Goal: Information Seeking & Learning: Learn about a topic

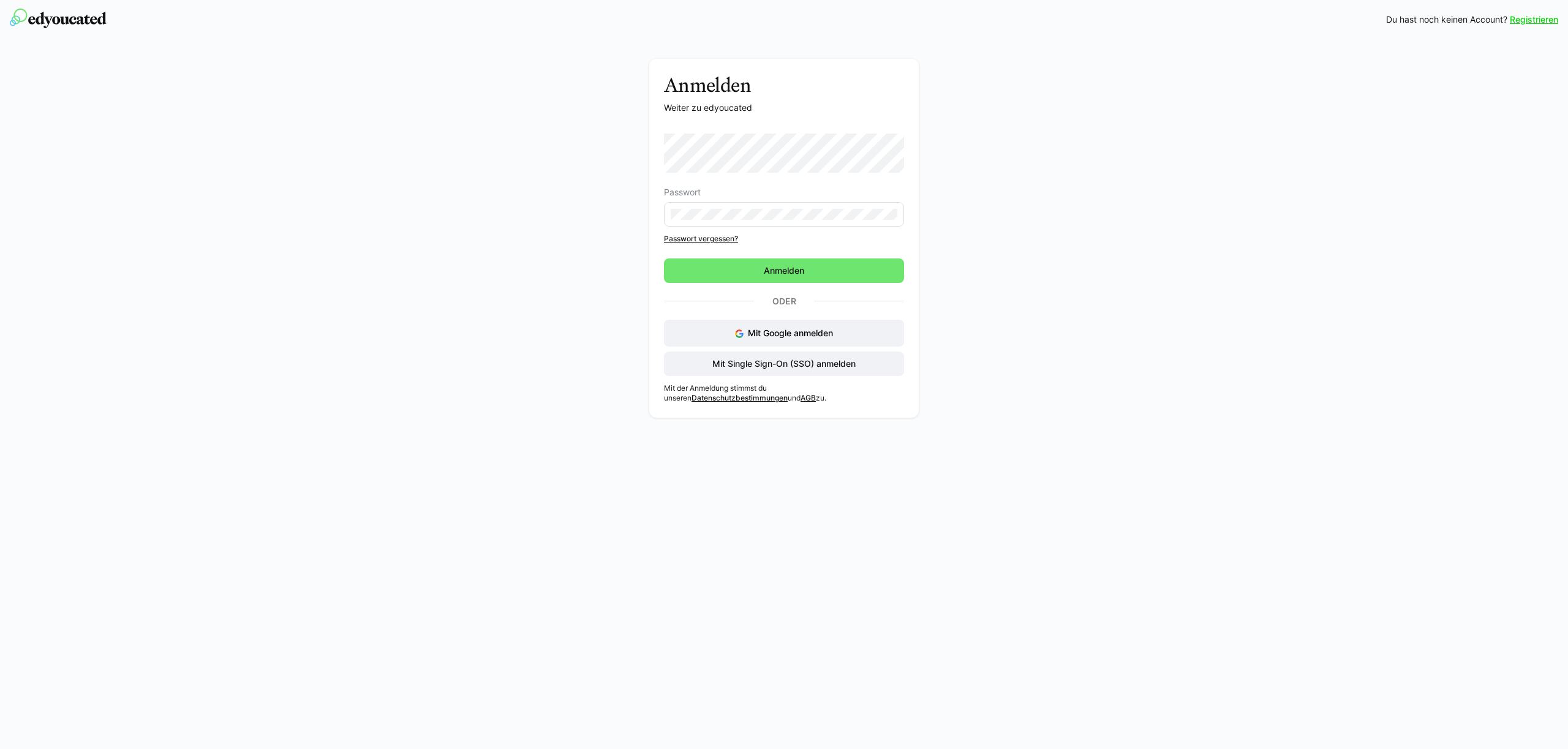
click at [817, 229] on div "Passwort Passwort vergessen?" at bounding box center [784, 189] width 240 height 110
click at [784, 271] on span "Anmelden" at bounding box center [784, 270] width 44 height 12
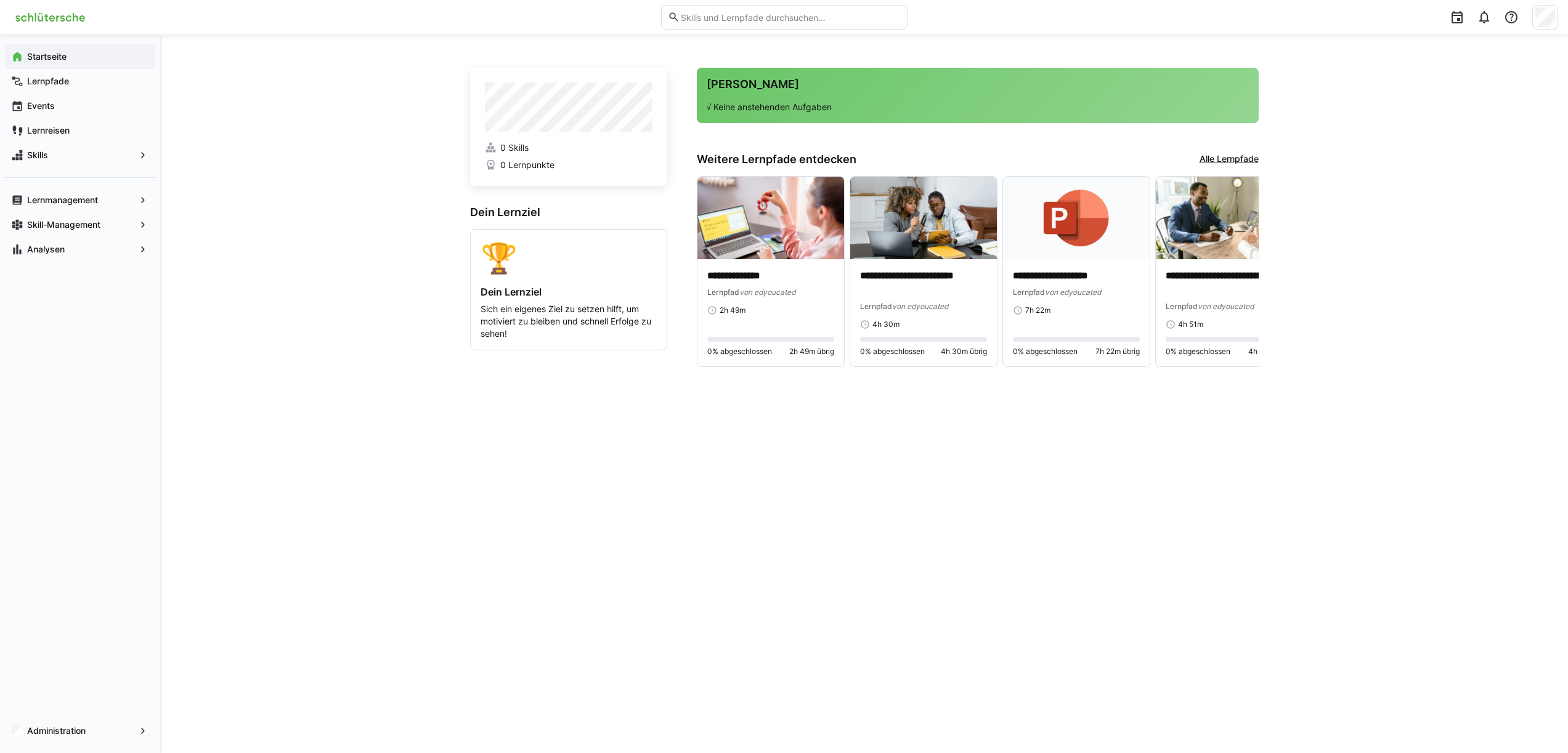
click at [514, 396] on div "**********" at bounding box center [864, 394] width 789 height 659
click at [492, 462] on div "**********" at bounding box center [864, 394] width 789 height 659
click at [281, 106] on div "**********" at bounding box center [864, 394] width 1408 height 719
click at [0, 0] on app-navigation-label "Lernreisen" at bounding box center [0, 0] width 0 height 0
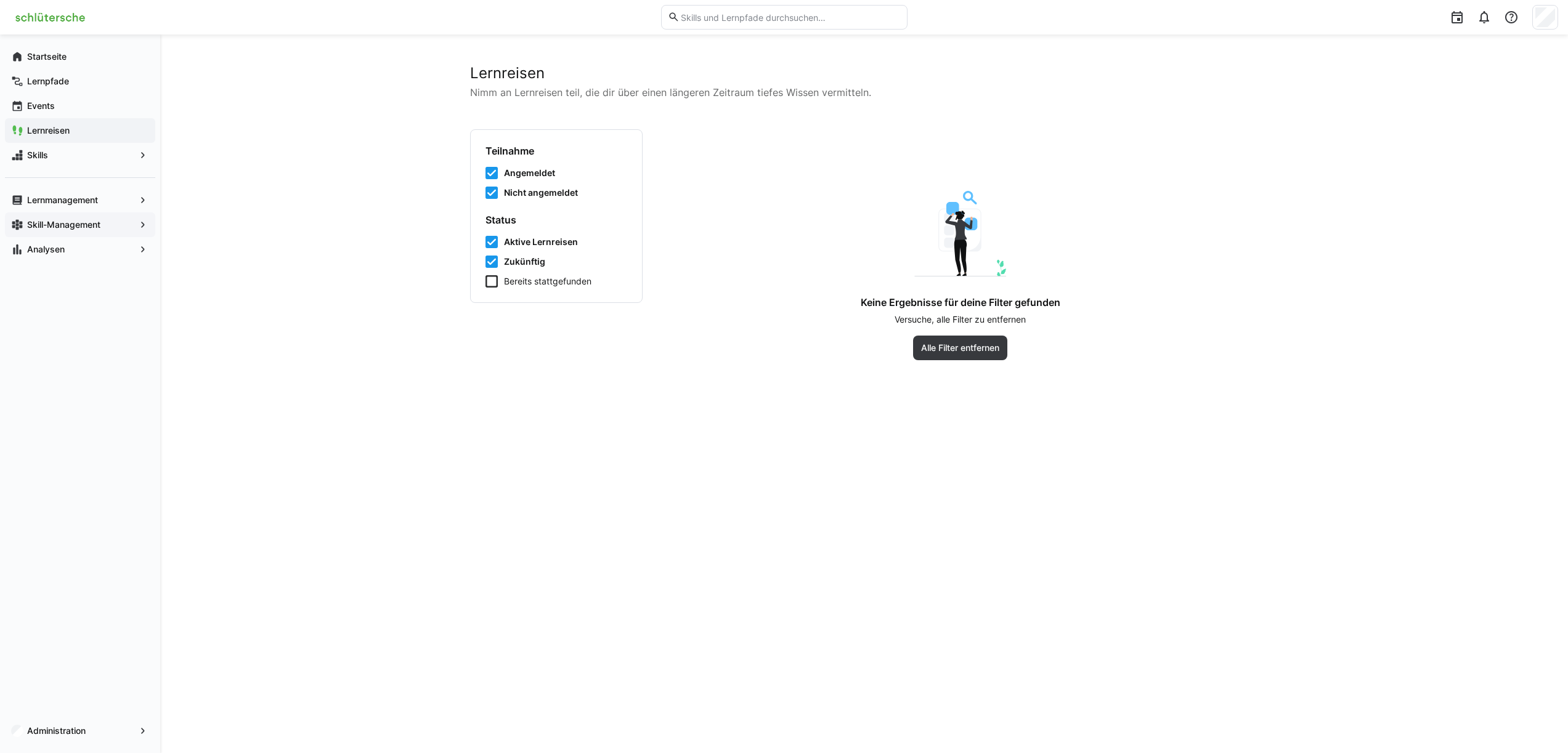
click at [53, 217] on div "Skill-Management" at bounding box center [80, 224] width 151 height 25
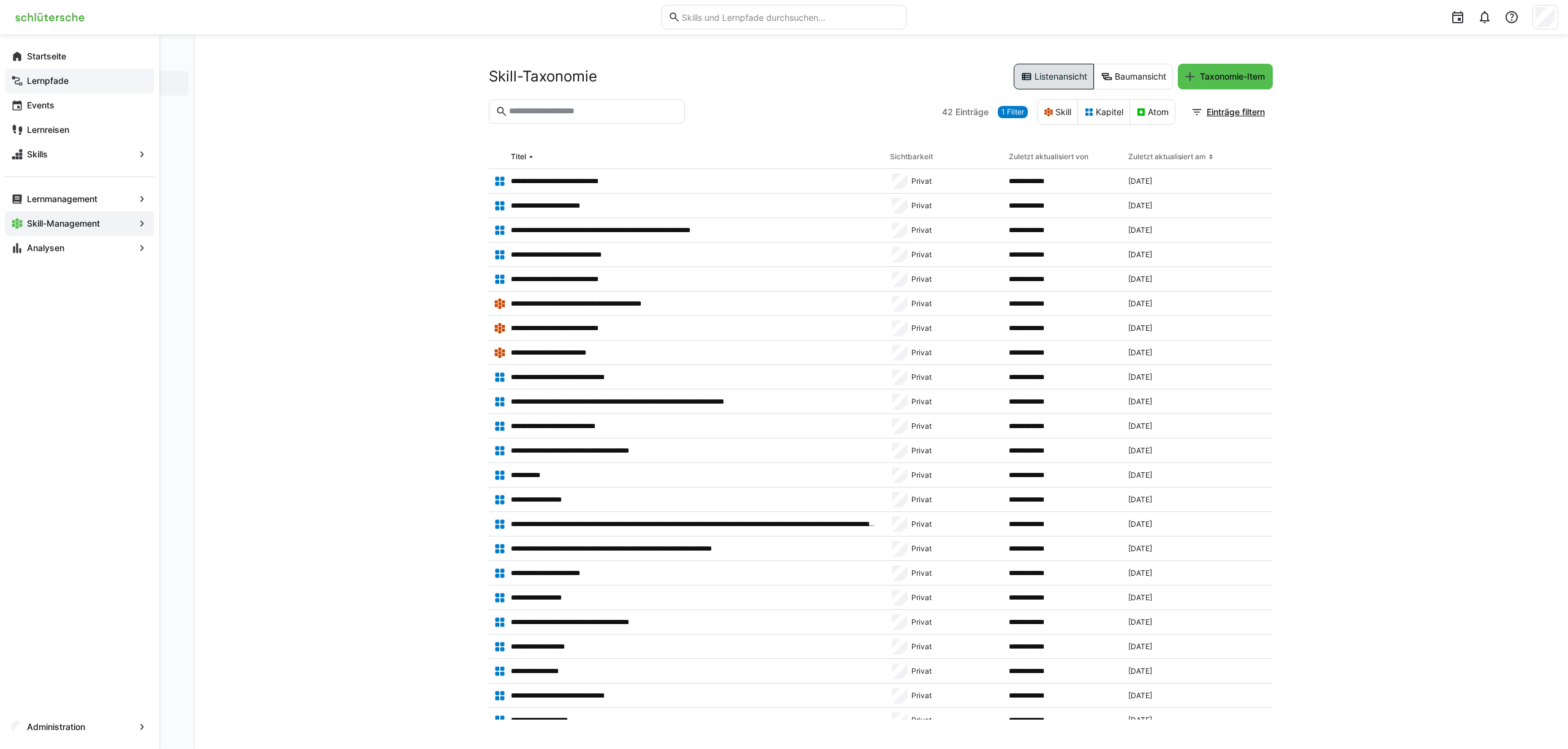
click at [49, 86] on span "Lernpfade" at bounding box center [87, 81] width 123 height 12
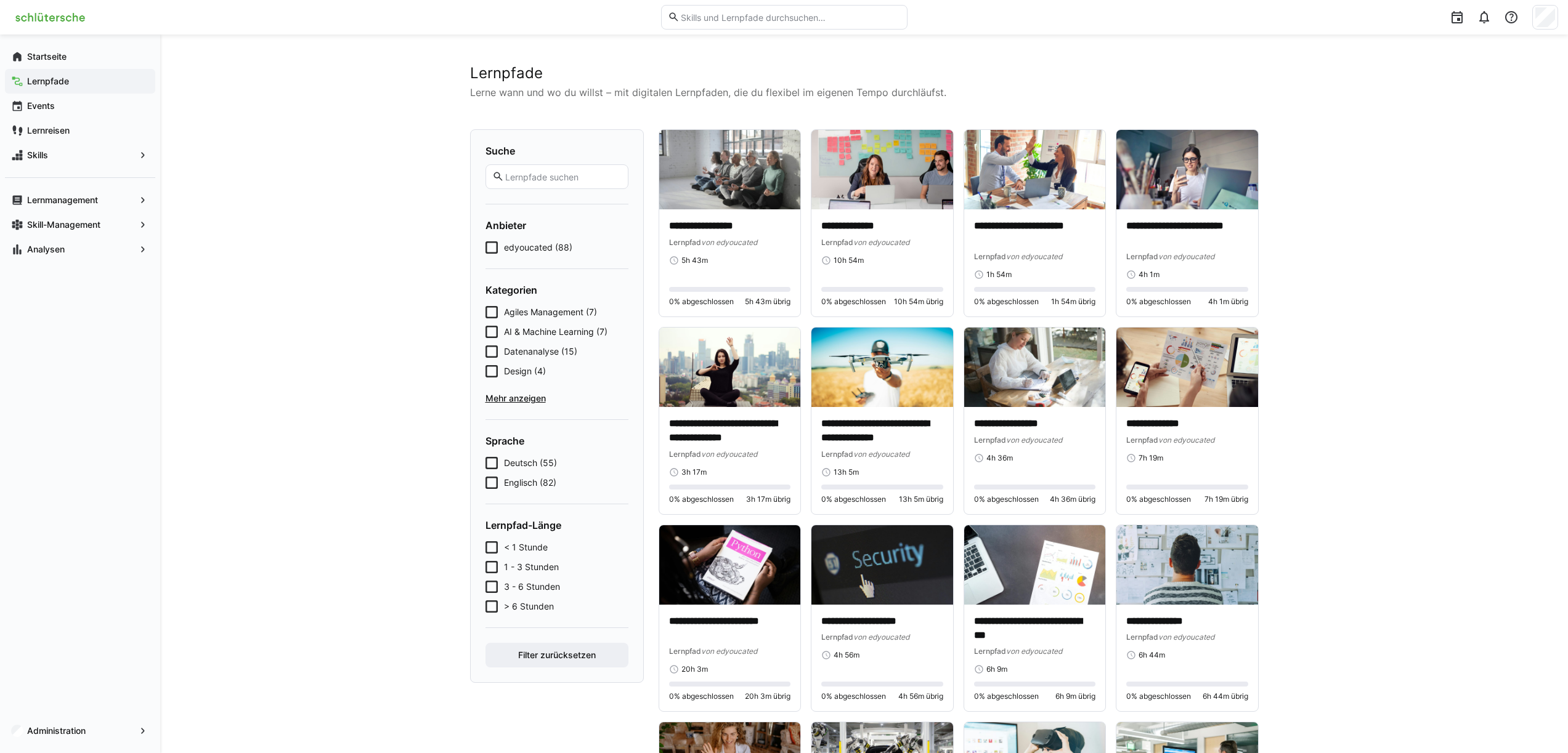
click at [490, 313] on icon at bounding box center [491, 312] width 12 height 12
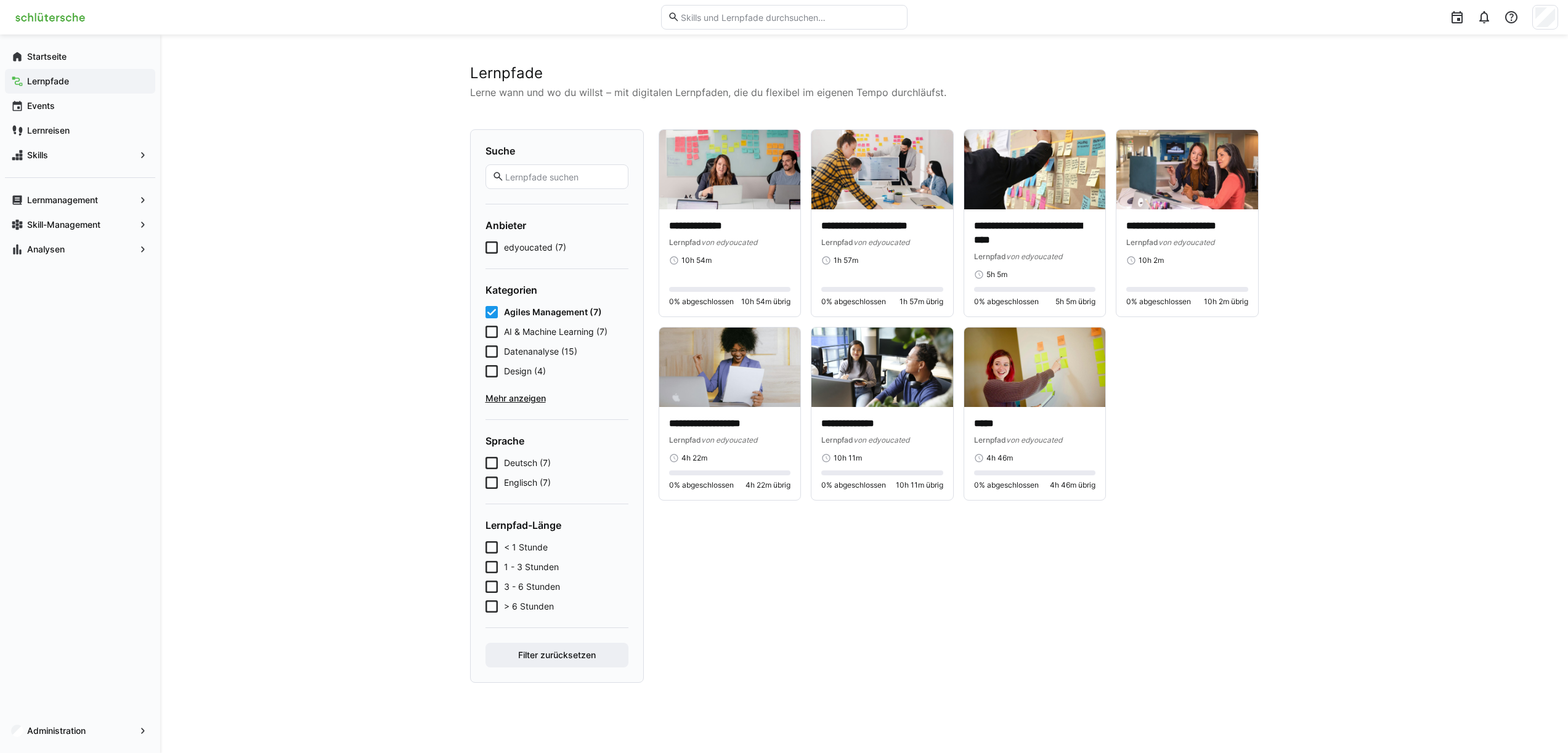
click at [502, 395] on span "Mehr anzeigen" at bounding box center [557, 398] width 143 height 12
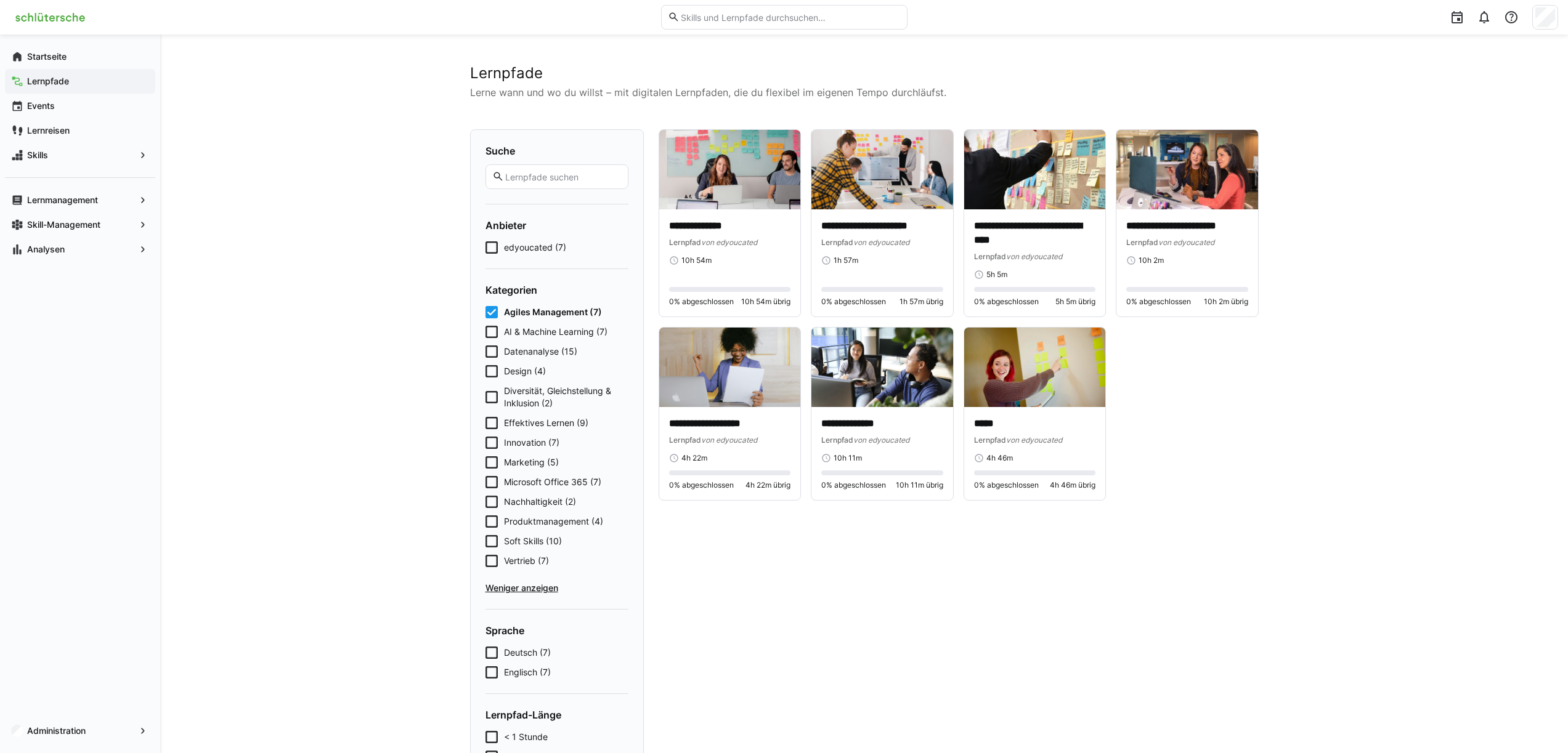
click at [490, 313] on icon at bounding box center [491, 312] width 12 height 12
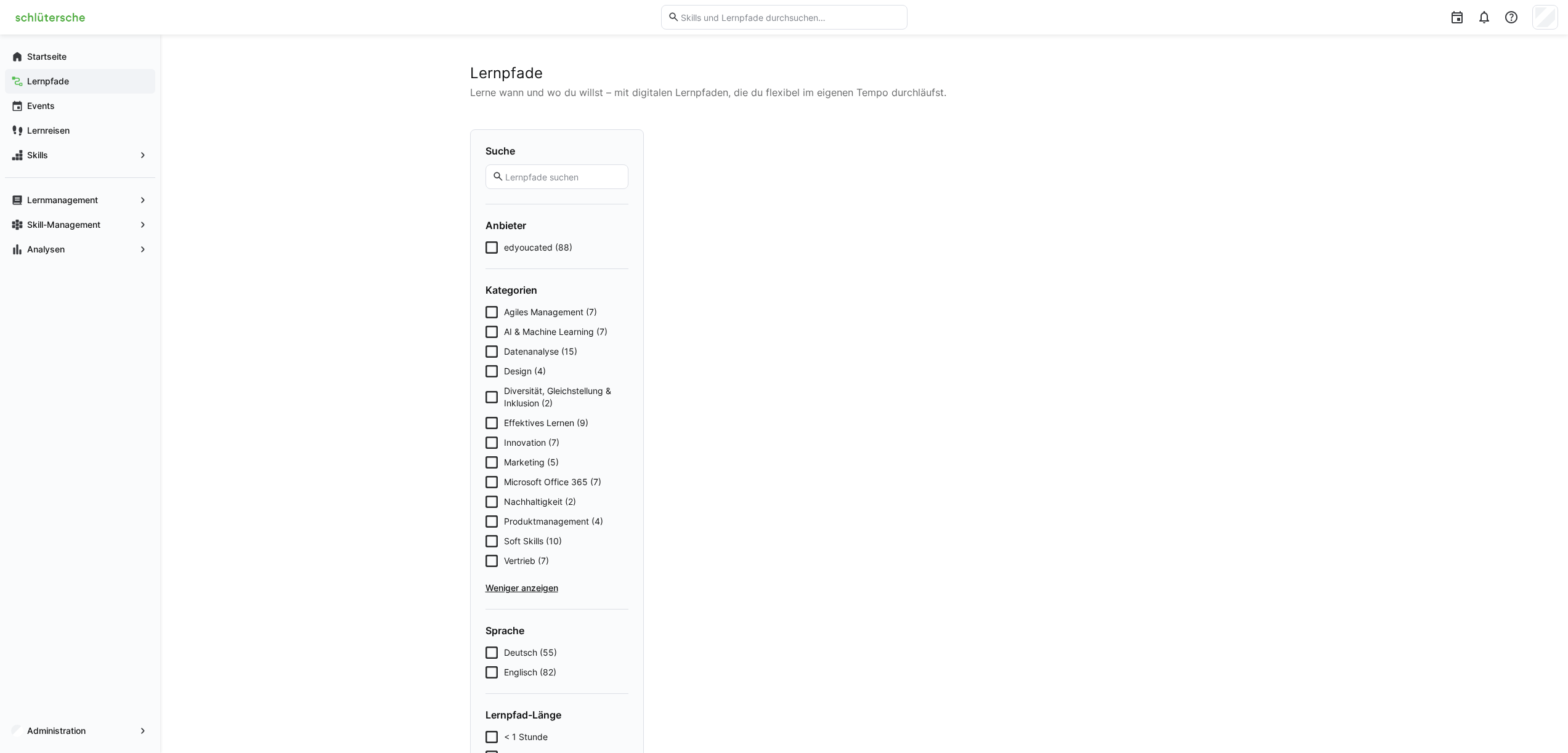
click at [491, 328] on icon at bounding box center [491, 332] width 12 height 12
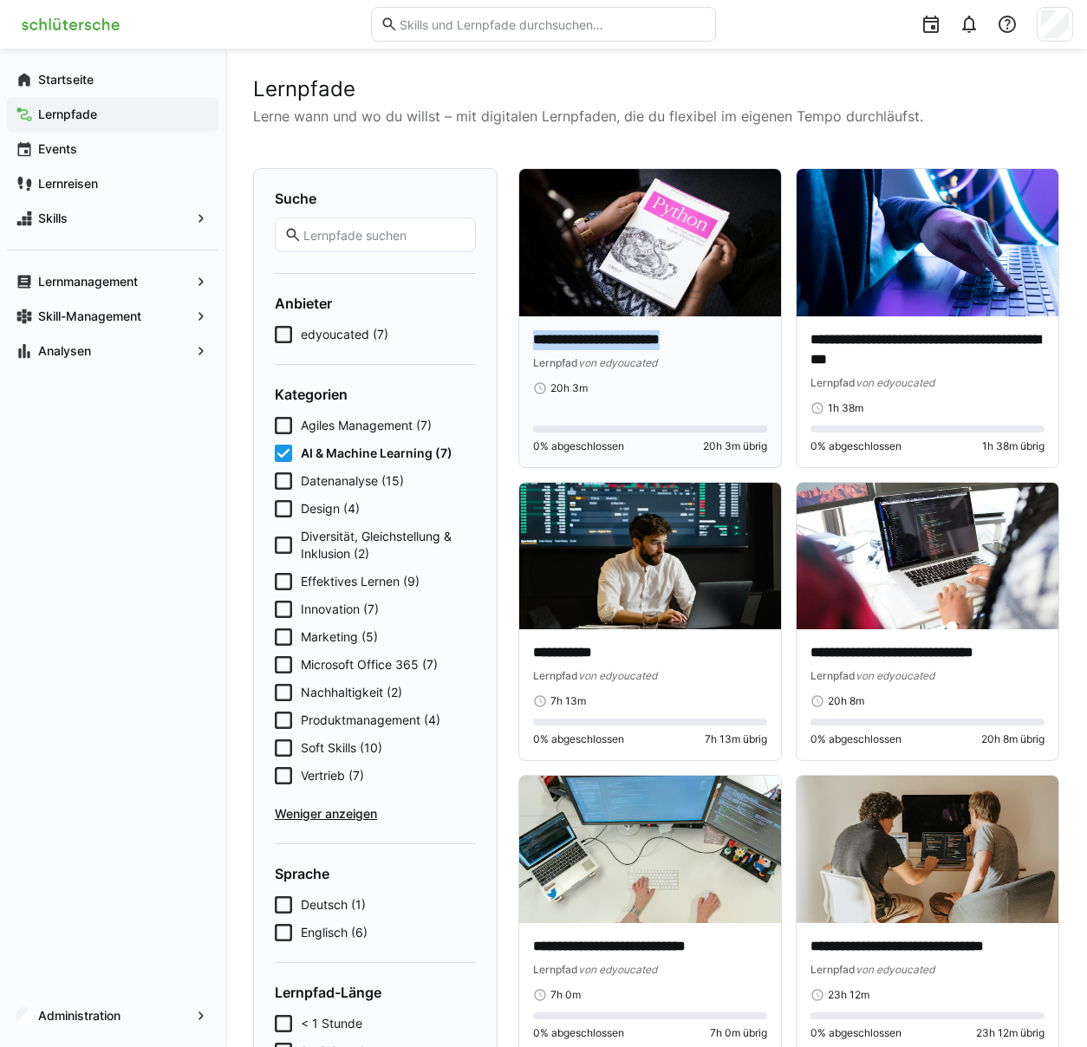
drag, startPoint x: 709, startPoint y: 337, endPoint x: 523, endPoint y: 342, distance: 186.4
click at [523, 342] on div "**********" at bounding box center [650, 391] width 262 height 151
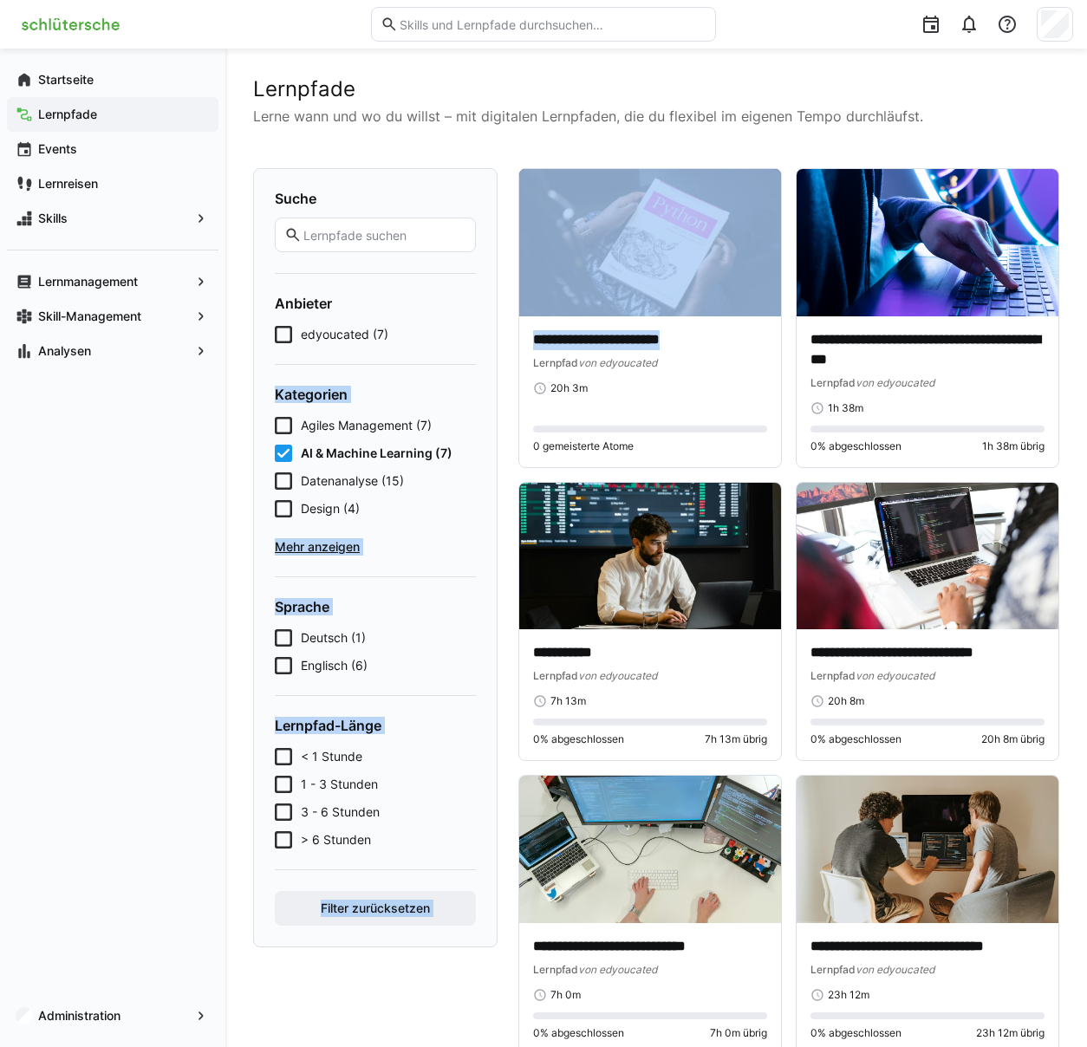
drag, startPoint x: 723, startPoint y: 340, endPoint x: 503, endPoint y: 345, distance: 220.2
click at [503, 345] on div "**********" at bounding box center [656, 759] width 806 height 1182
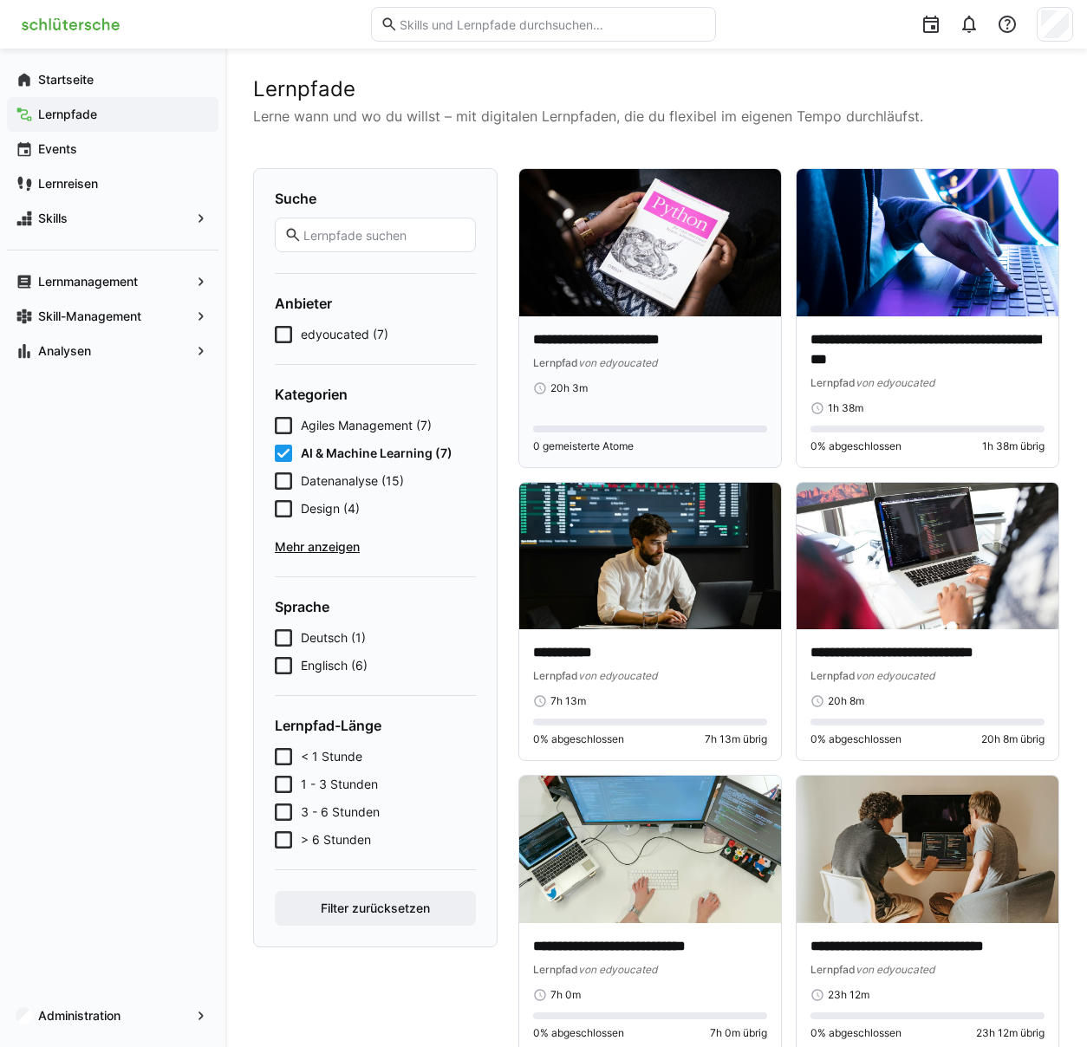
click at [726, 346] on p "**********" at bounding box center [650, 340] width 234 height 20
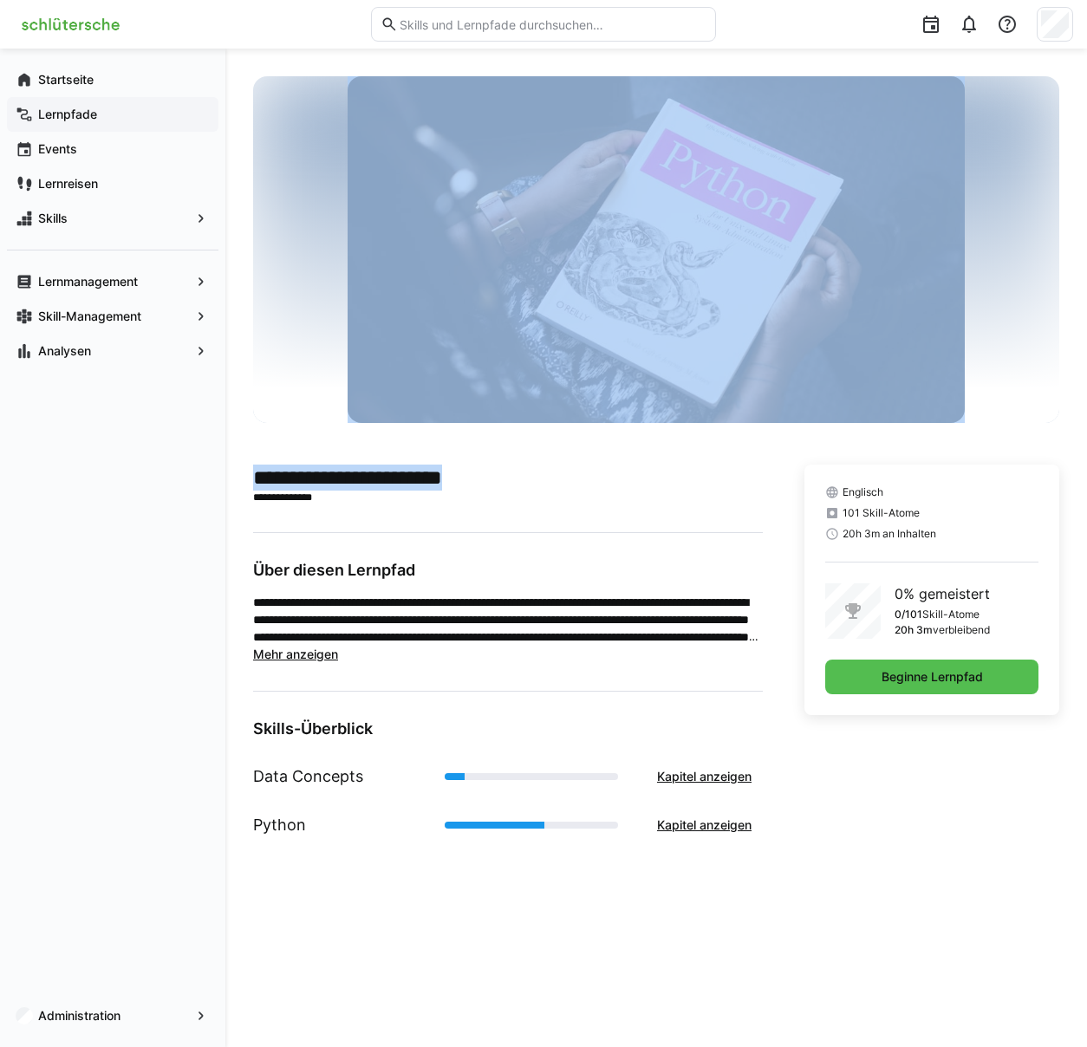
drag, startPoint x: 261, startPoint y: 472, endPoint x: 531, endPoint y: 478, distance: 270.5
click at [531, 478] on div "**********" at bounding box center [656, 548] width 862 height 999
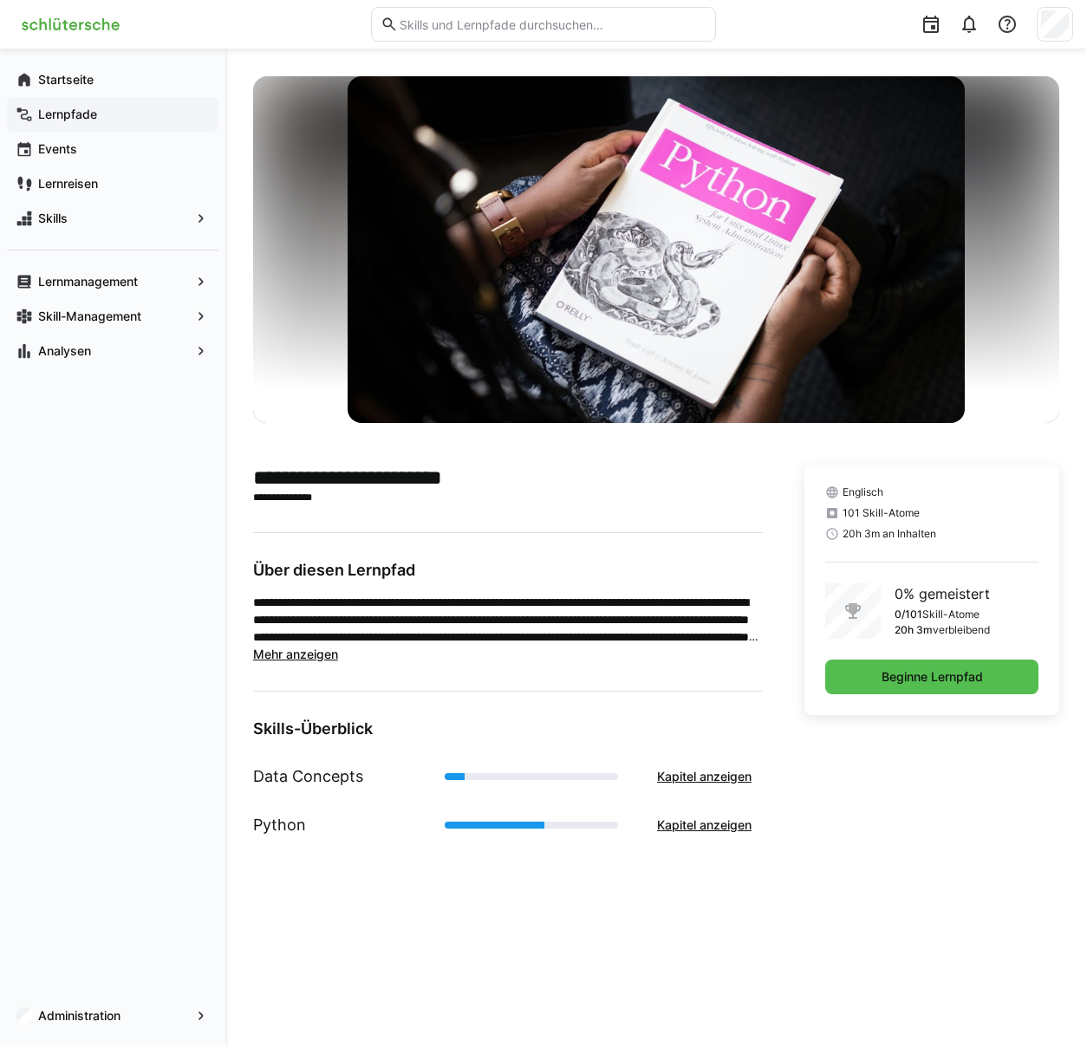
click at [461, 506] on main "**********" at bounding box center [508, 657] width 510 height 385
drag, startPoint x: 505, startPoint y: 476, endPoint x: 258, endPoint y: 478, distance: 247.1
click at [258, 478] on h2 "**********" at bounding box center [508, 478] width 510 height 26
copy h2 "**********"
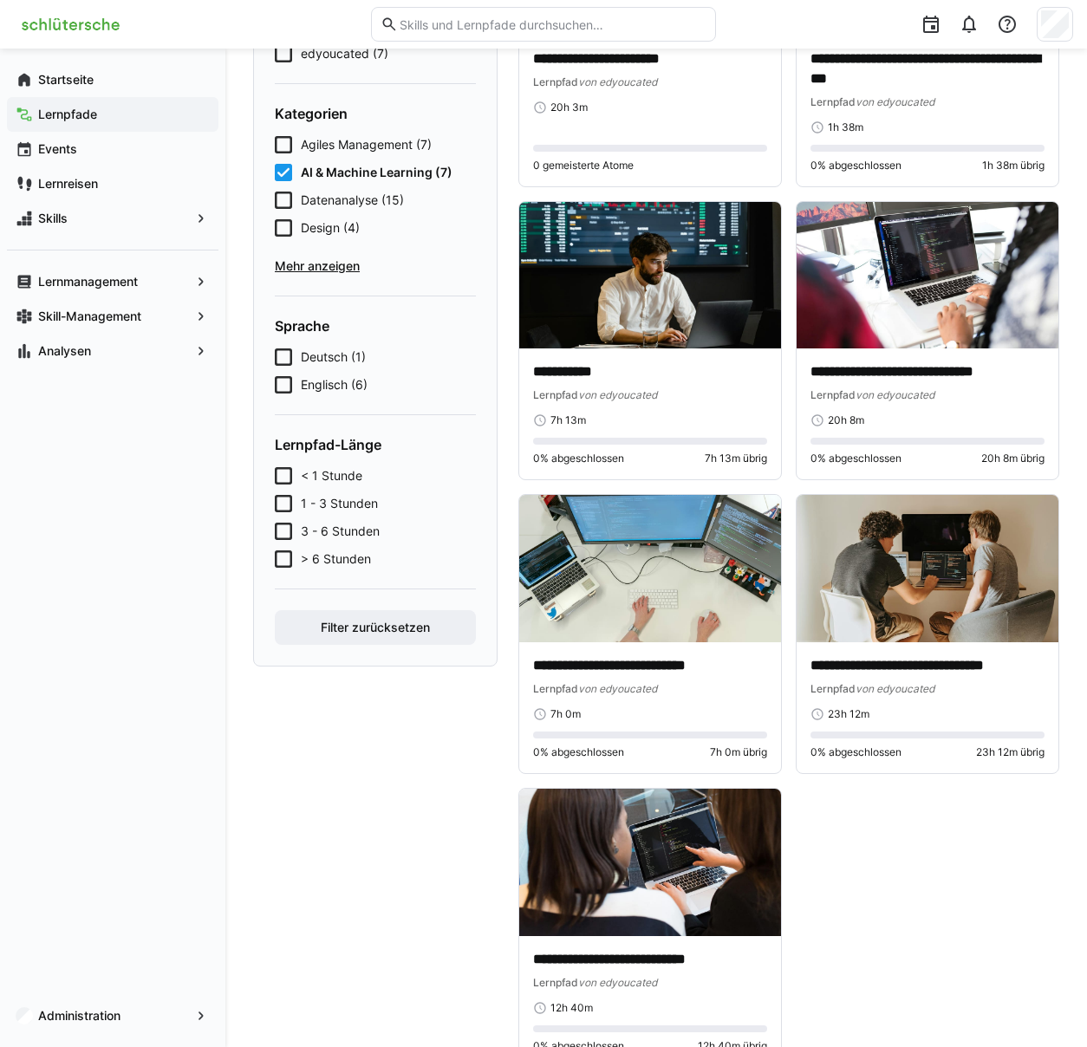
scroll to position [288, 0]
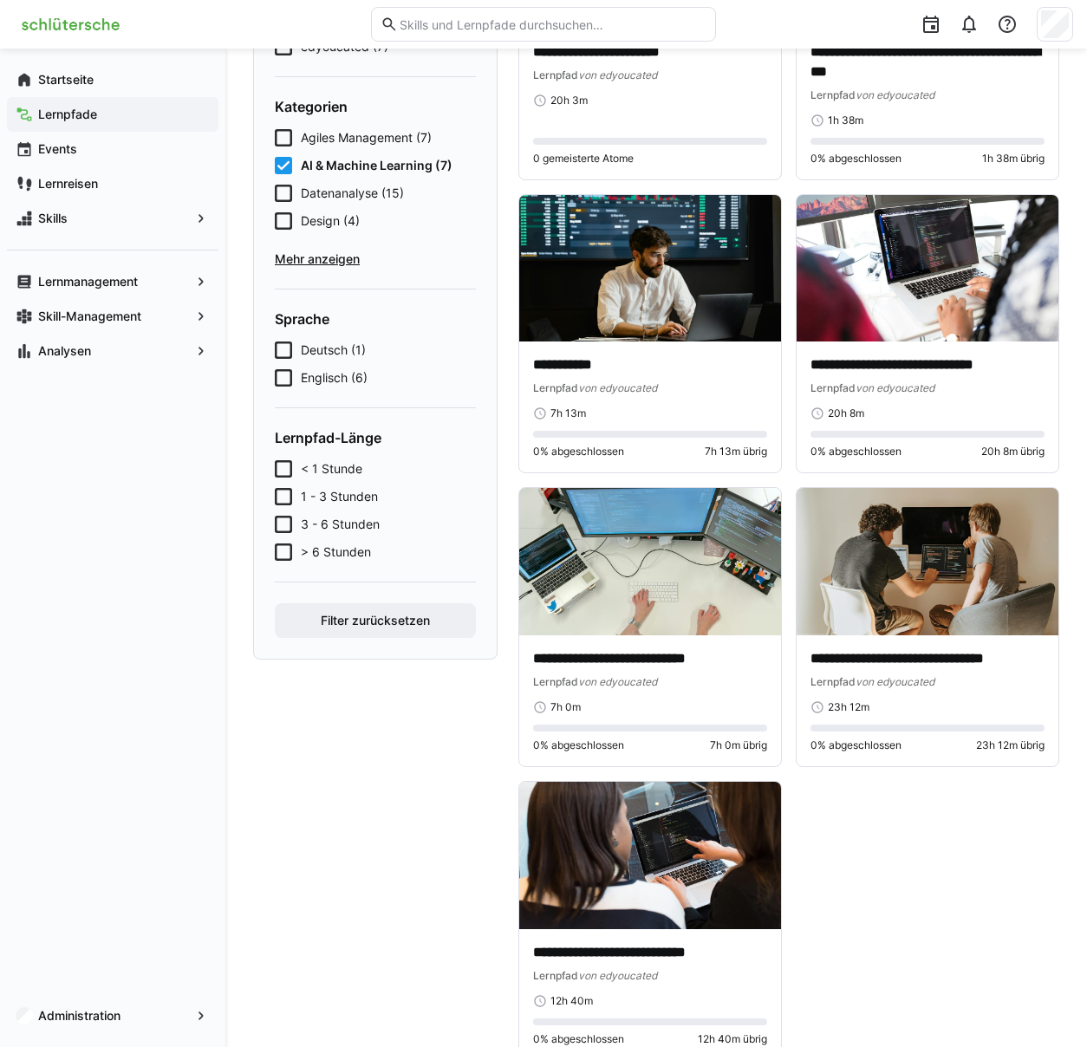
click at [307, 261] on span "Mehr anzeigen" at bounding box center [375, 259] width 201 height 17
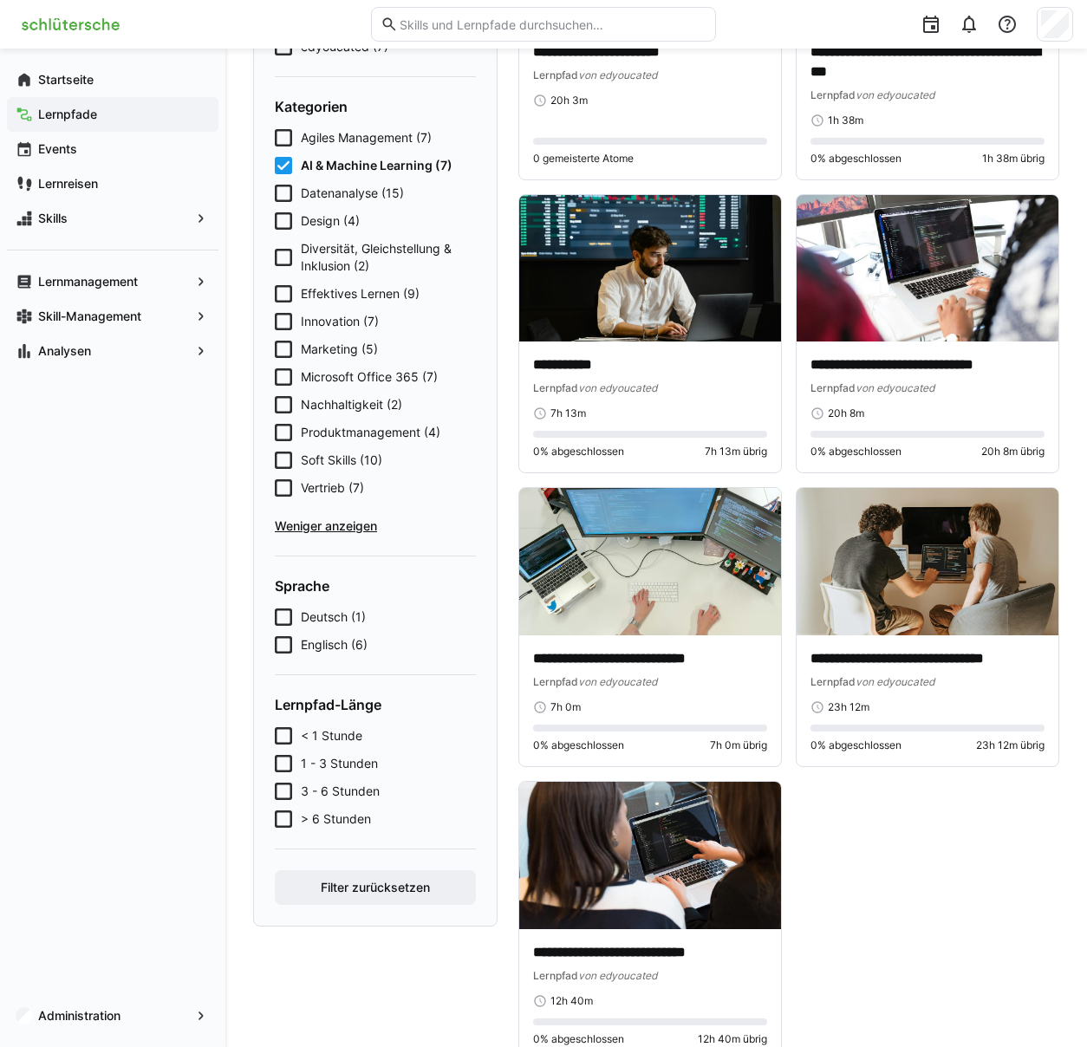
click at [280, 172] on icon at bounding box center [283, 165] width 17 height 17
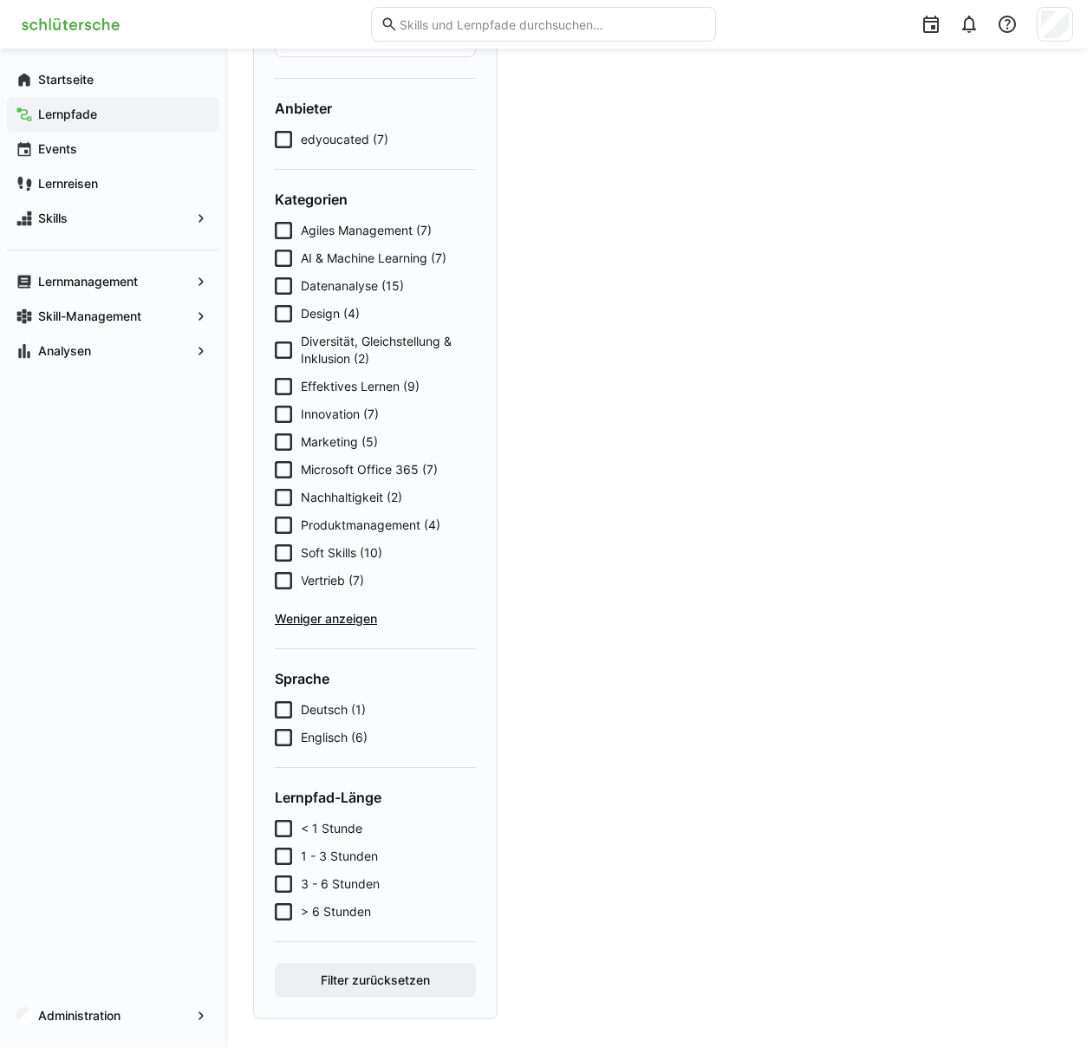
scroll to position [195, 0]
click at [283, 204] on h4 "Kategorien" at bounding box center [375, 199] width 201 height 17
click at [277, 278] on icon at bounding box center [283, 285] width 17 height 17
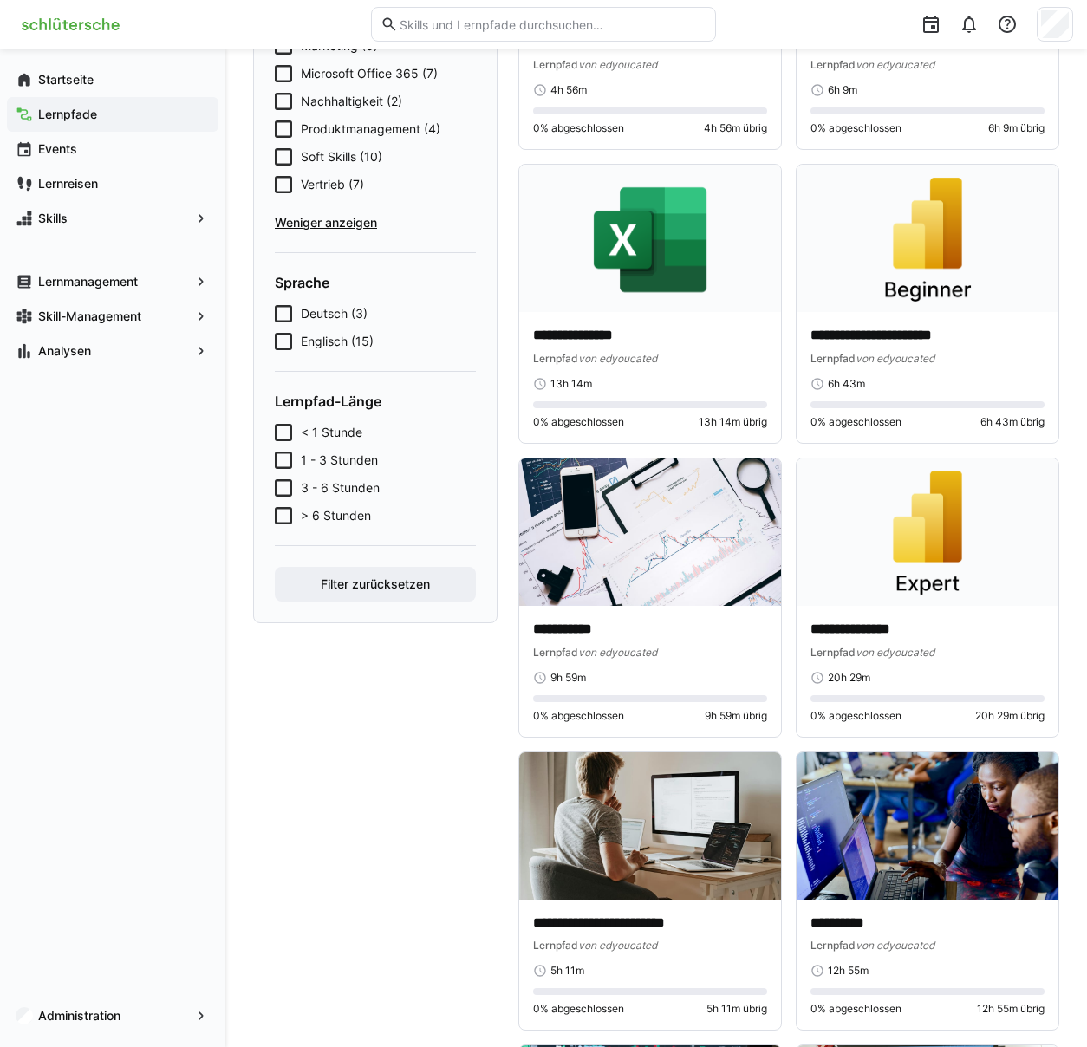
scroll to position [0, 0]
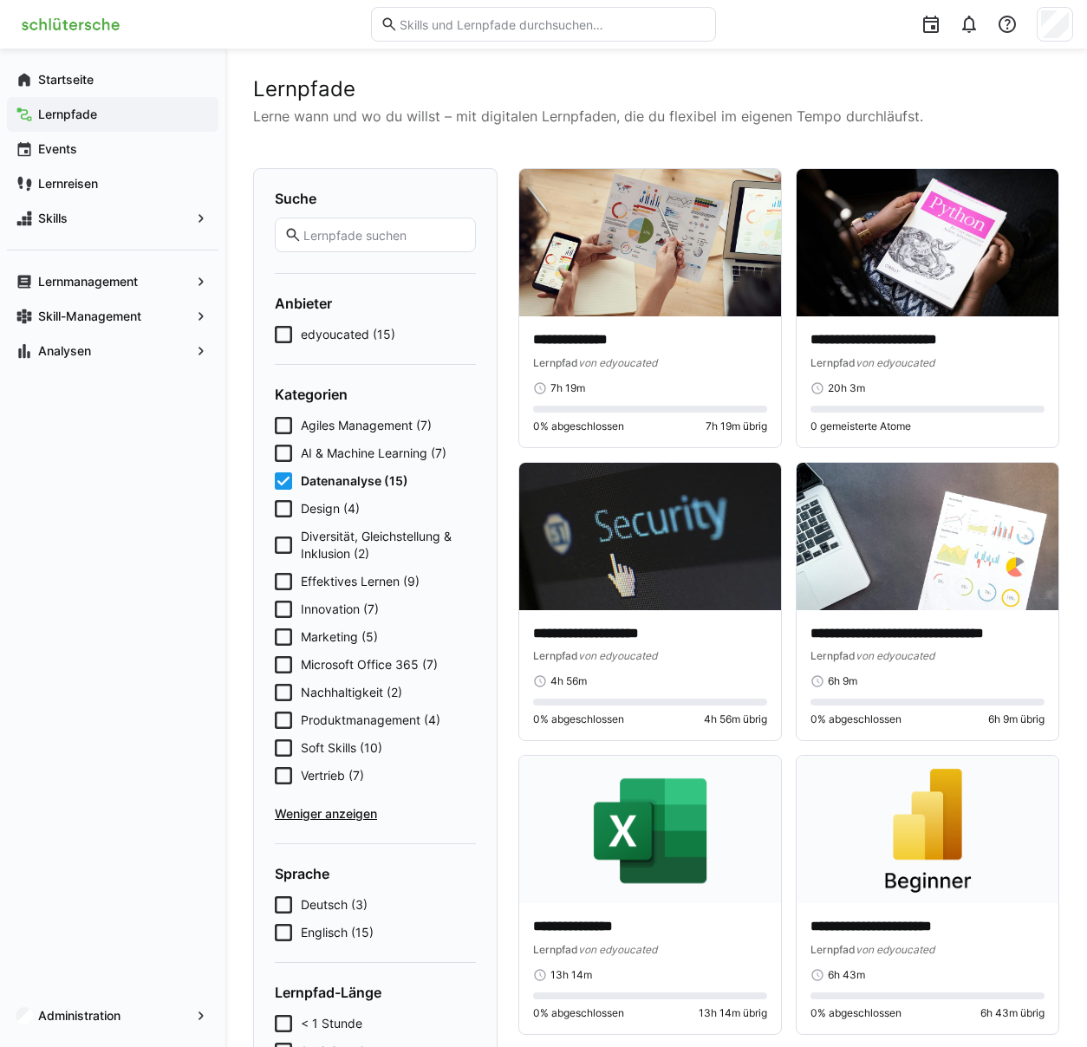
click at [280, 488] on icon at bounding box center [283, 480] width 17 height 17
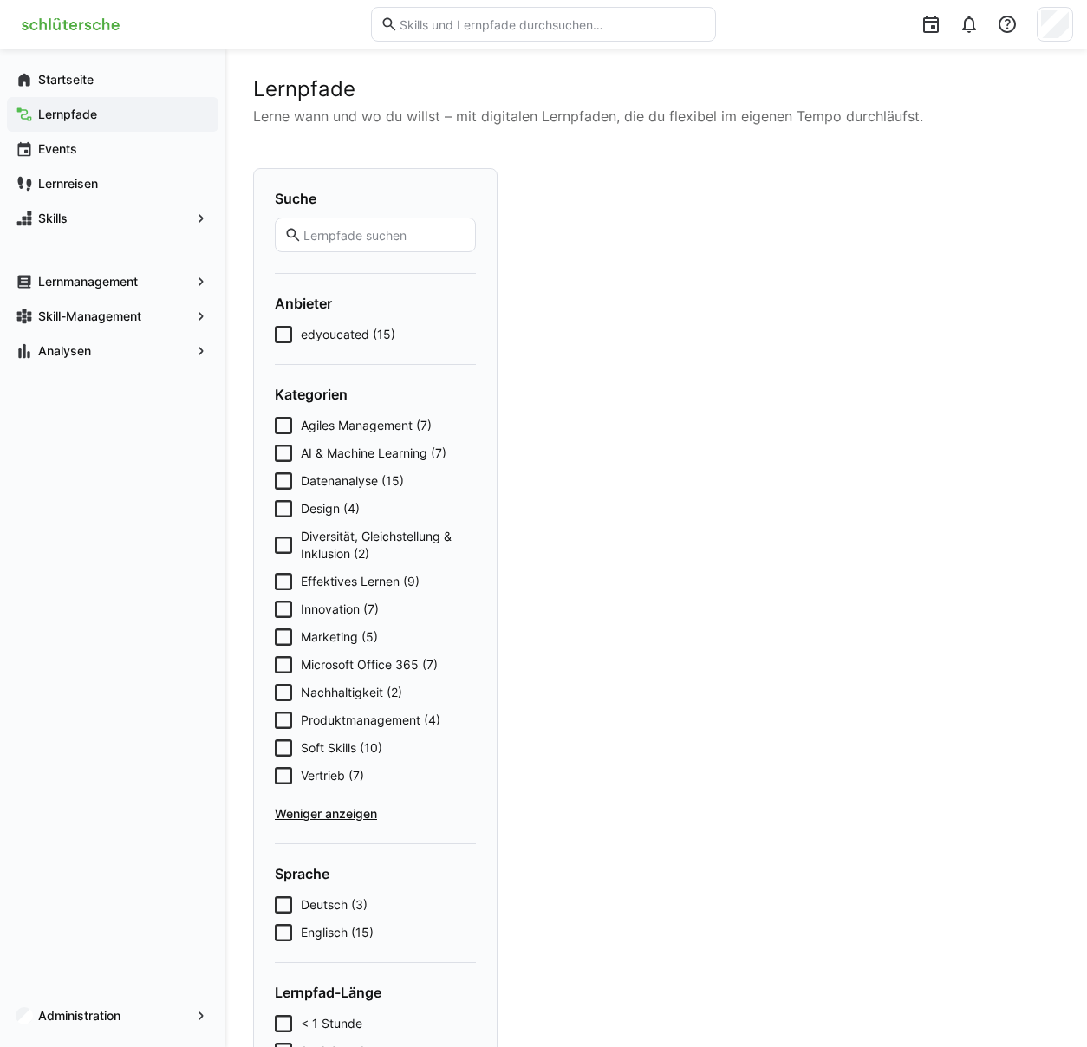
click at [279, 517] on icon at bounding box center [283, 508] width 17 height 17
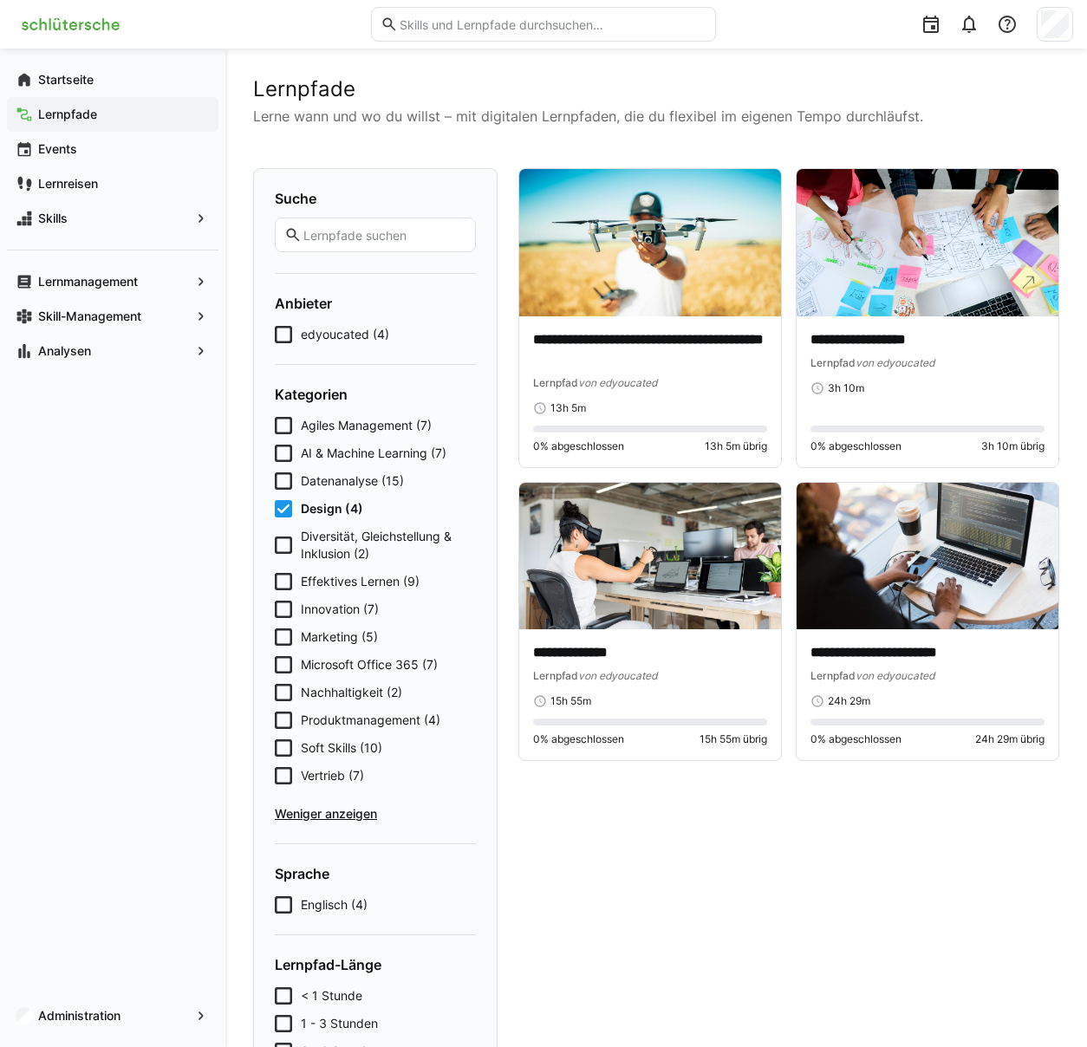
click at [281, 513] on icon at bounding box center [283, 508] width 17 height 17
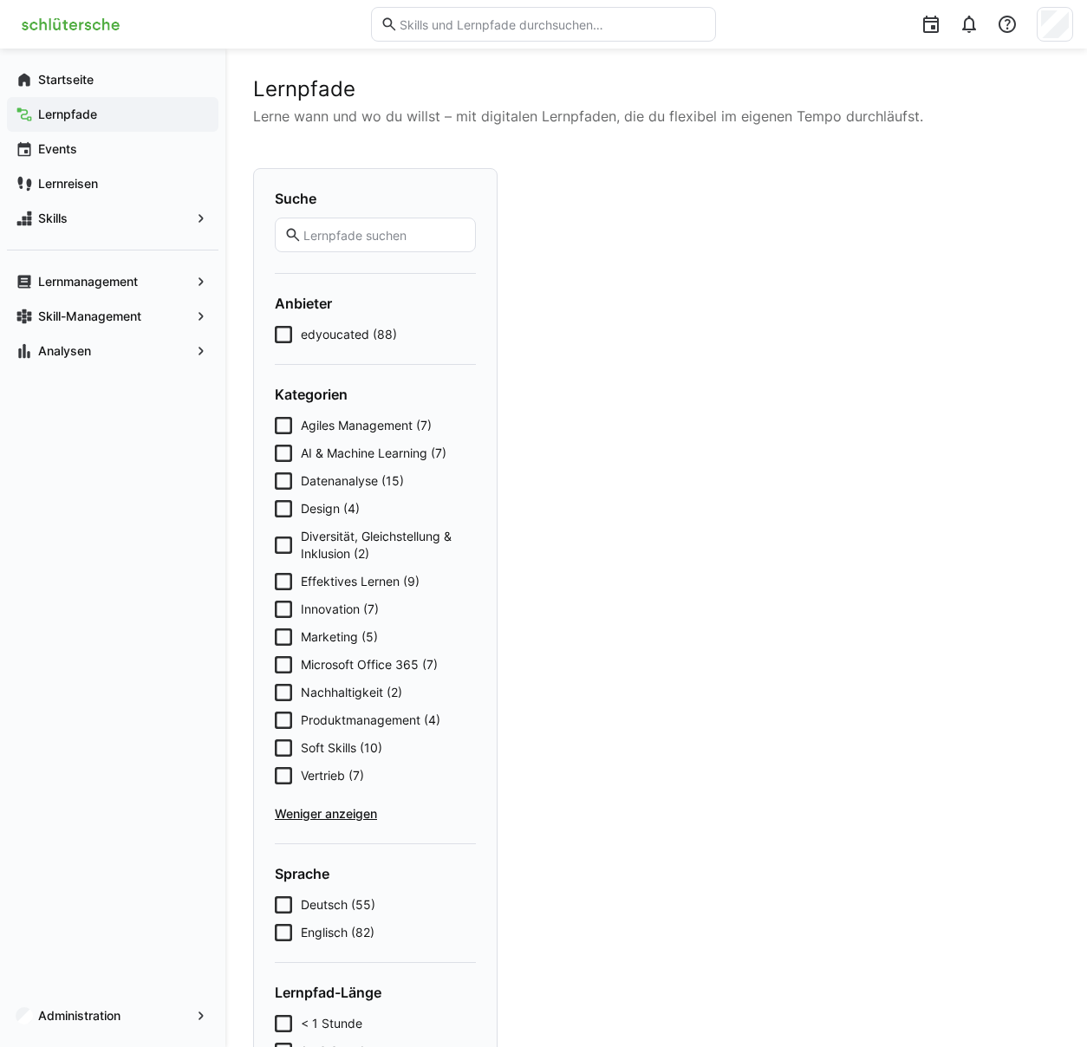
click at [279, 555] on eds-checkbox "Diversität, Gleichstellung & Inklusion (2)" at bounding box center [375, 545] width 201 height 35
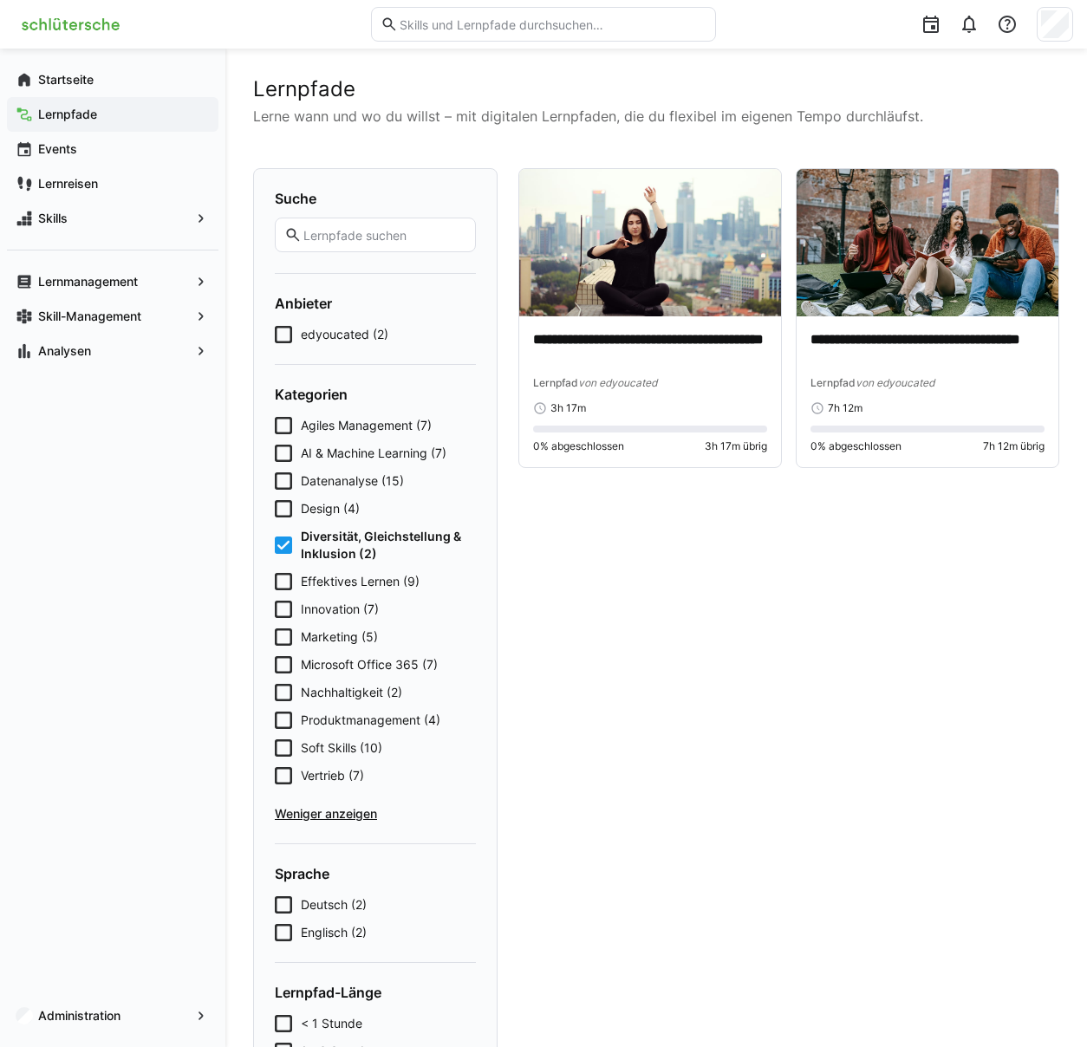
click at [283, 549] on icon at bounding box center [283, 545] width 17 height 17
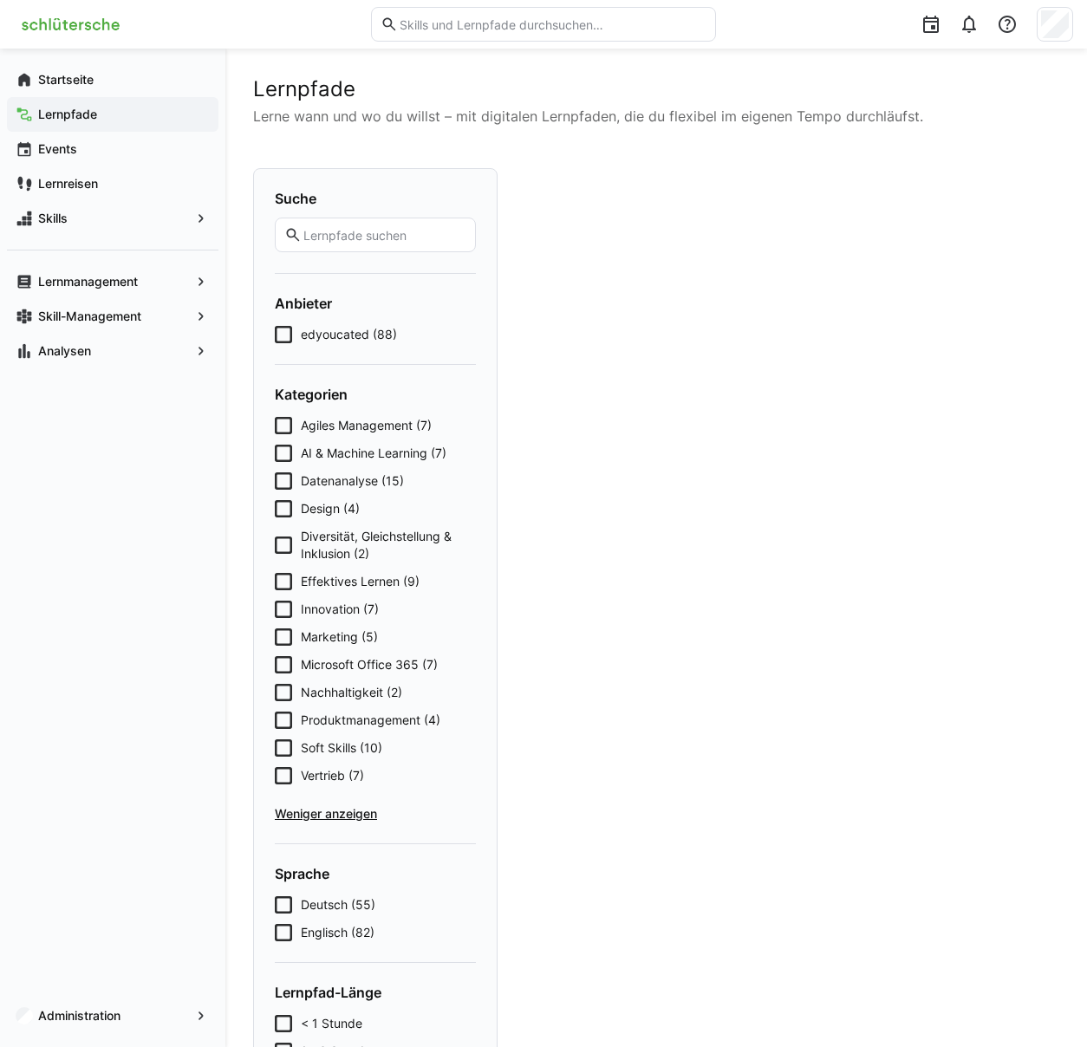
click at [279, 583] on icon at bounding box center [283, 581] width 17 height 17
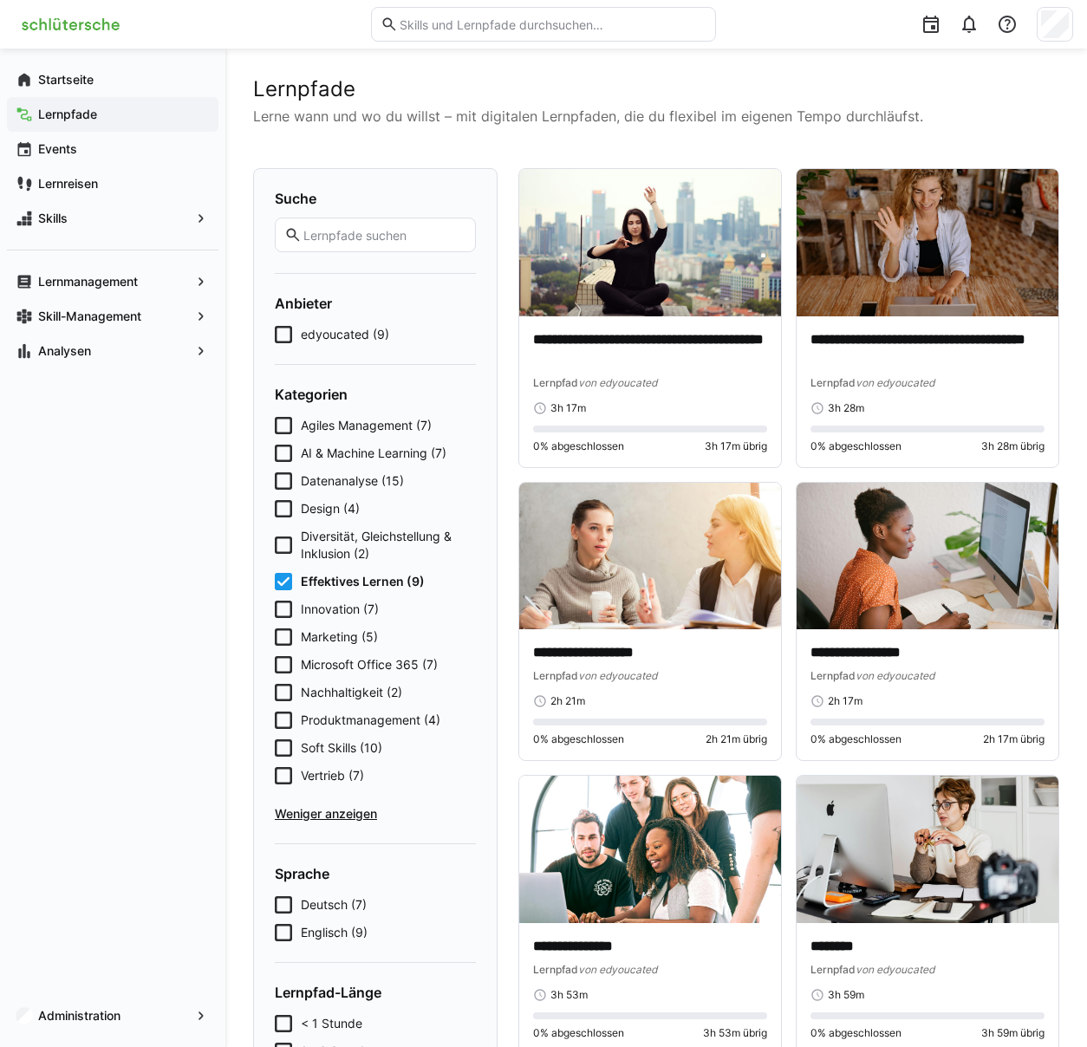
click at [283, 544] on icon at bounding box center [283, 545] width 17 height 17
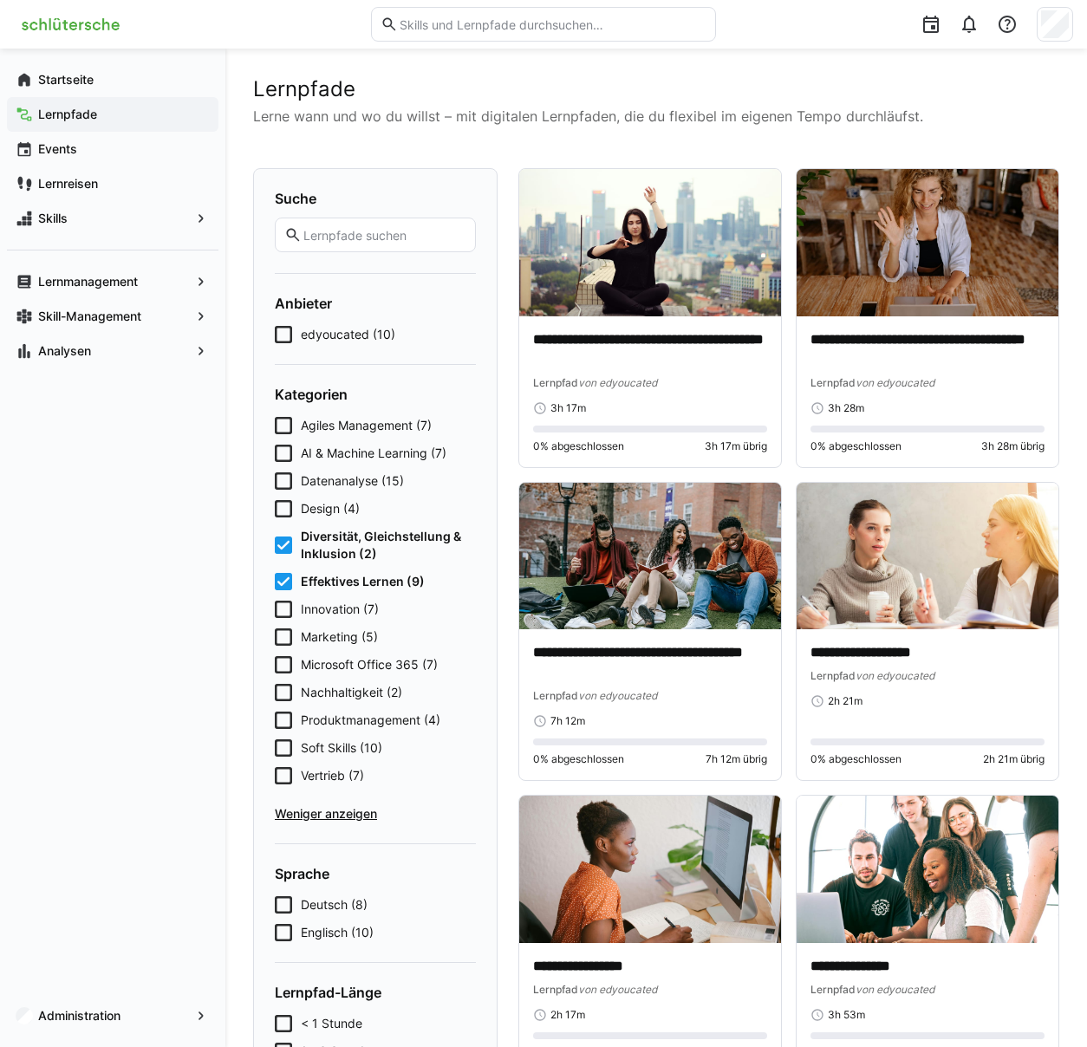
click at [283, 544] on icon at bounding box center [283, 545] width 17 height 17
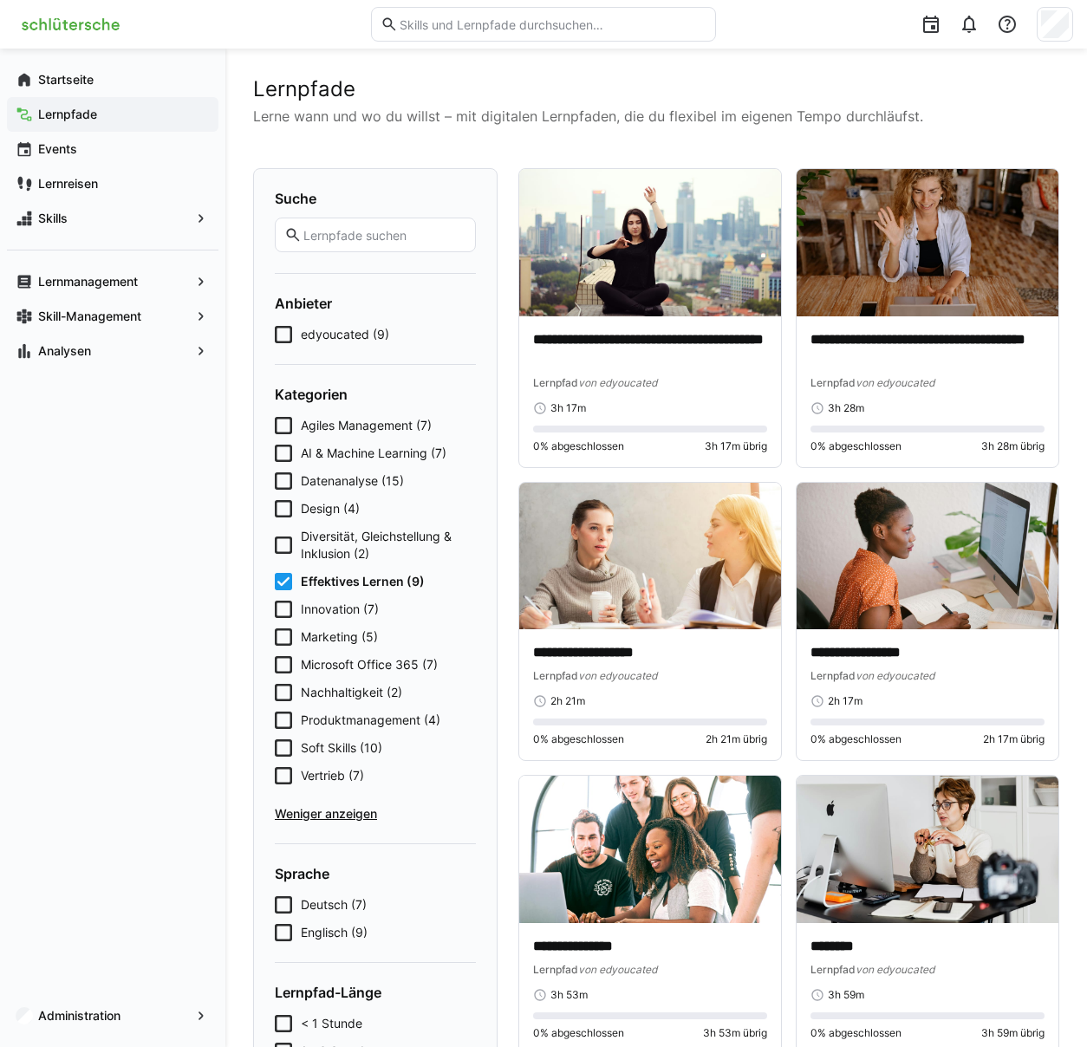
click at [285, 587] on icon at bounding box center [283, 581] width 17 height 17
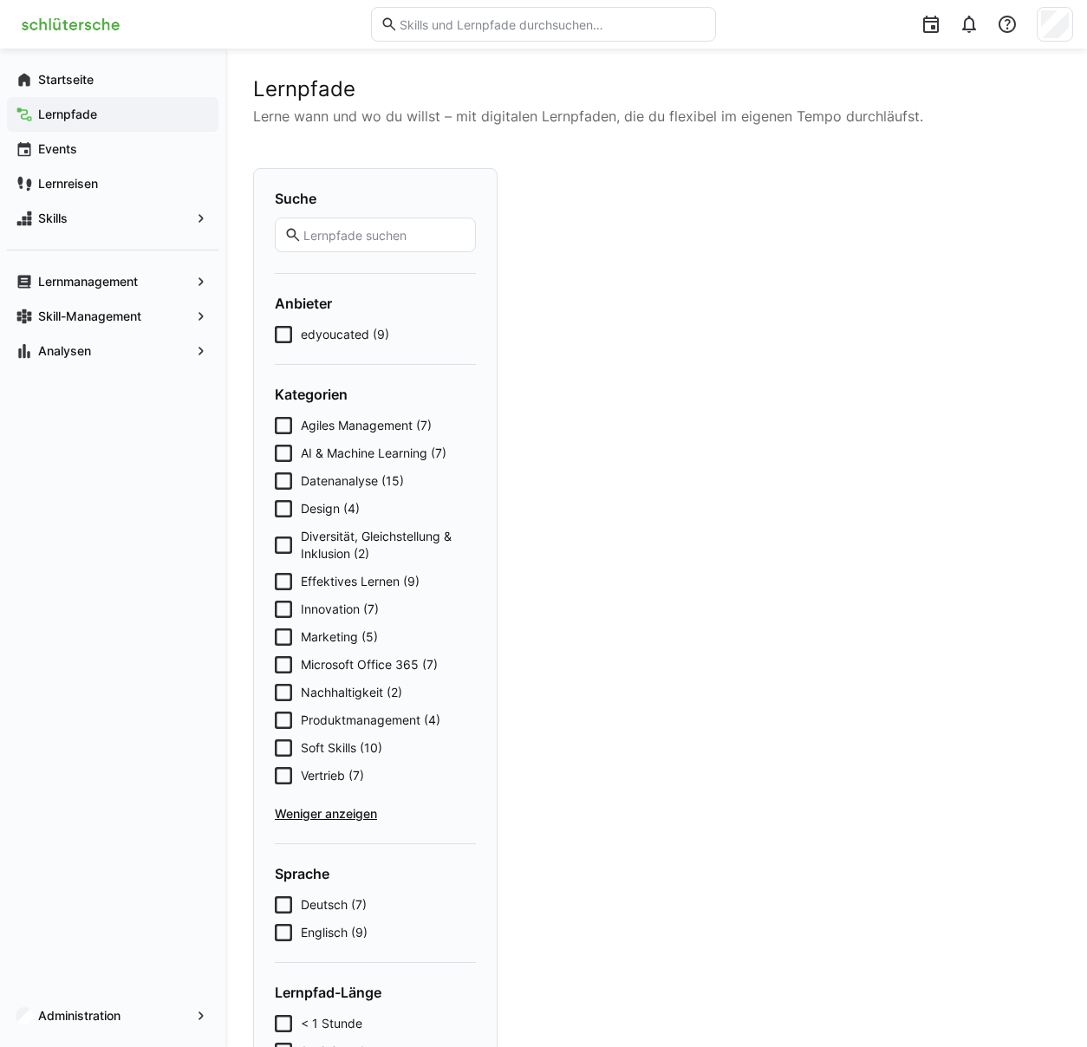
click at [290, 605] on icon at bounding box center [283, 609] width 17 height 17
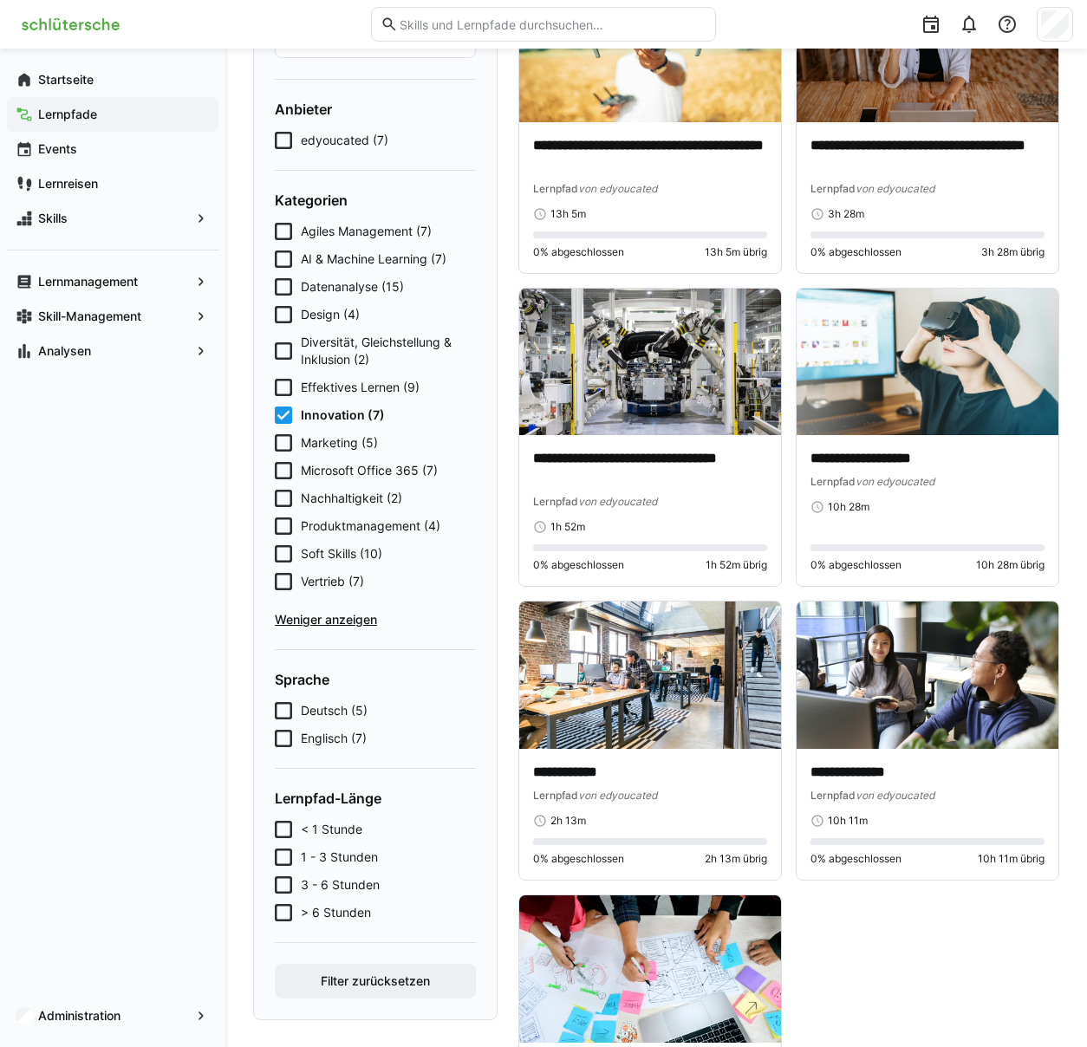
scroll to position [350, 0]
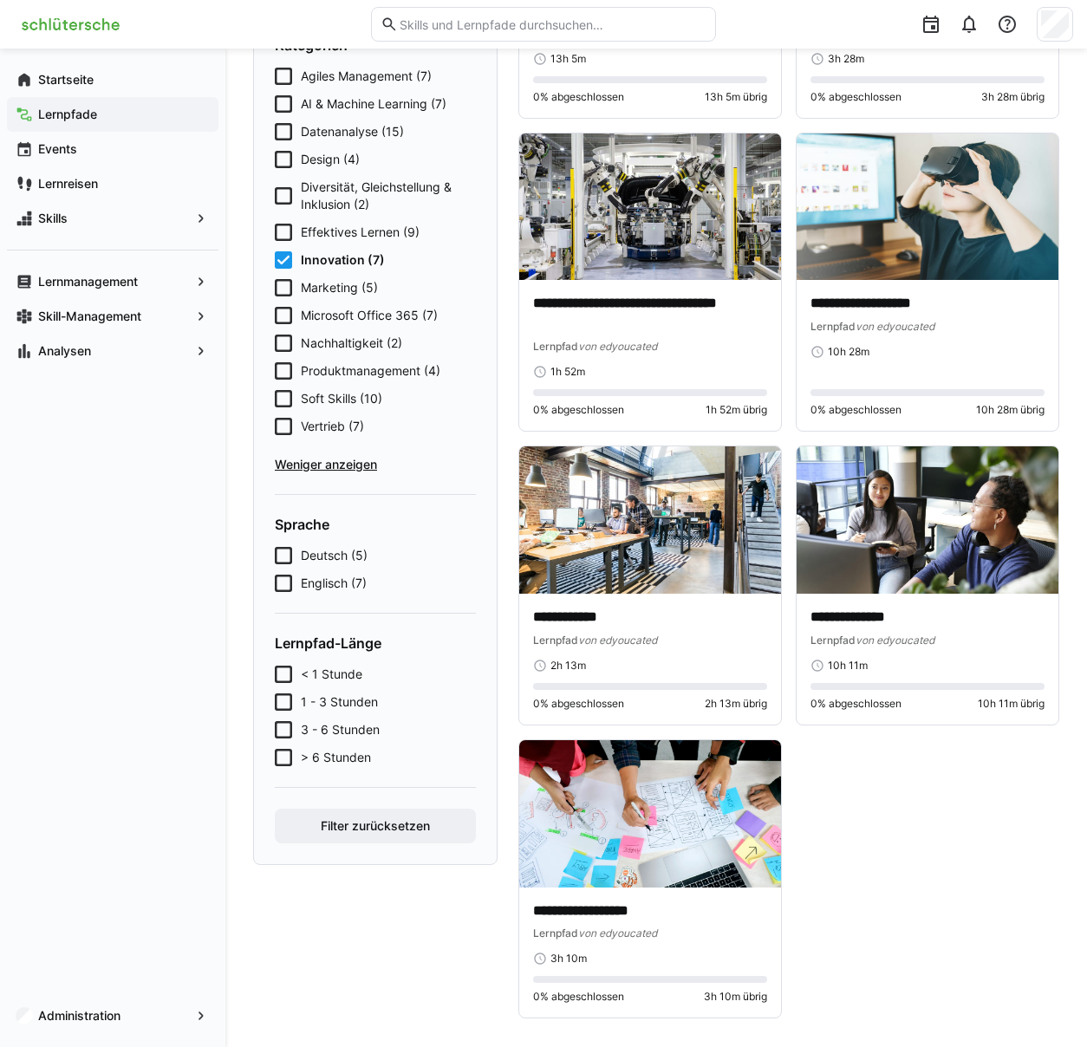
click at [283, 254] on icon at bounding box center [283, 259] width 17 height 17
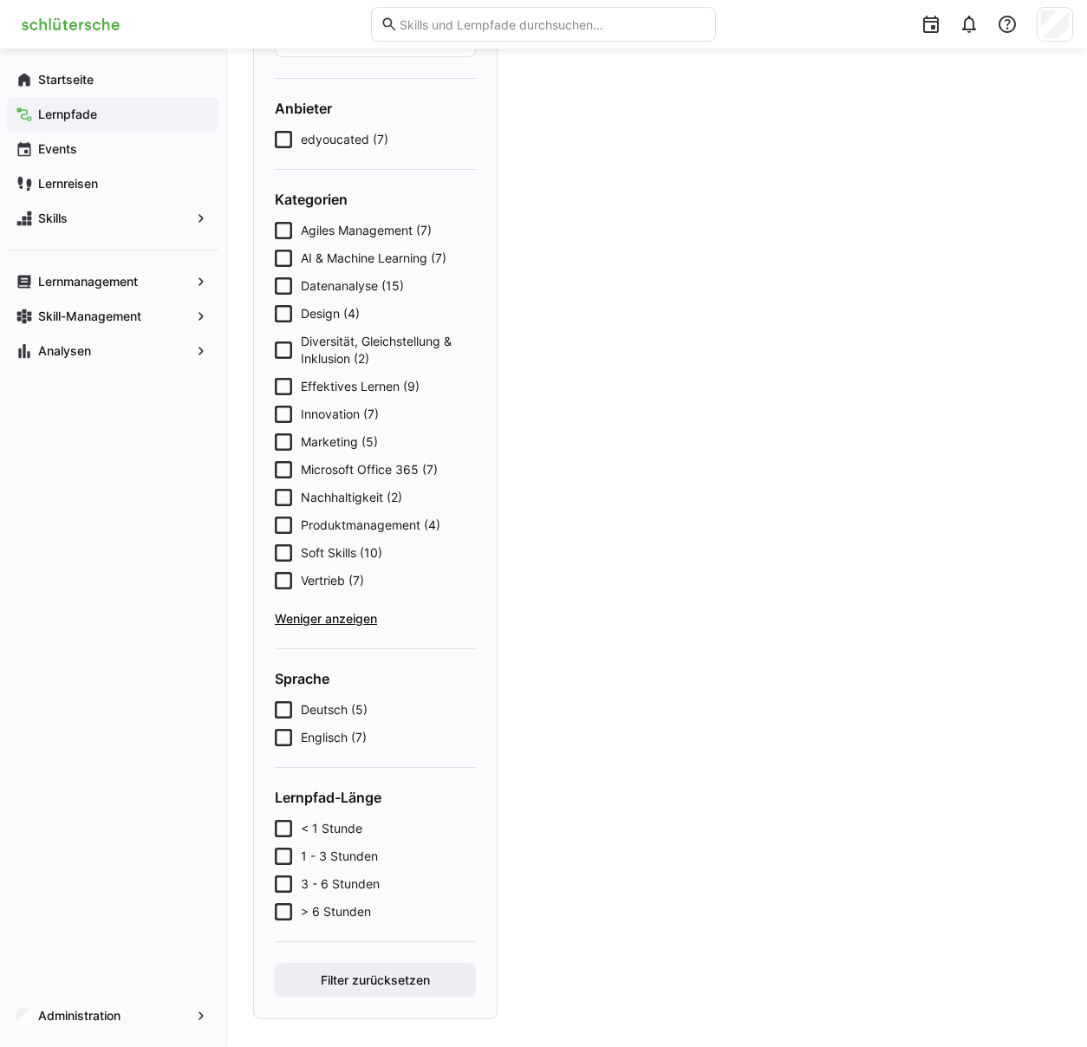
click at [290, 286] on icon at bounding box center [283, 285] width 17 height 17
click at [290, 443] on icon at bounding box center [283, 441] width 17 height 17
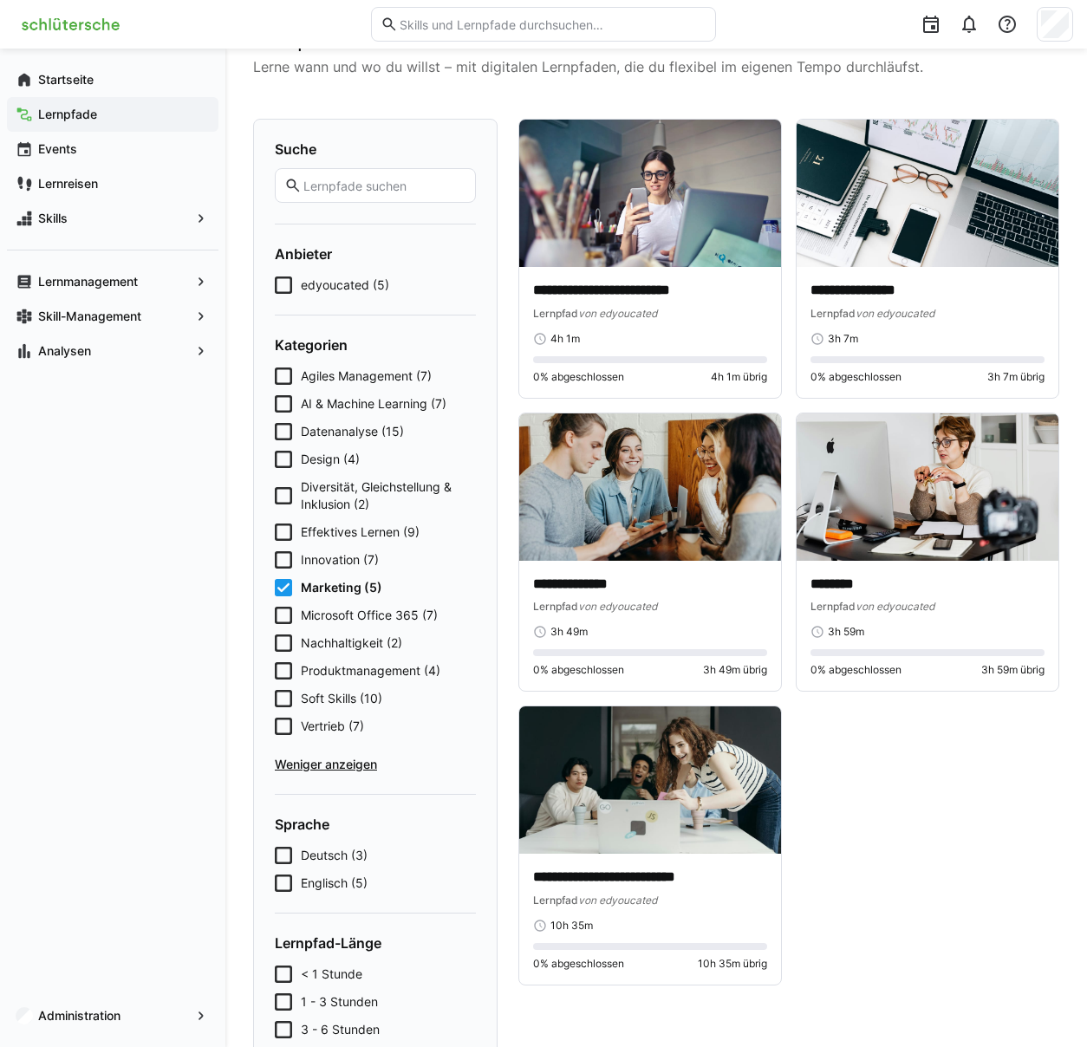
scroll to position [52, 0]
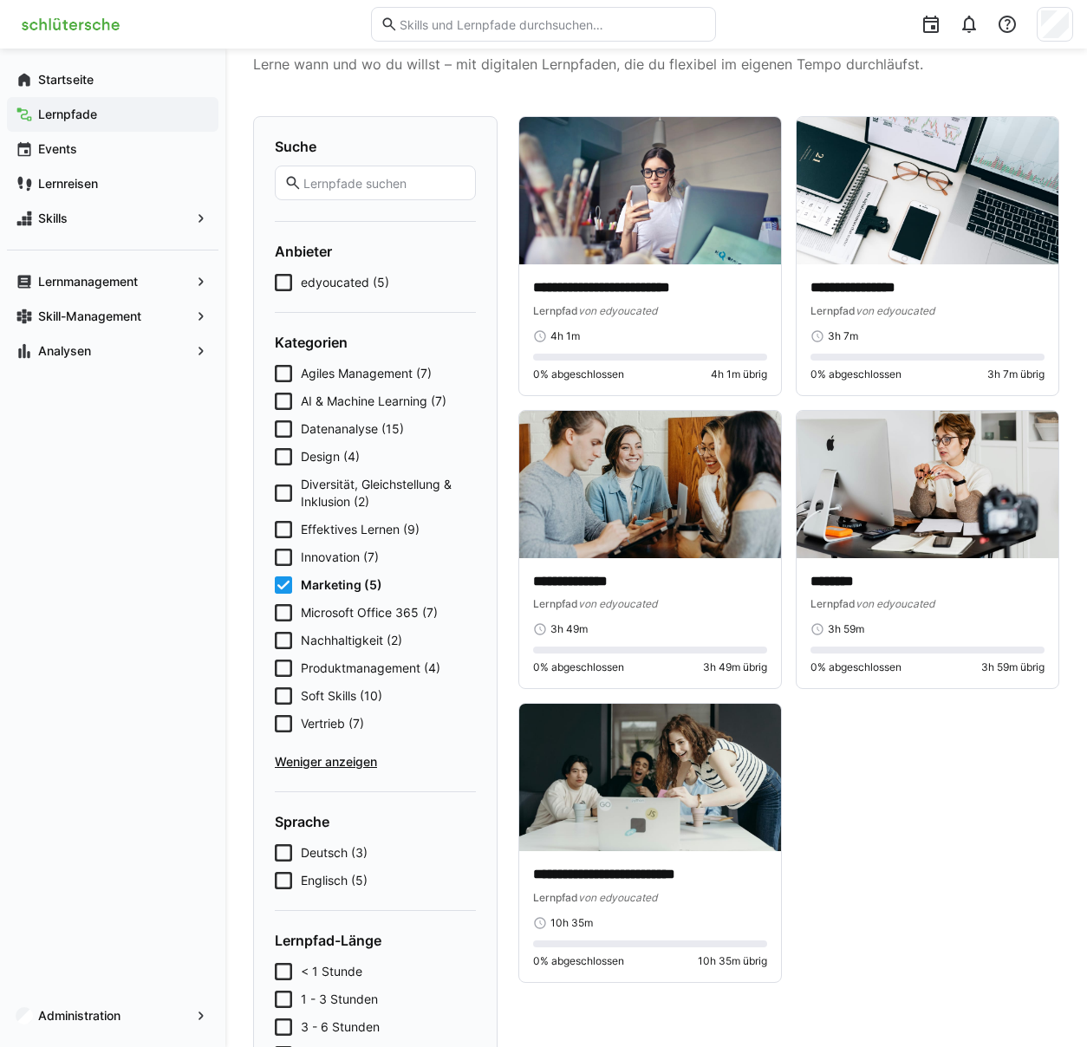
click at [283, 586] on icon at bounding box center [283, 584] width 17 height 17
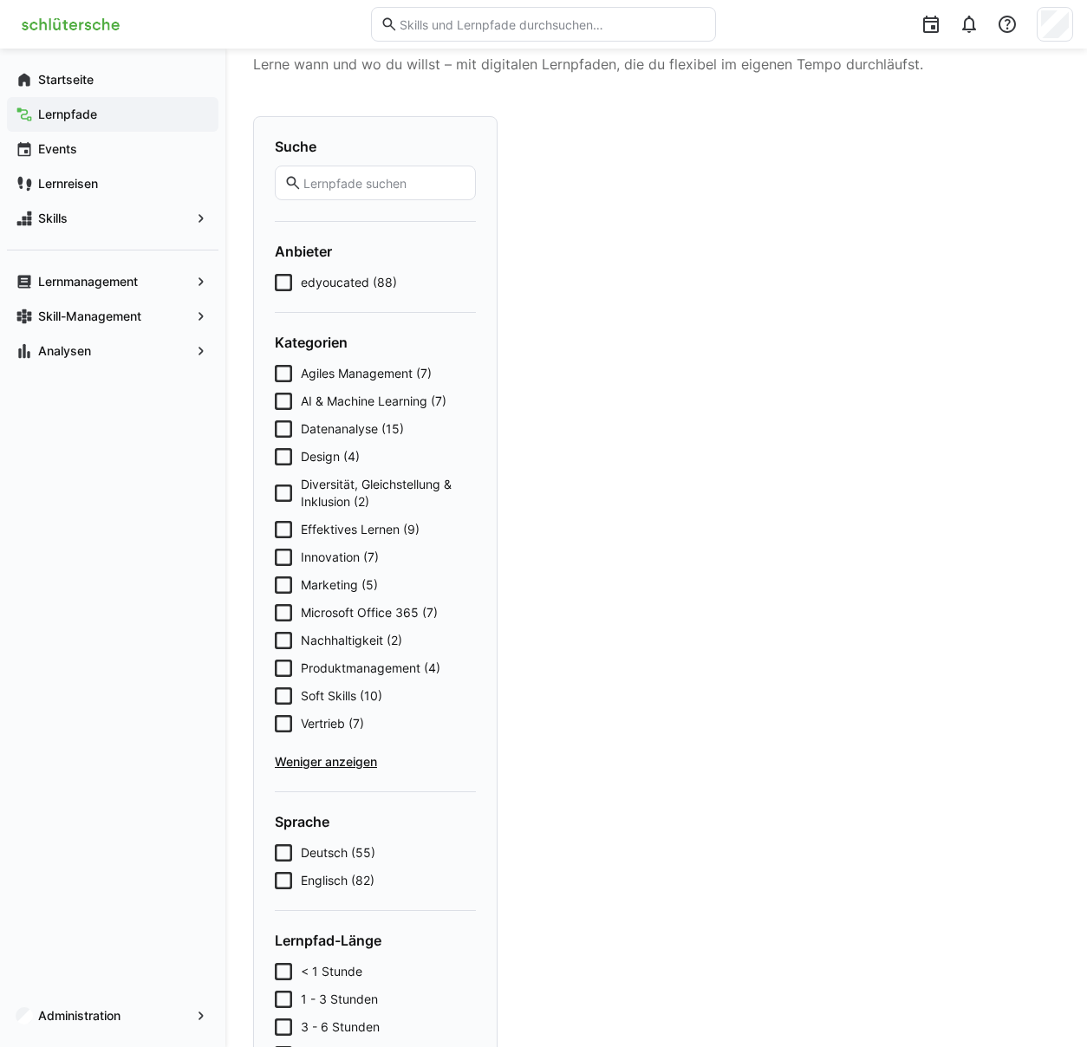
click at [287, 609] on icon at bounding box center [283, 612] width 17 height 17
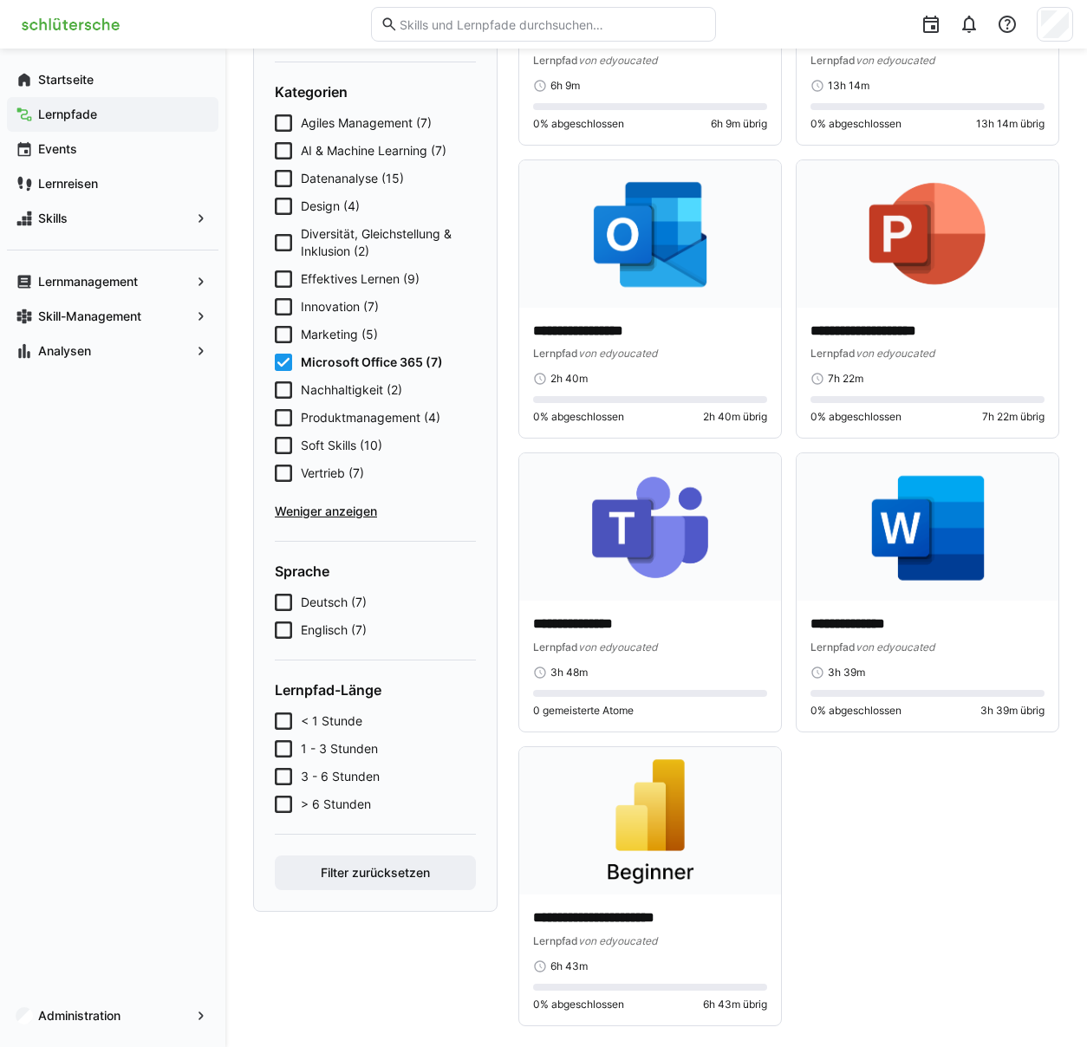
scroll to position [310, 0]
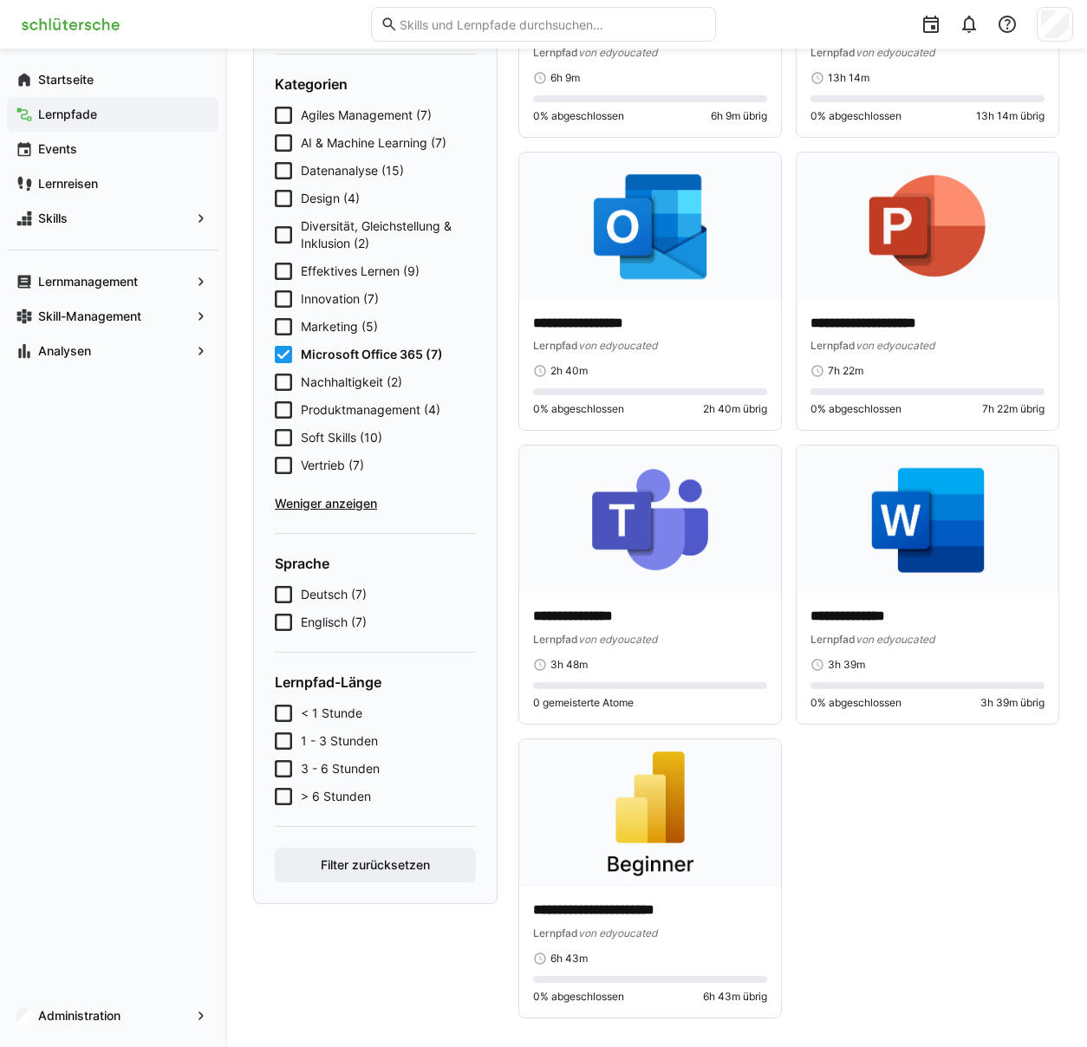
click at [288, 353] on icon at bounding box center [283, 354] width 17 height 17
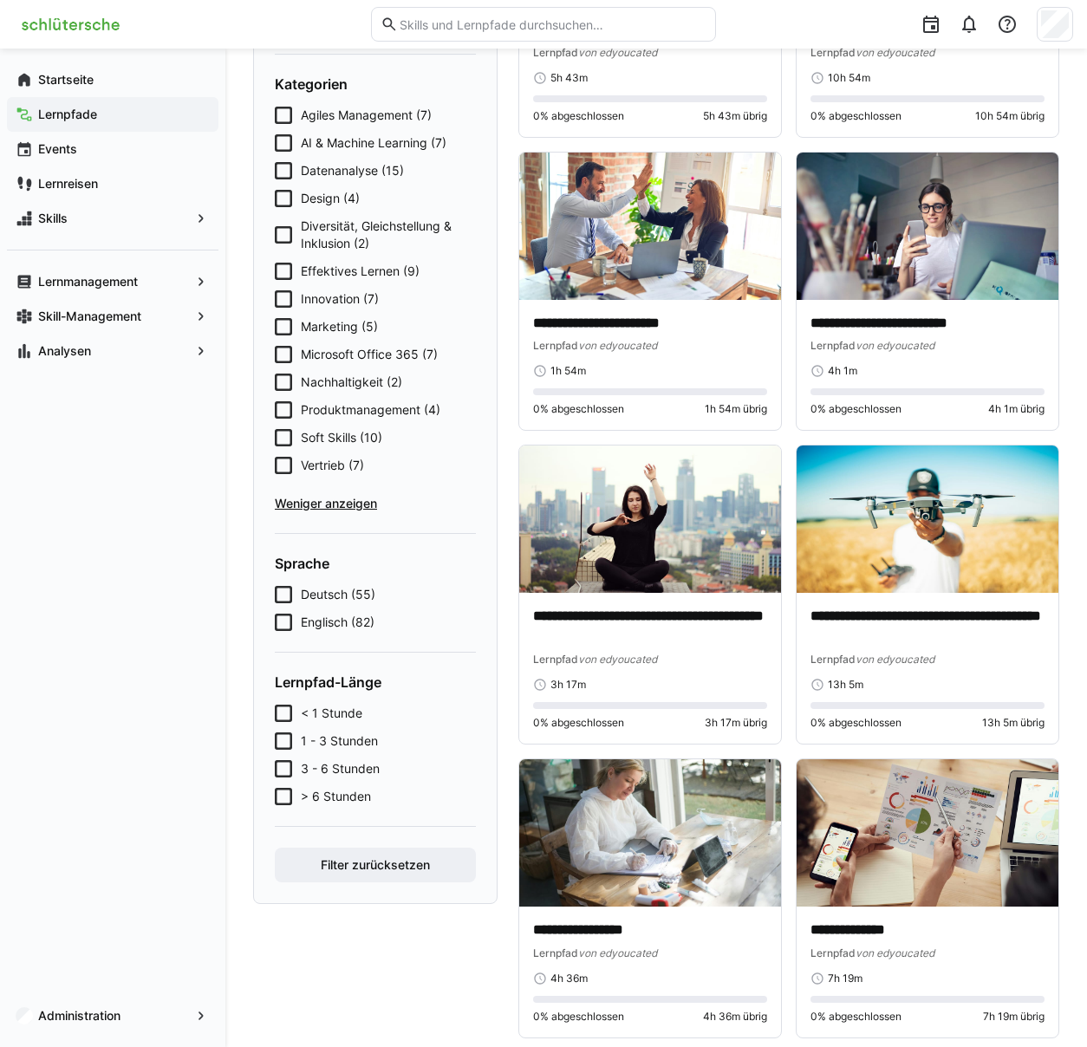
click at [284, 499] on span "Weniger anzeigen" at bounding box center [375, 503] width 201 height 17
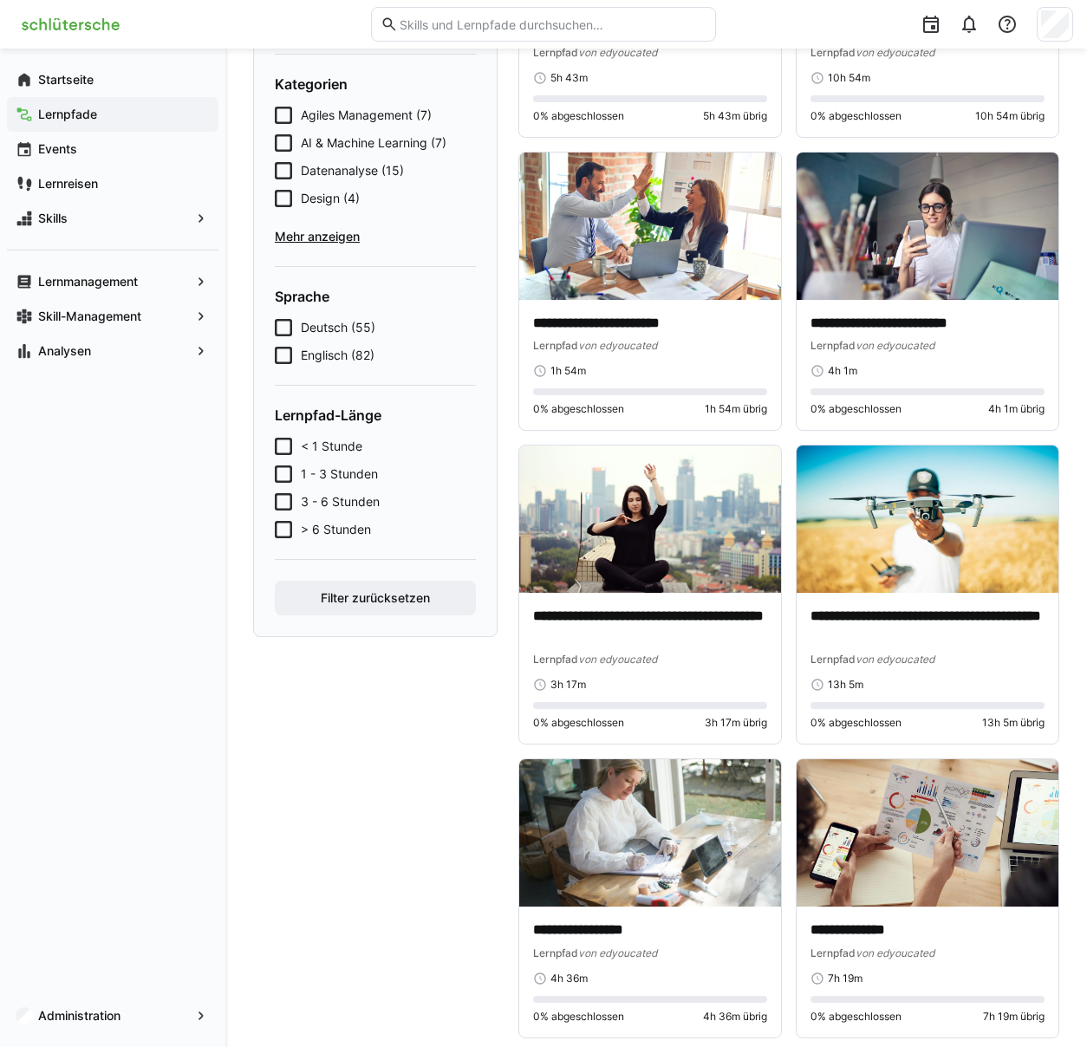
click at [290, 235] on span "Mehr anzeigen" at bounding box center [375, 236] width 201 height 17
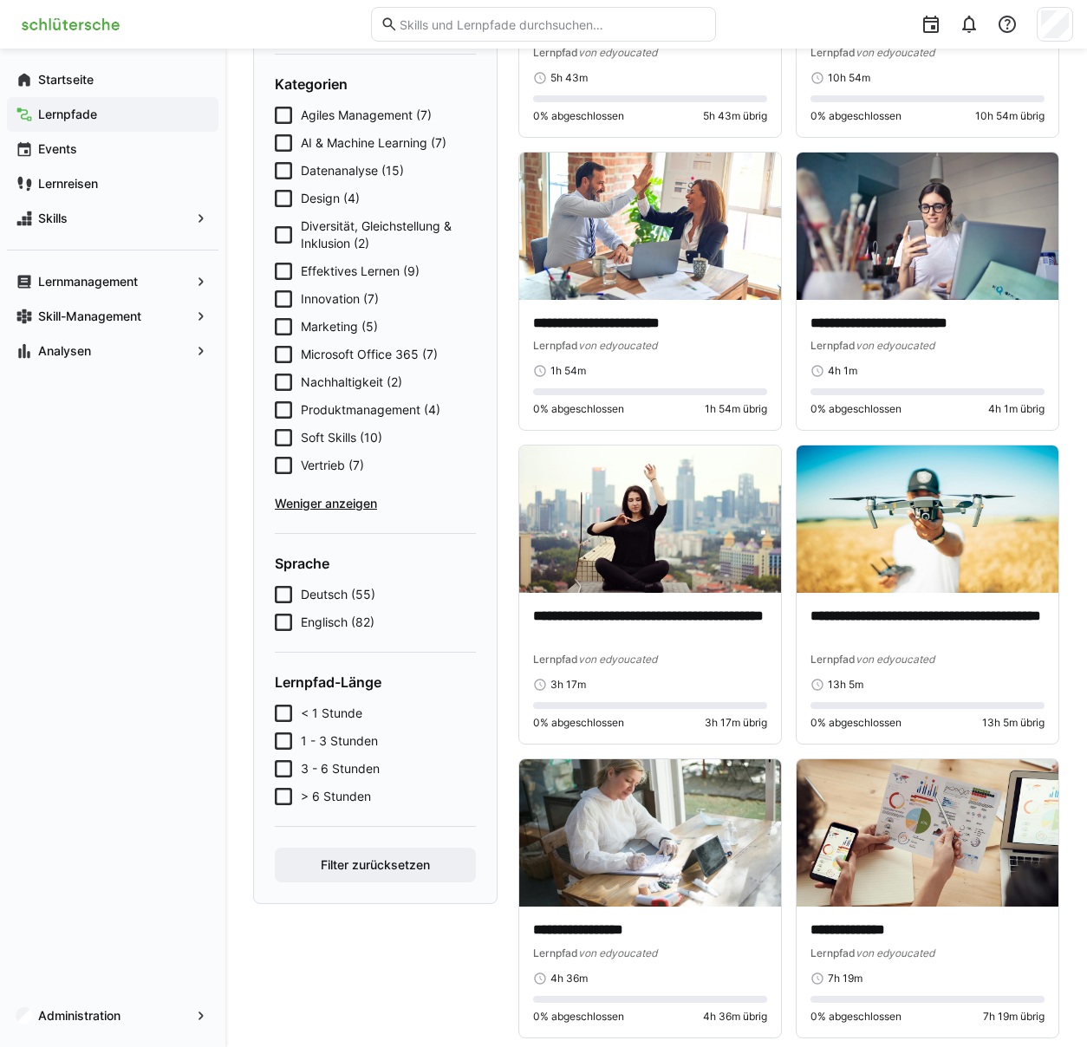
click at [285, 389] on icon at bounding box center [283, 382] width 17 height 17
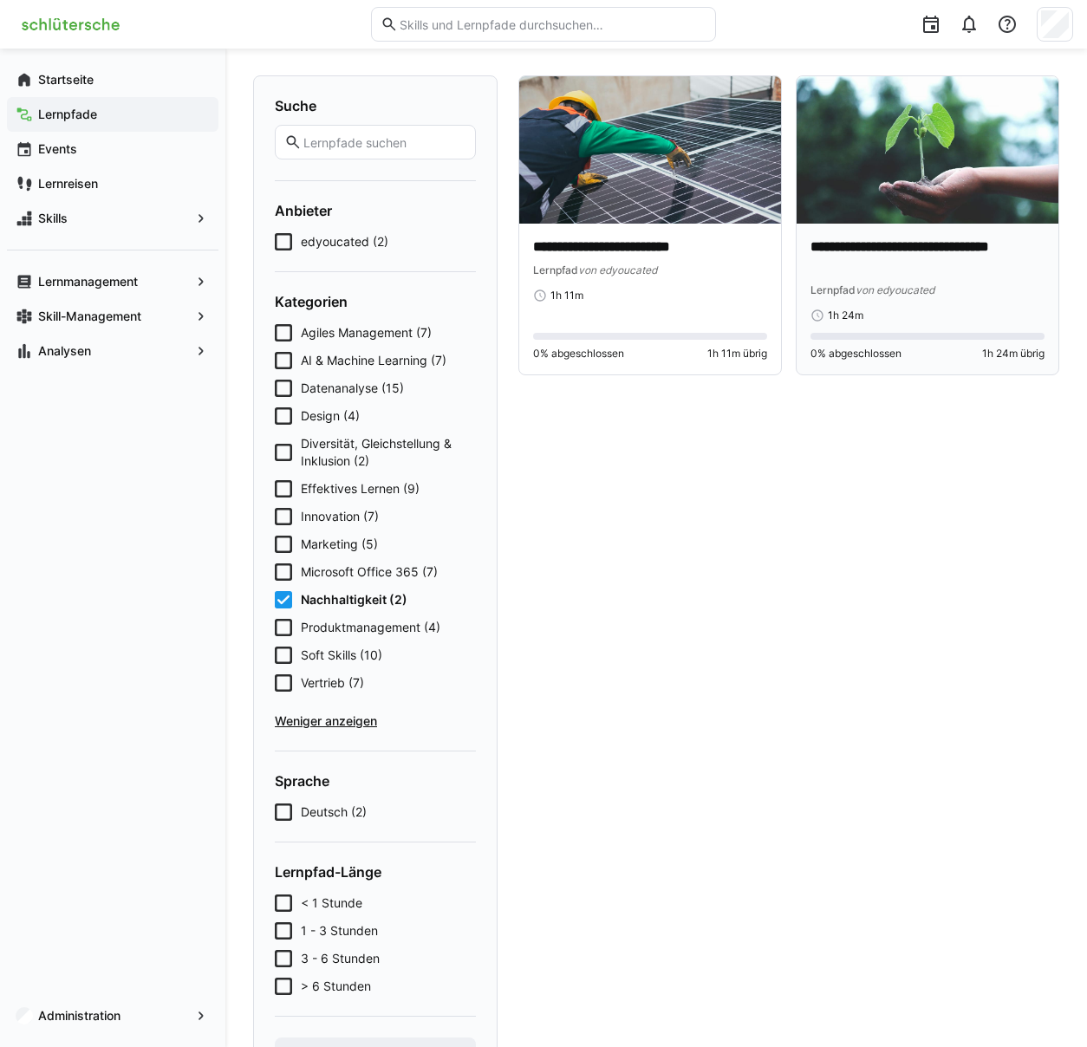
scroll to position [0, 0]
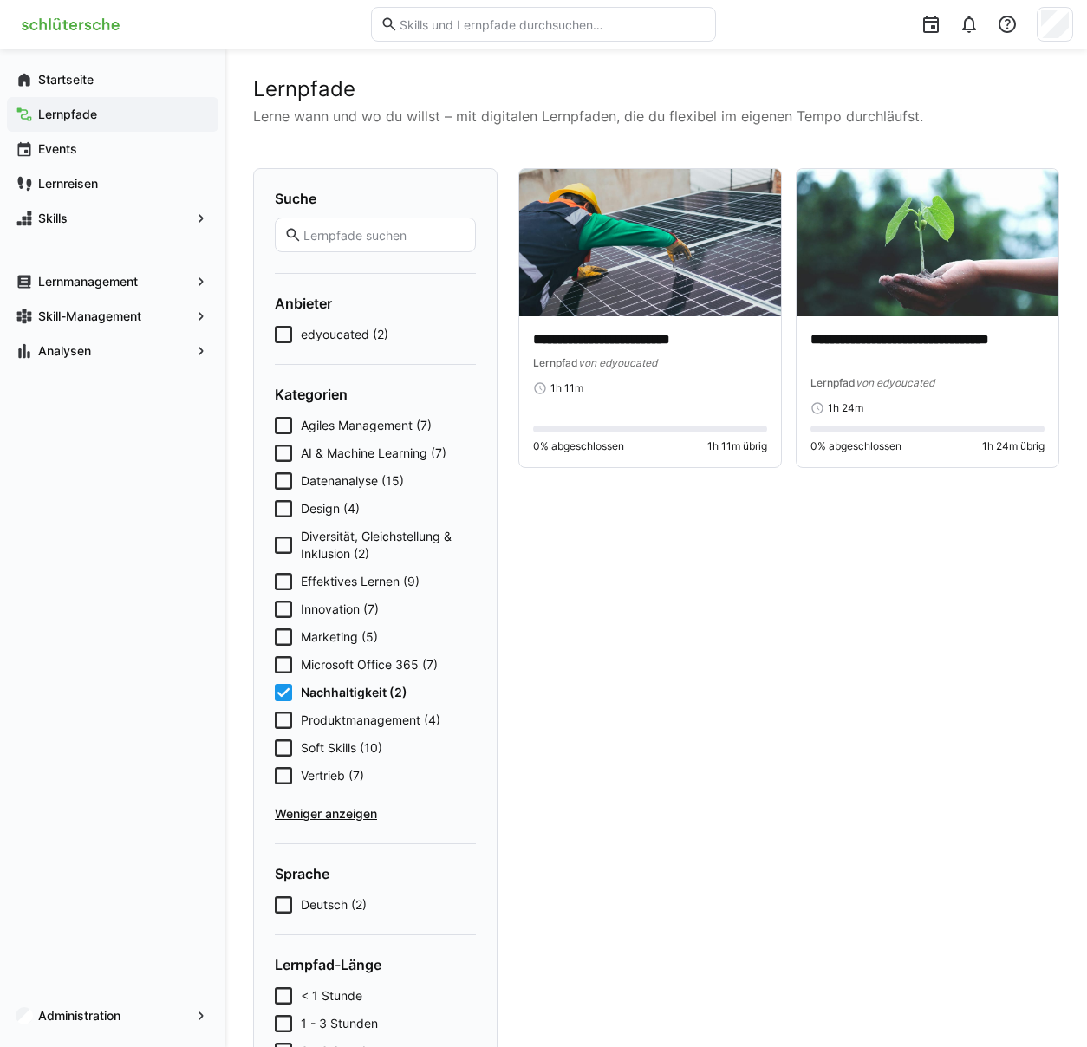
click at [284, 694] on icon at bounding box center [283, 692] width 17 height 17
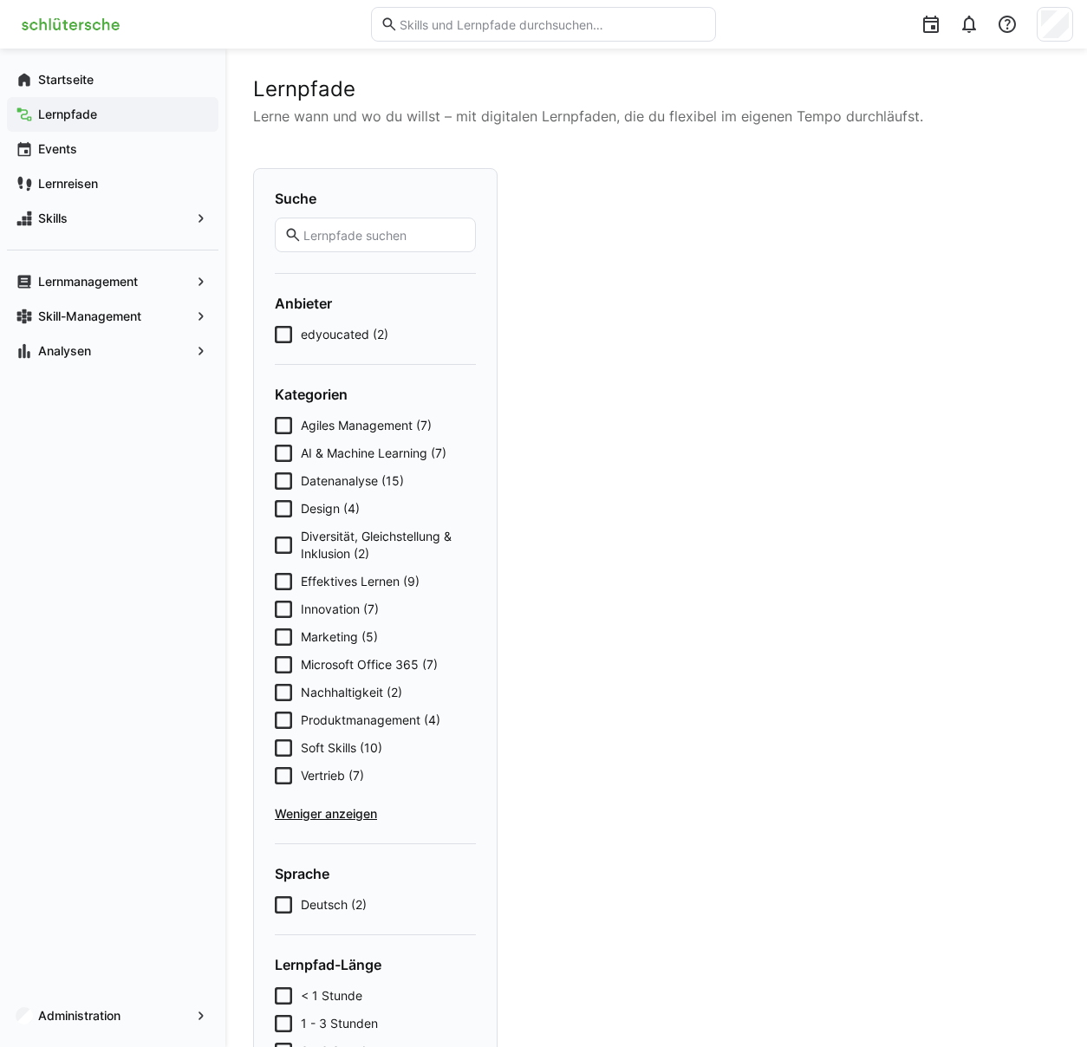
click at [284, 719] on icon at bounding box center [283, 720] width 17 height 17
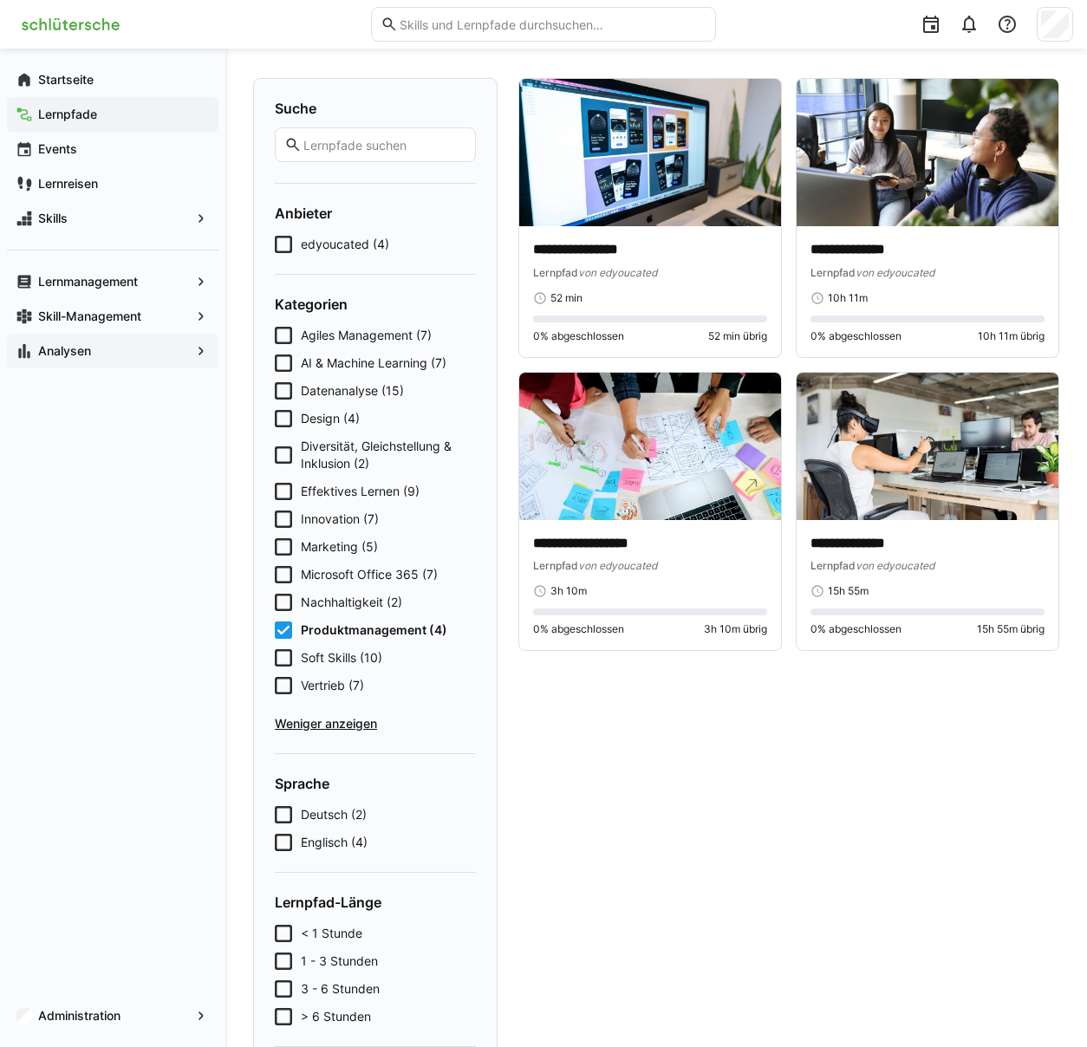
scroll to position [195, 0]
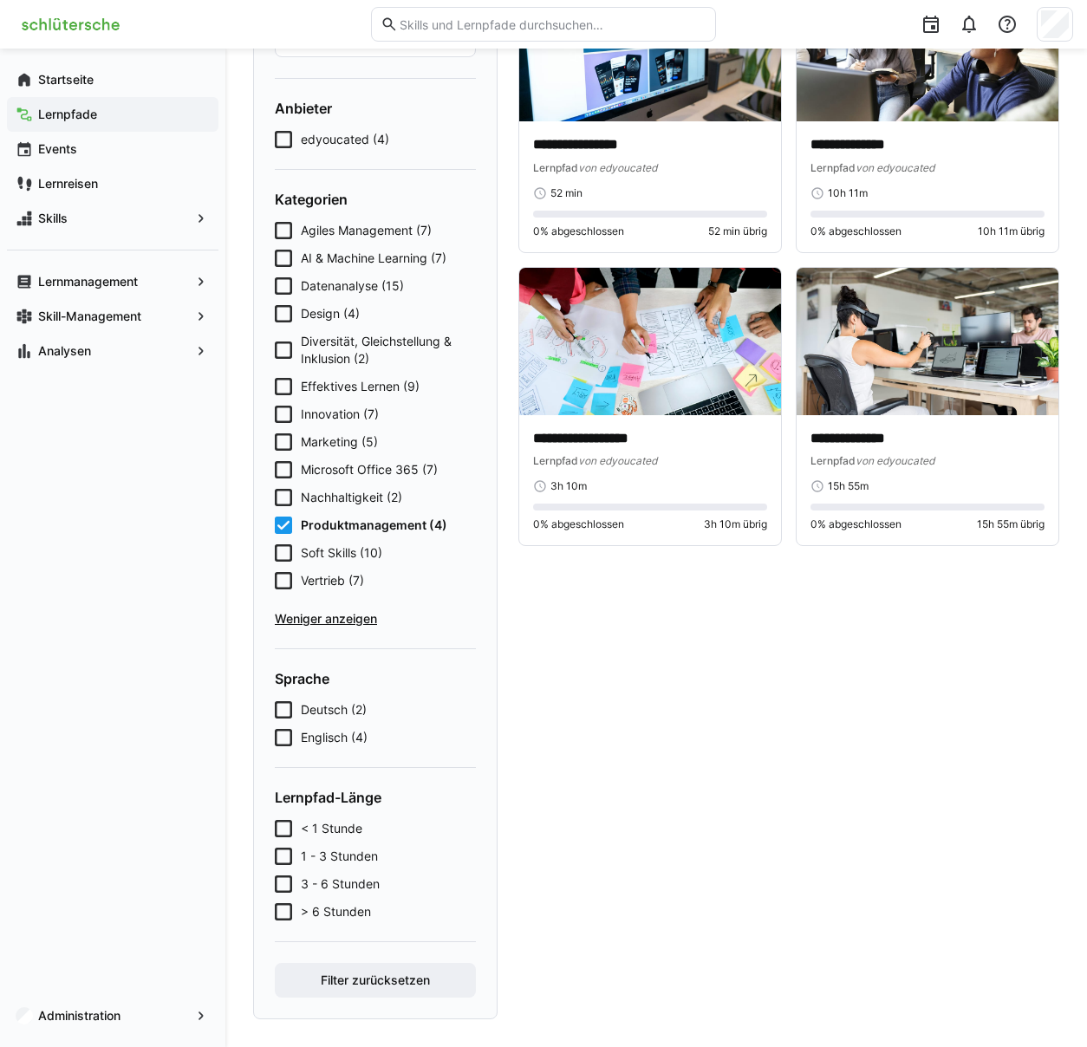
click at [288, 523] on icon at bounding box center [283, 525] width 17 height 17
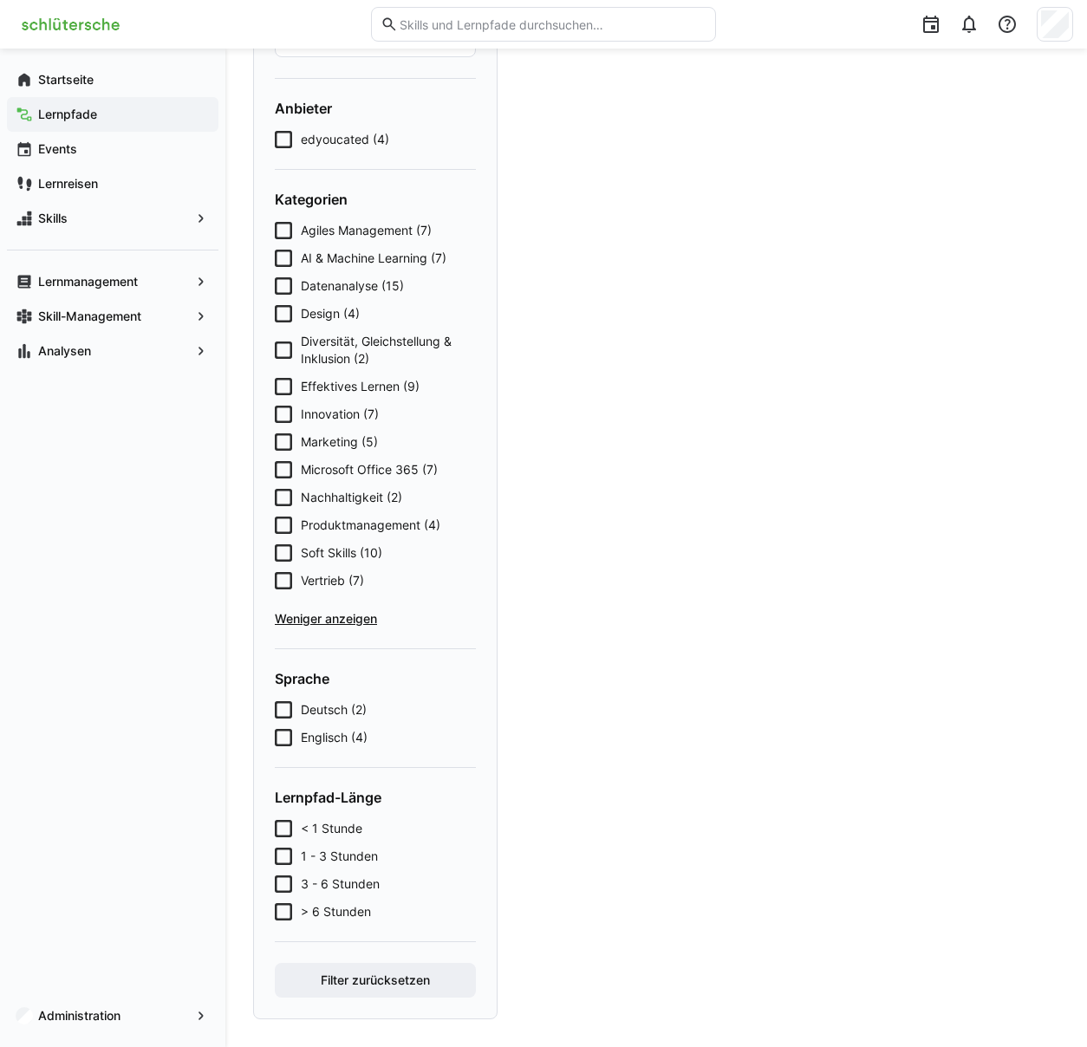
click at [285, 552] on icon at bounding box center [283, 552] width 17 height 17
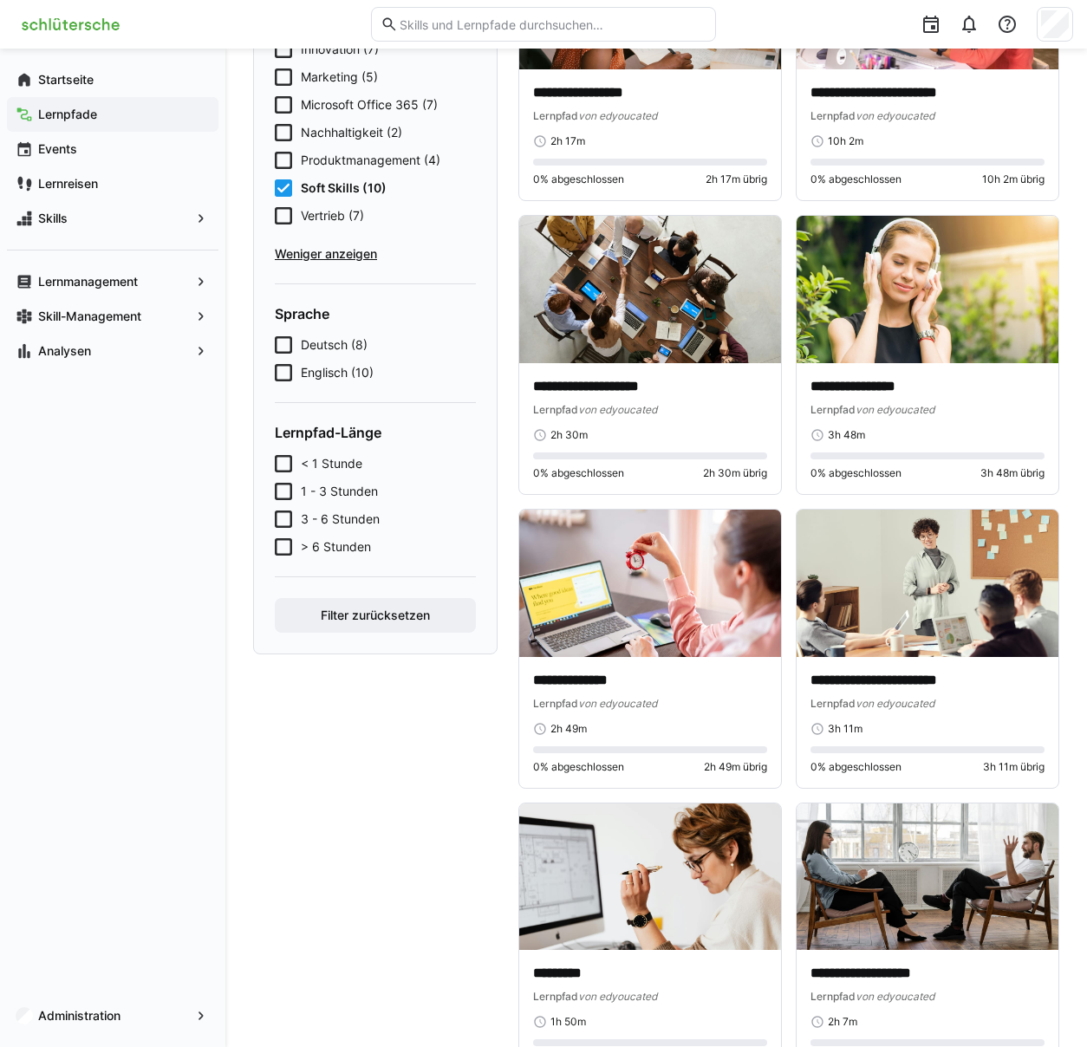
scroll to position [624, 0]
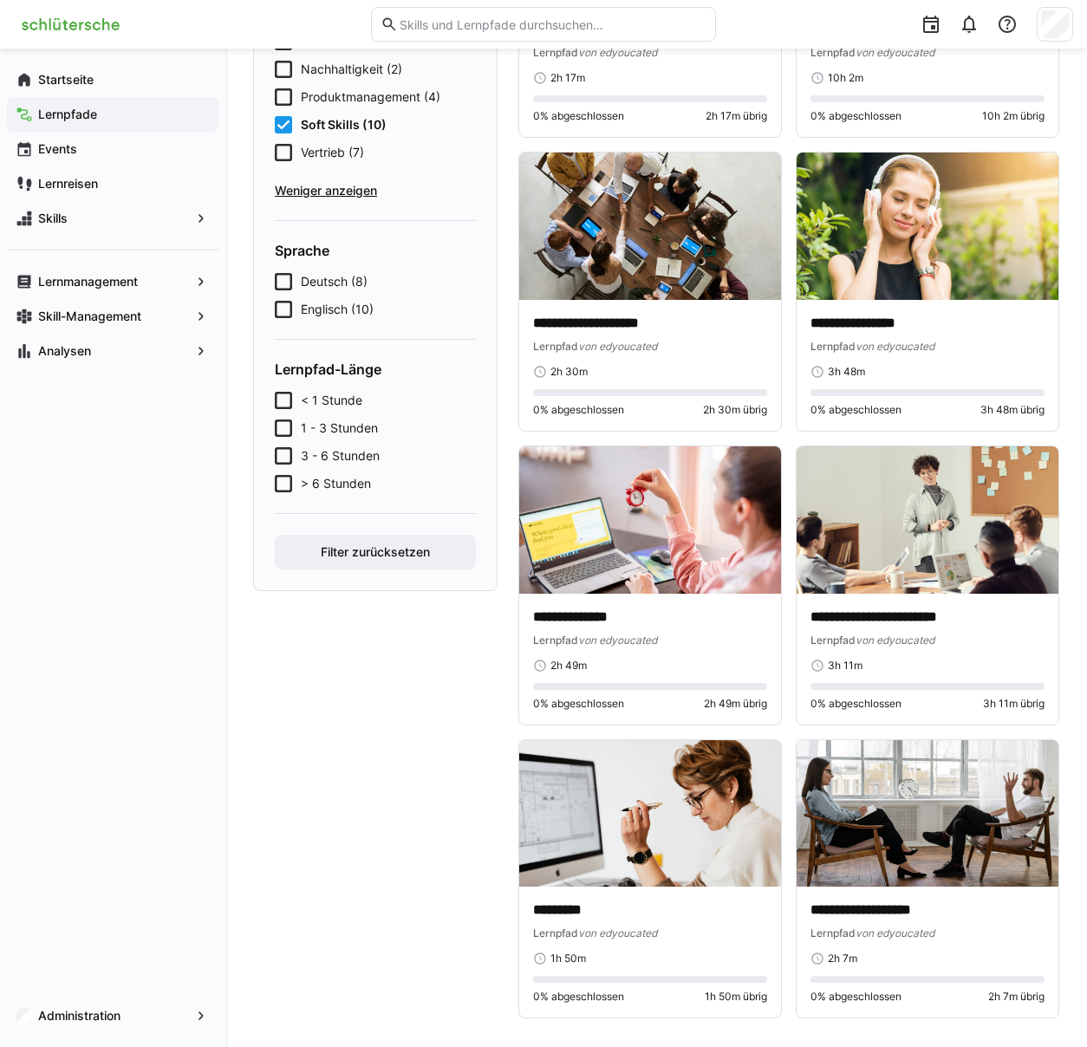
click at [288, 127] on icon at bounding box center [283, 124] width 17 height 17
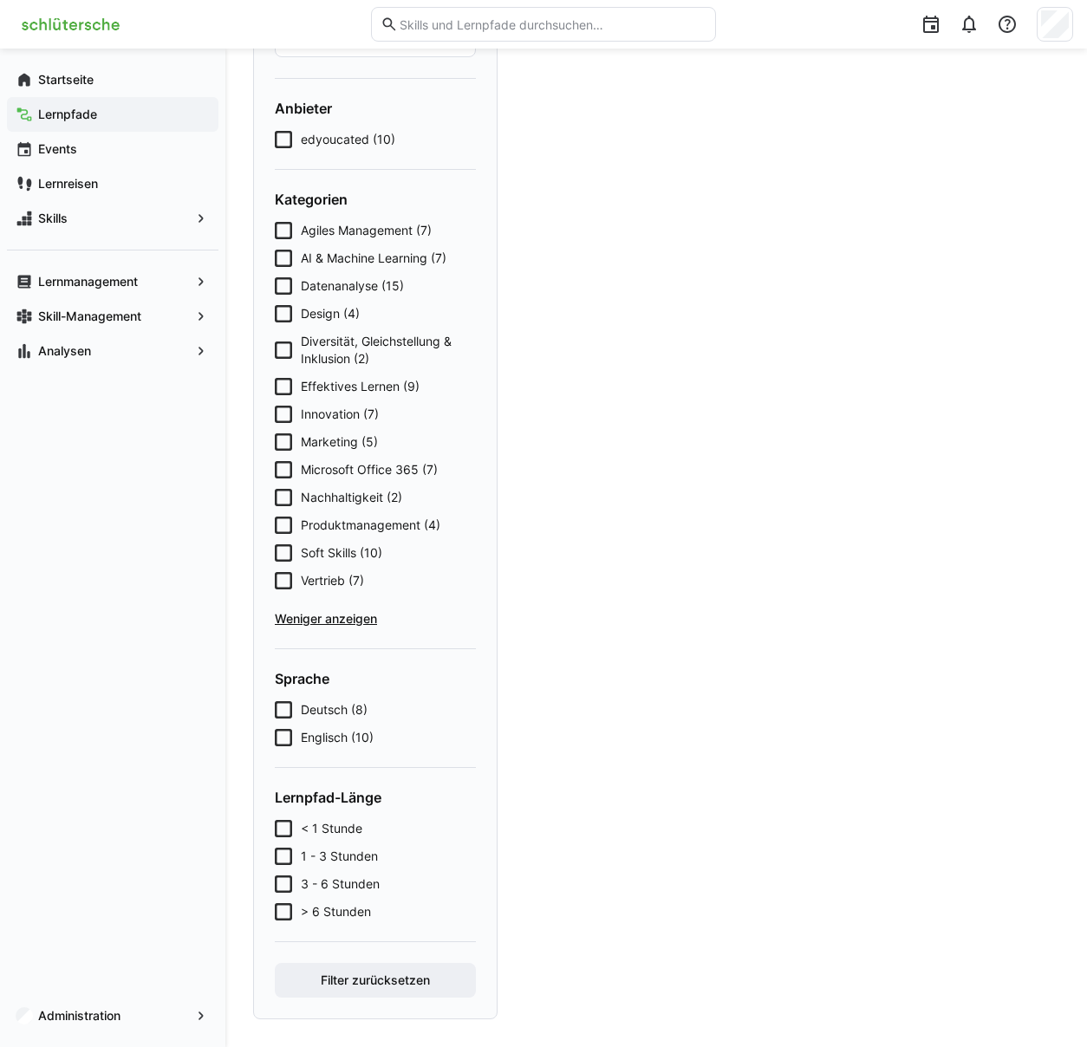
click at [283, 158] on form "Suche Anbieter edyoucated (10) Kategorien Agiles Management (7) AI & Machine Le…" at bounding box center [375, 496] width 201 height 1003
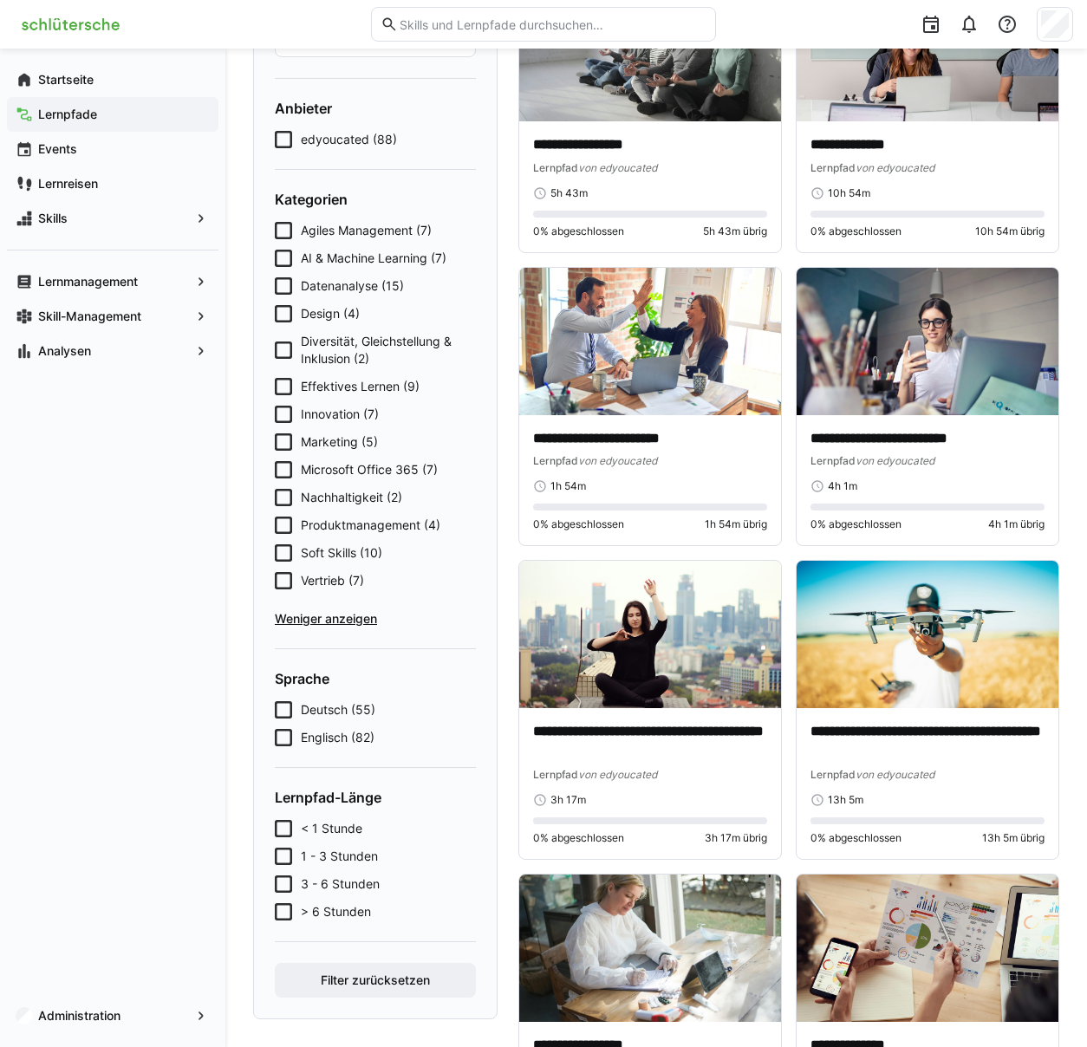
scroll to position [624, 0]
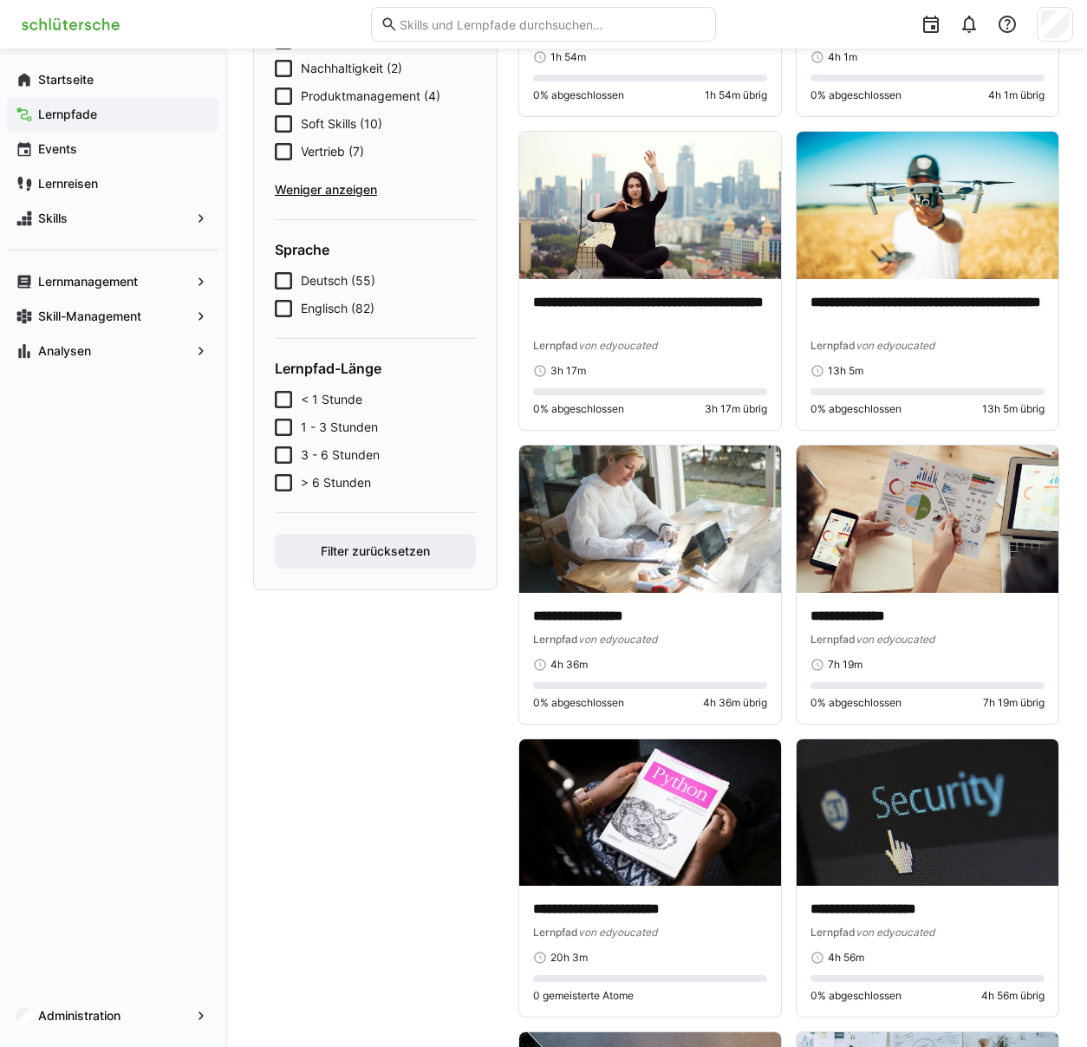
click at [288, 577] on div "Suche Anbieter edyoucated (88) Kategorien Agiles Management (7) AI & Machine Le…" at bounding box center [375, 67] width 244 height 1046
click at [283, 146] on icon at bounding box center [283, 151] width 17 height 17
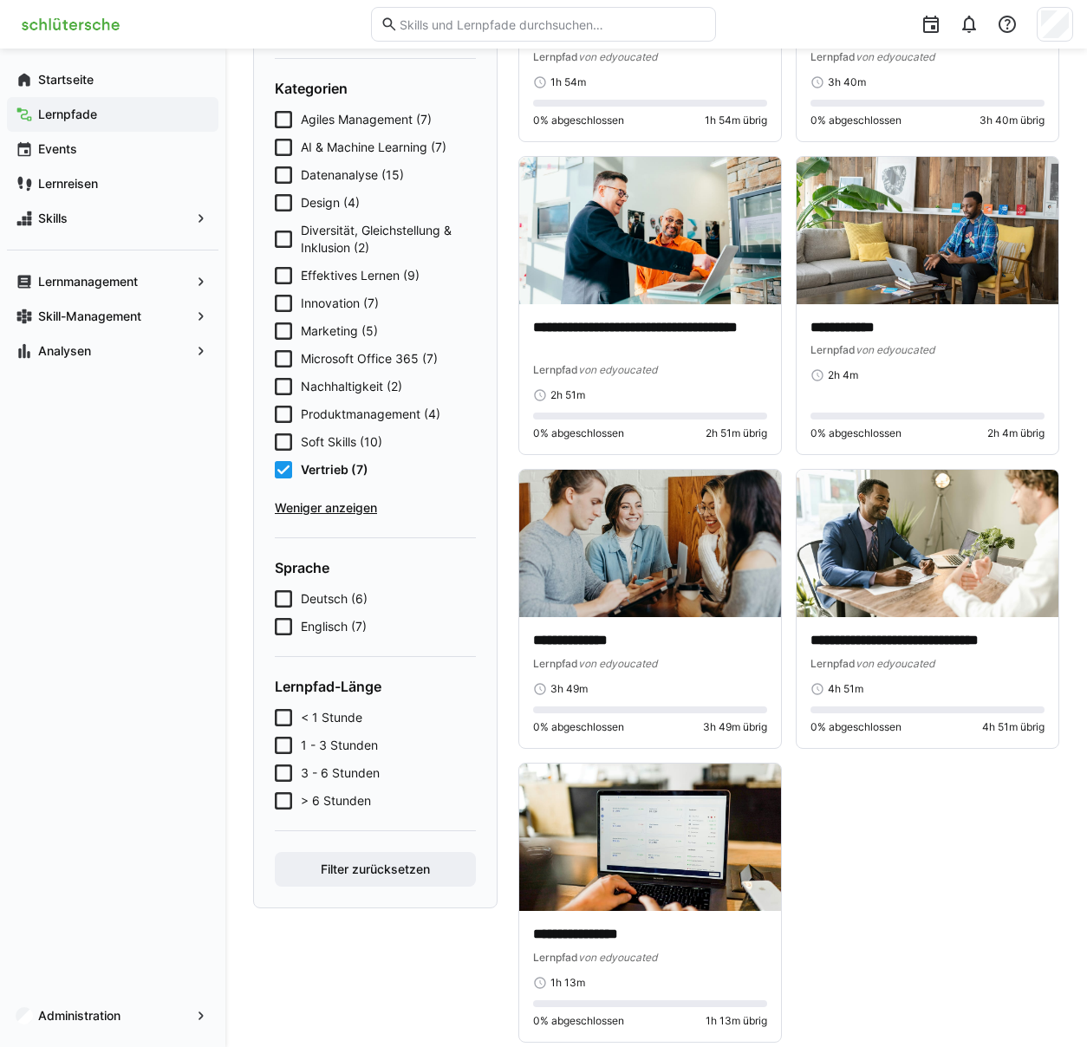
scroll to position [307, 0]
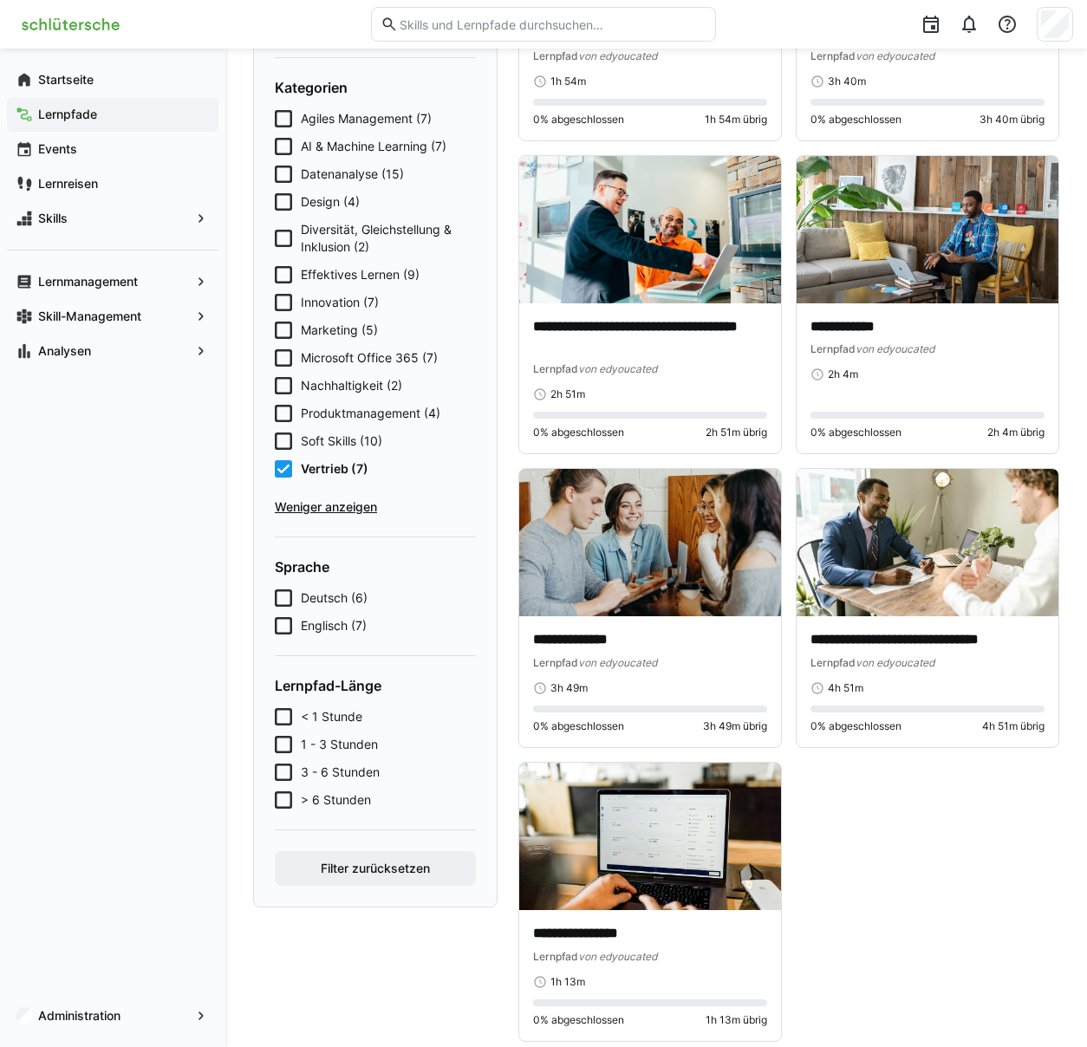
click at [284, 466] on icon at bounding box center [283, 468] width 17 height 17
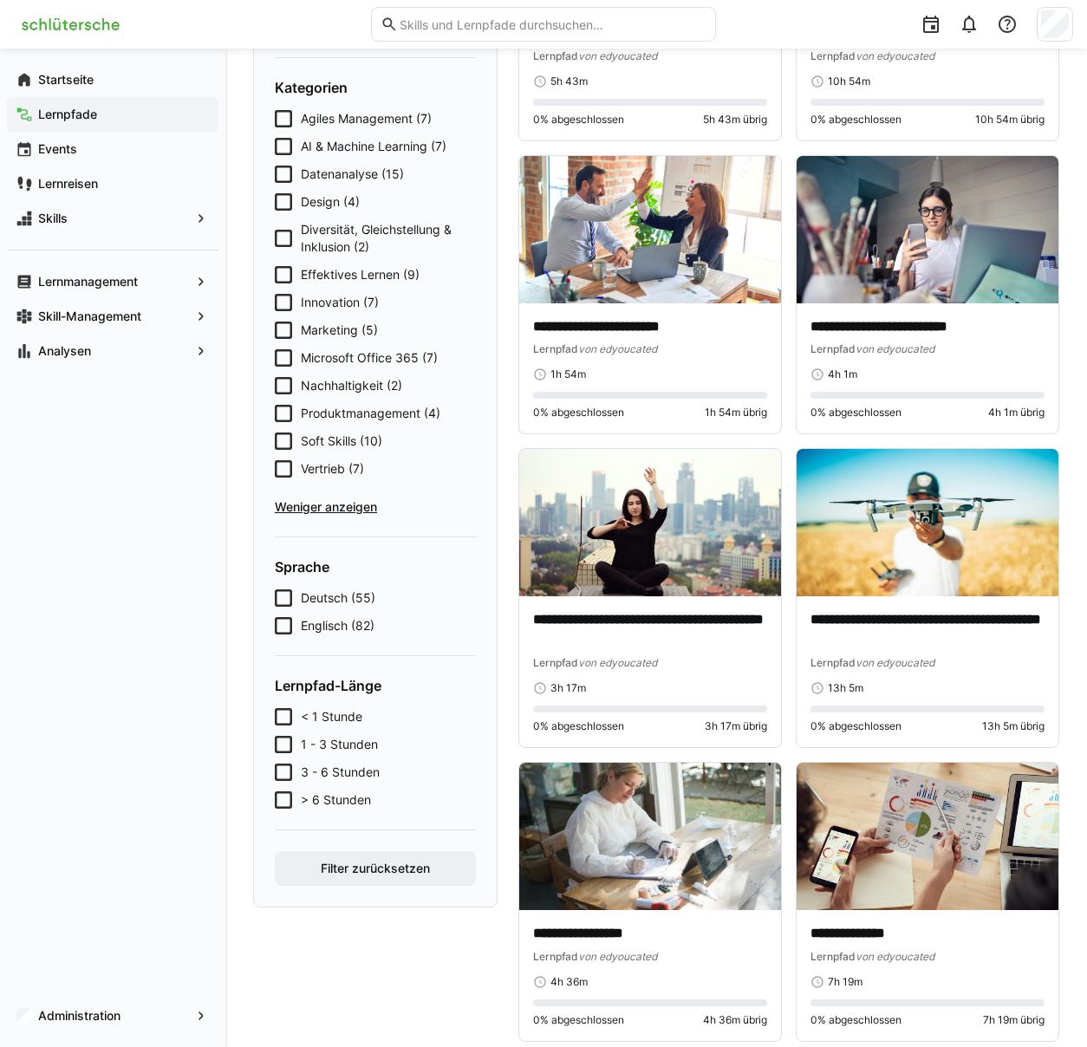
click at [287, 627] on icon at bounding box center [283, 625] width 17 height 17
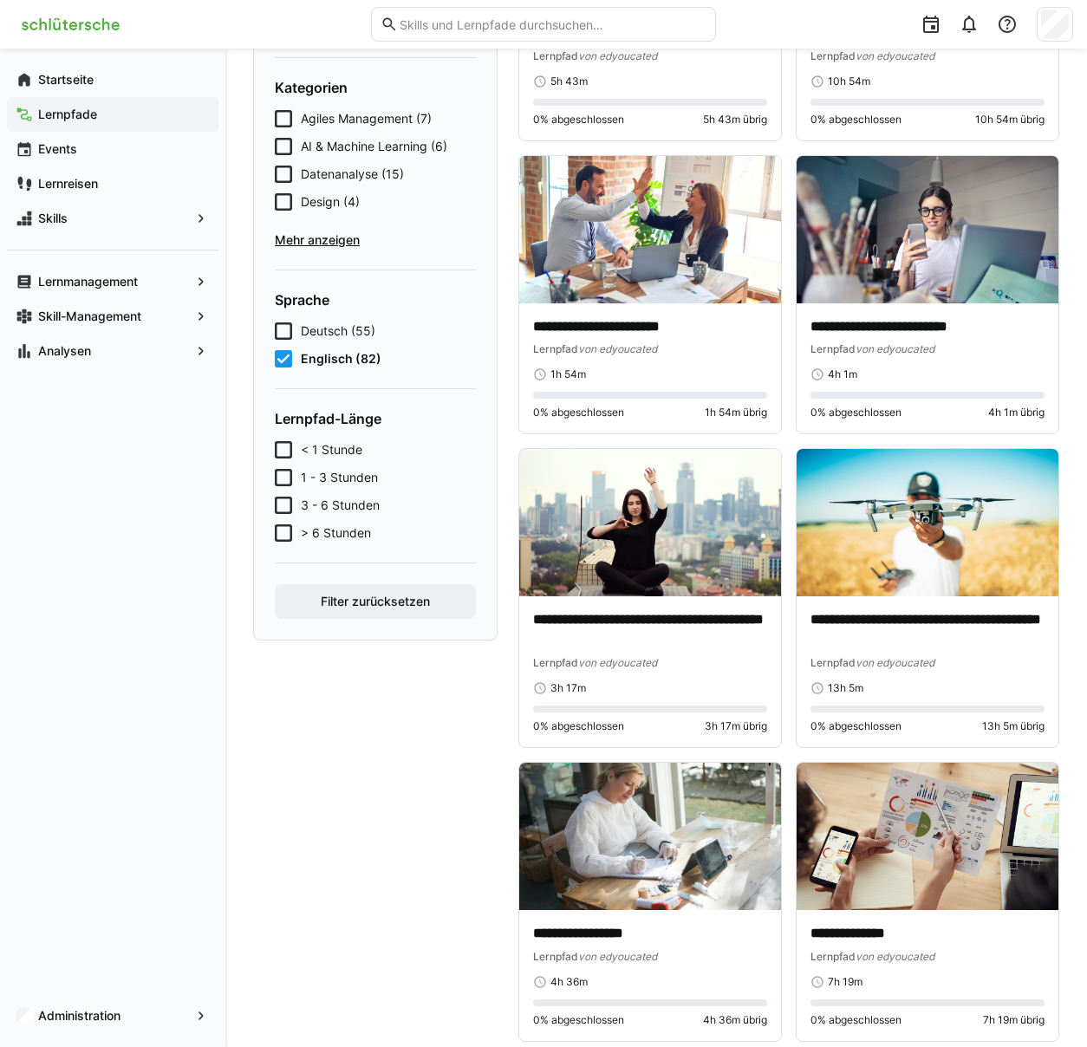
click at [286, 361] on icon at bounding box center [283, 358] width 17 height 17
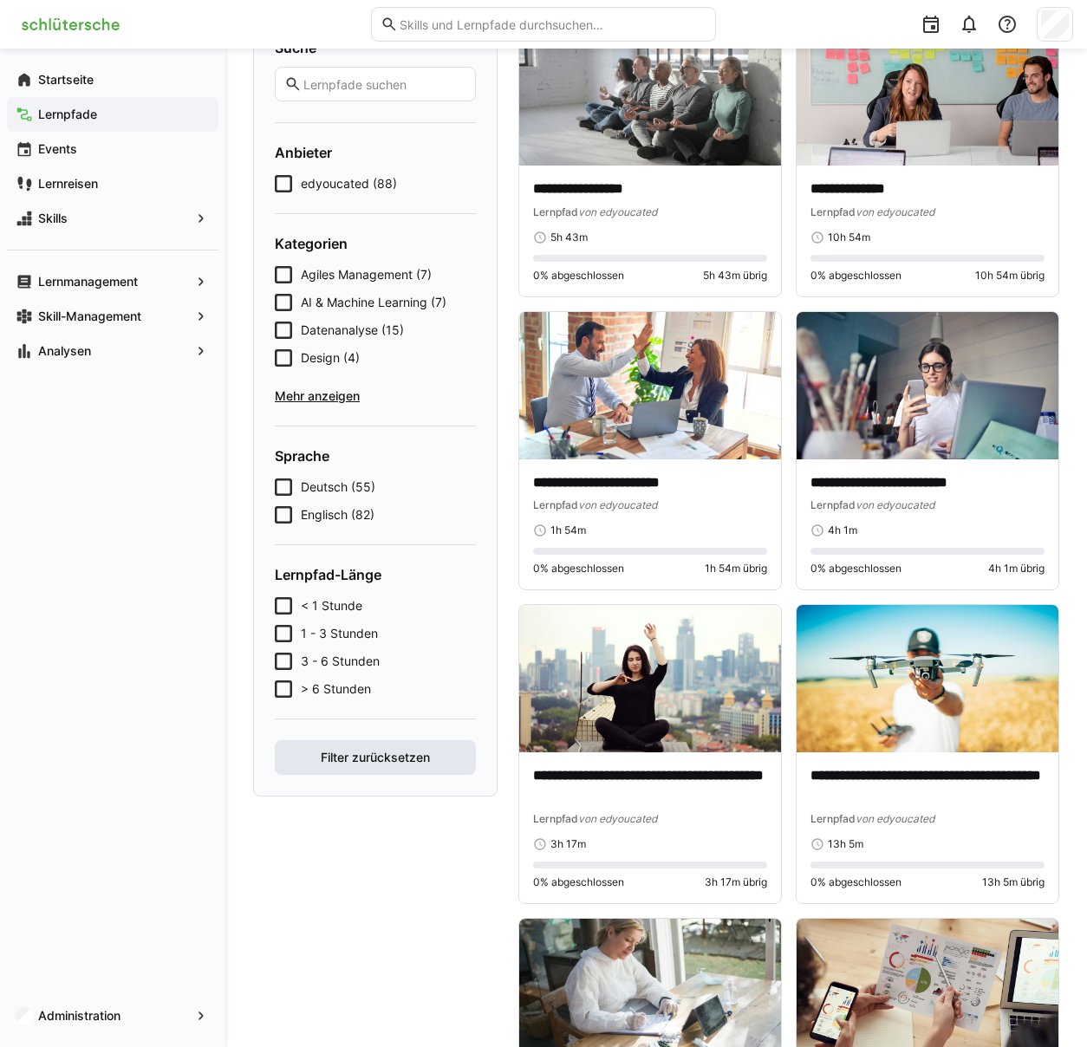
scroll to position [0, 0]
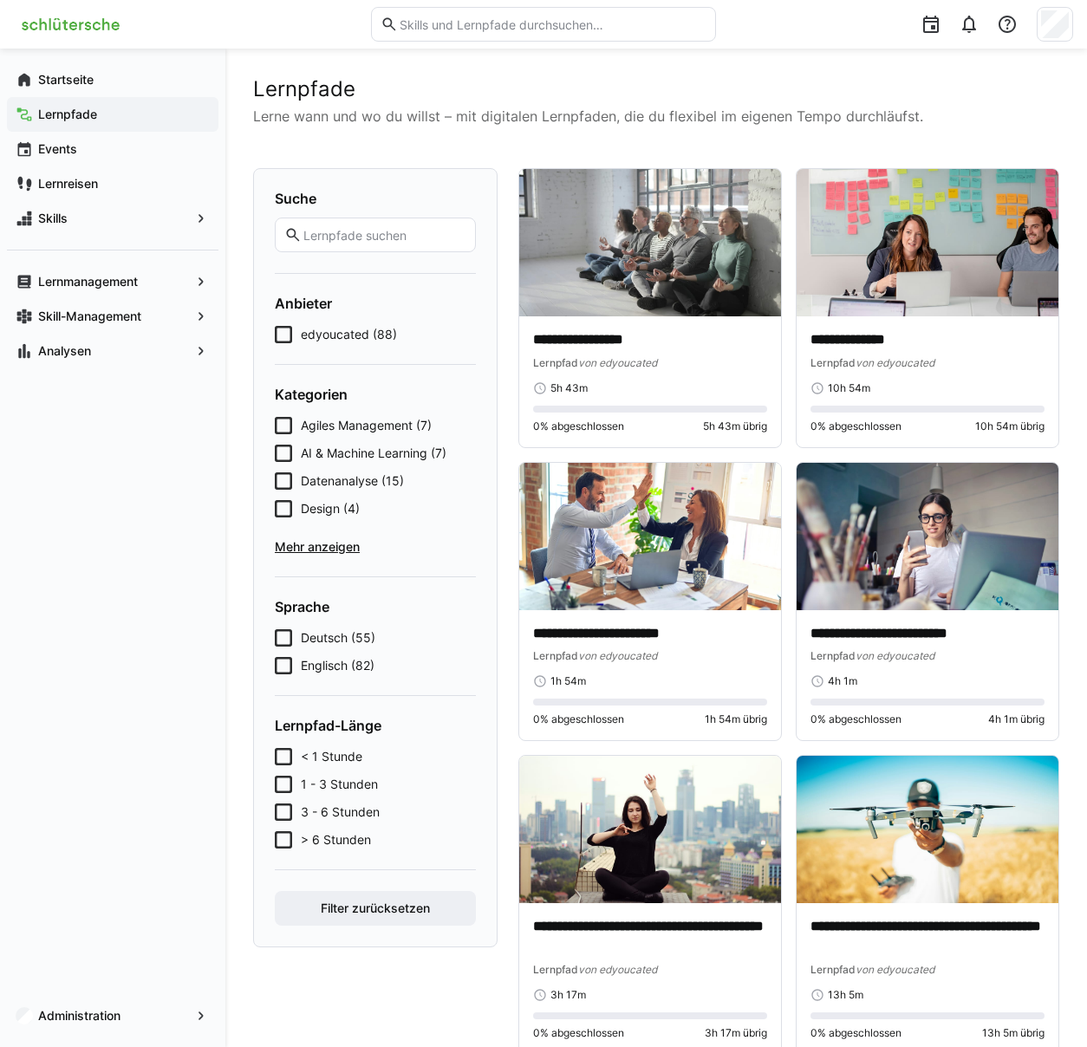
click at [279, 422] on icon at bounding box center [283, 425] width 17 height 17
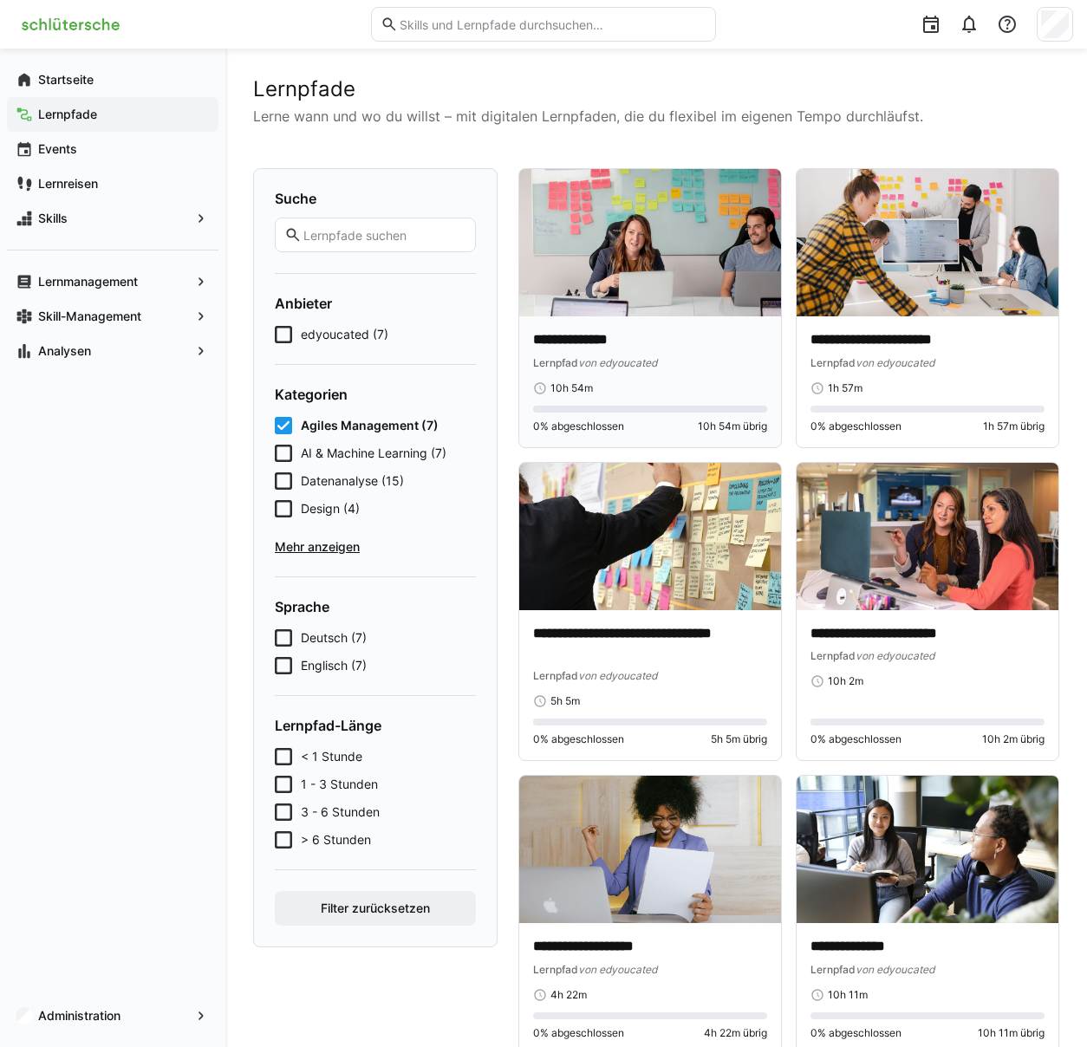
click at [649, 379] on div "**********" at bounding box center [650, 362] width 234 height 65
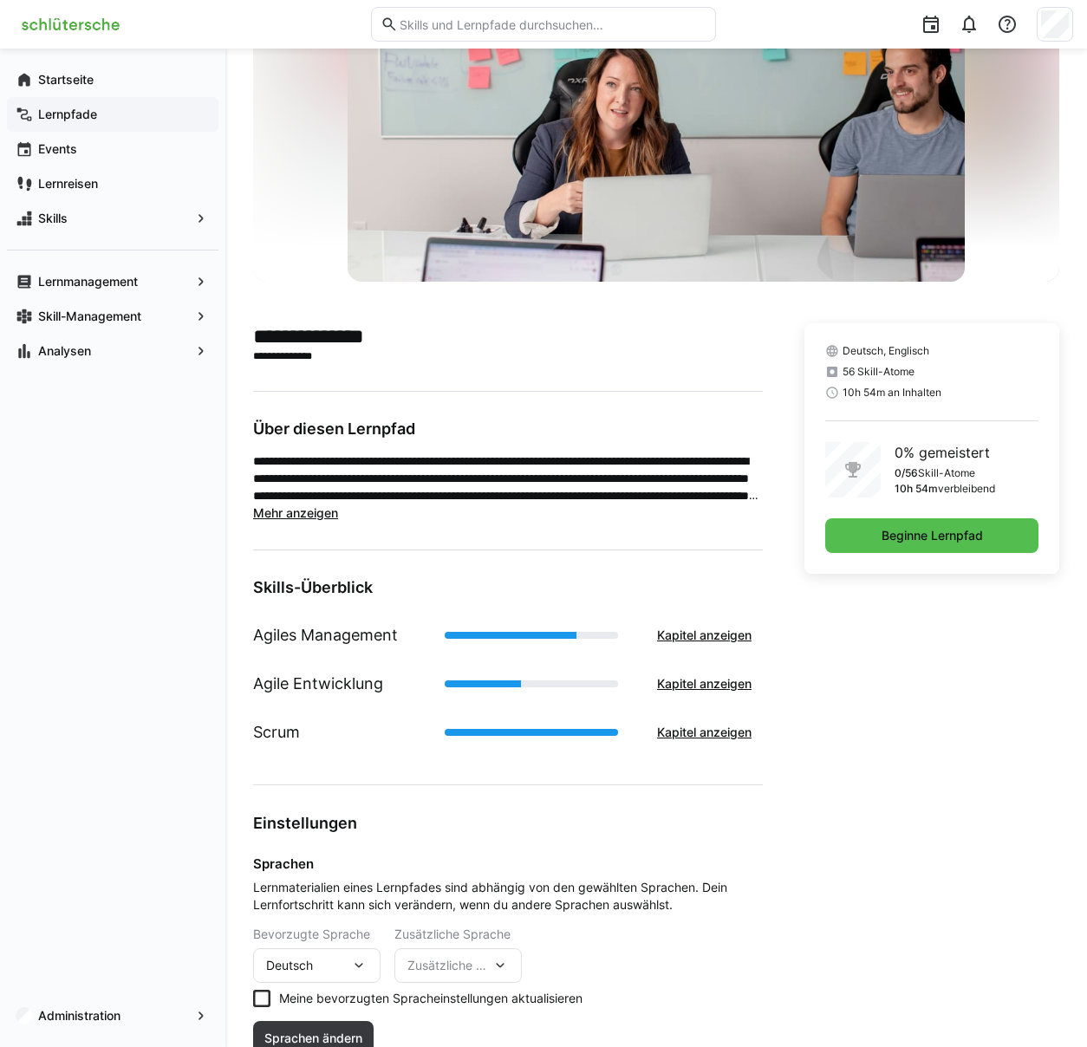
scroll to position [199, 0]
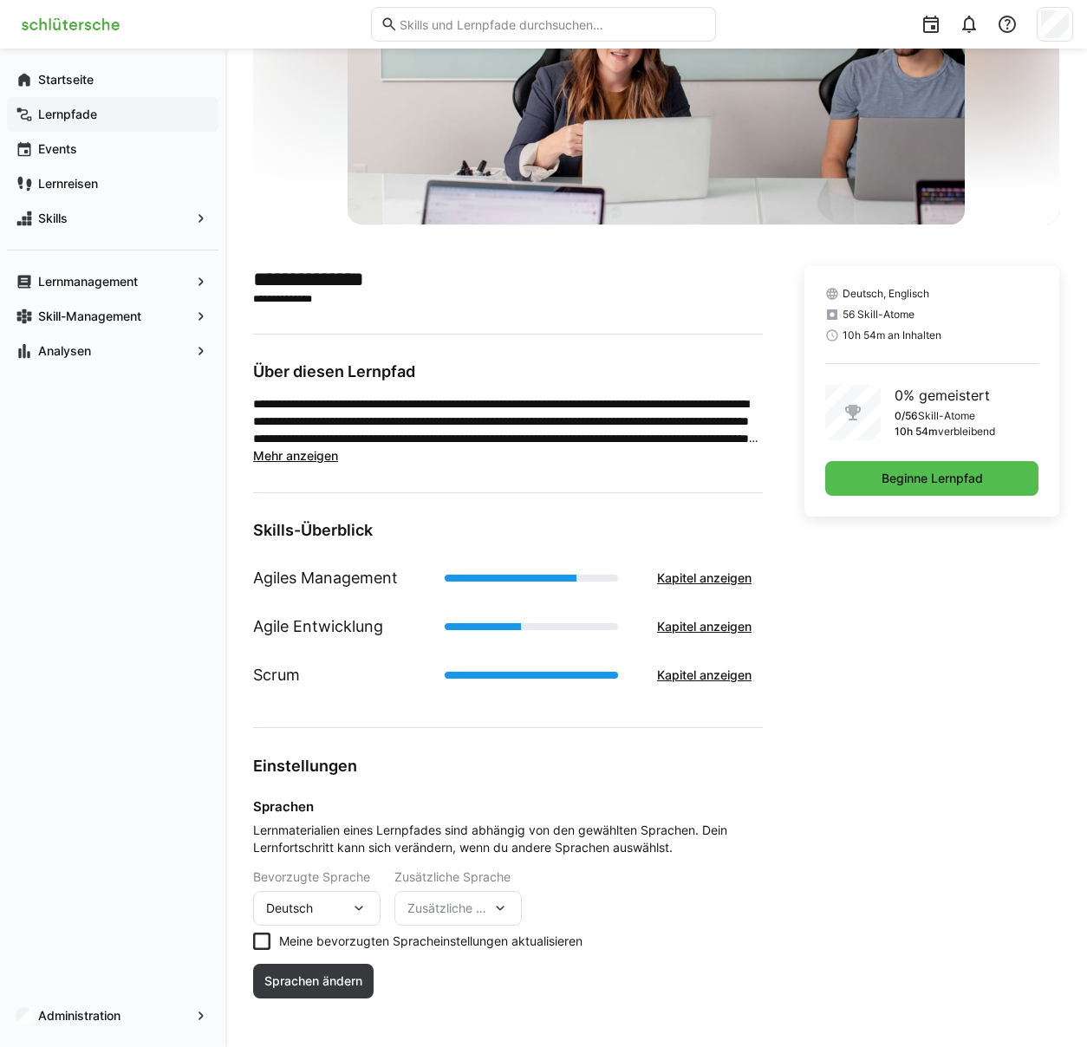
click at [314, 458] on span "Mehr anzeigen" at bounding box center [295, 455] width 85 height 15
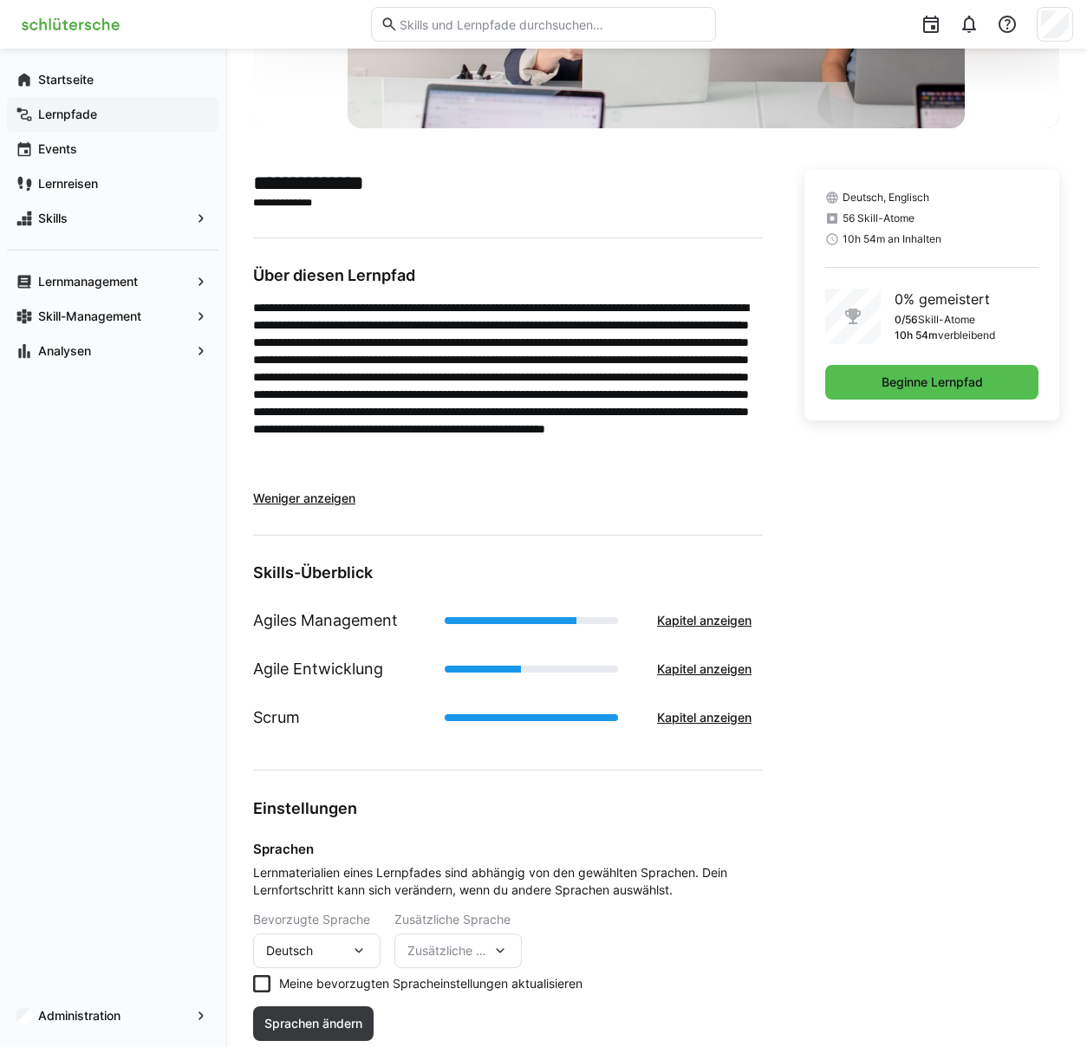
scroll to position [337, 0]
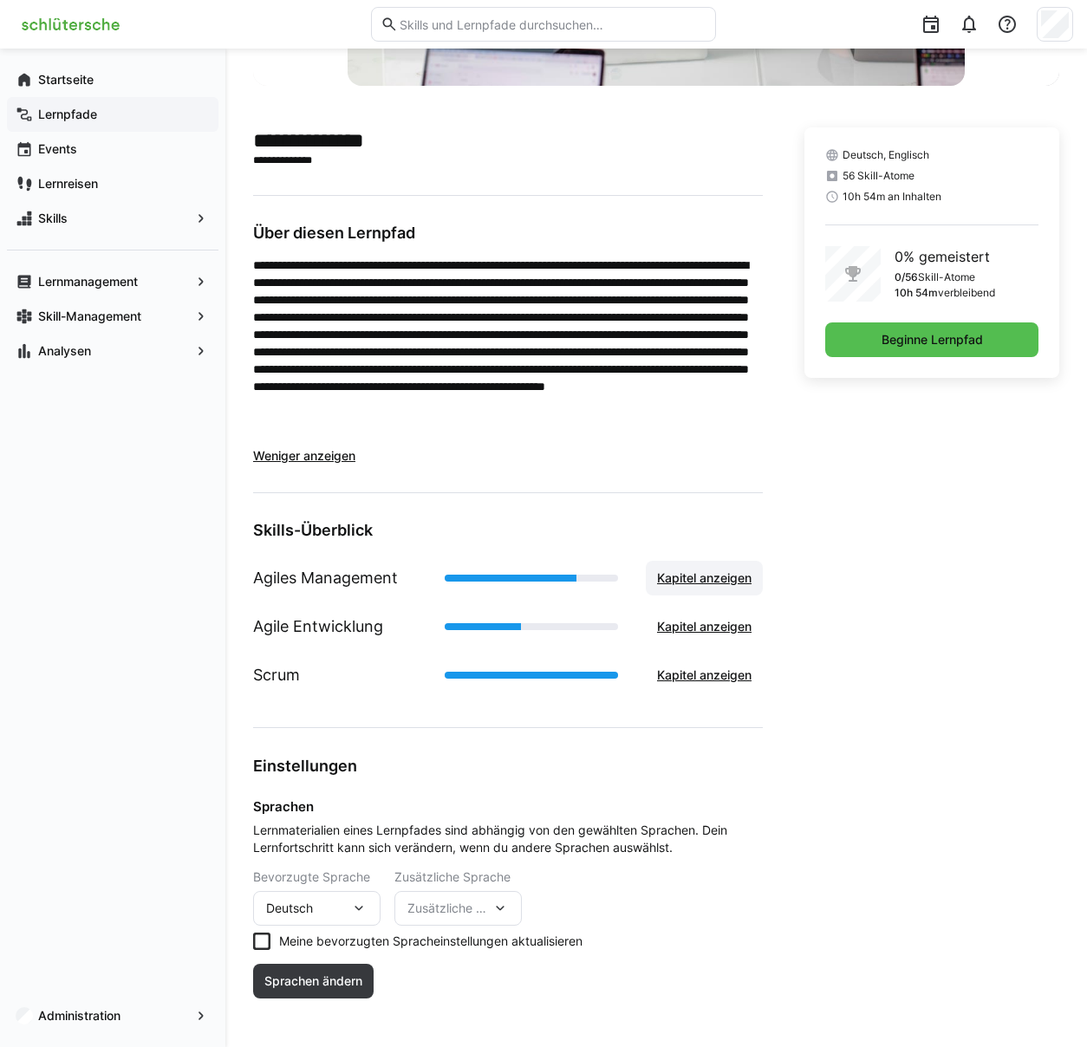
click at [684, 579] on span "Kapitel anzeigen" at bounding box center [704, 578] width 100 height 17
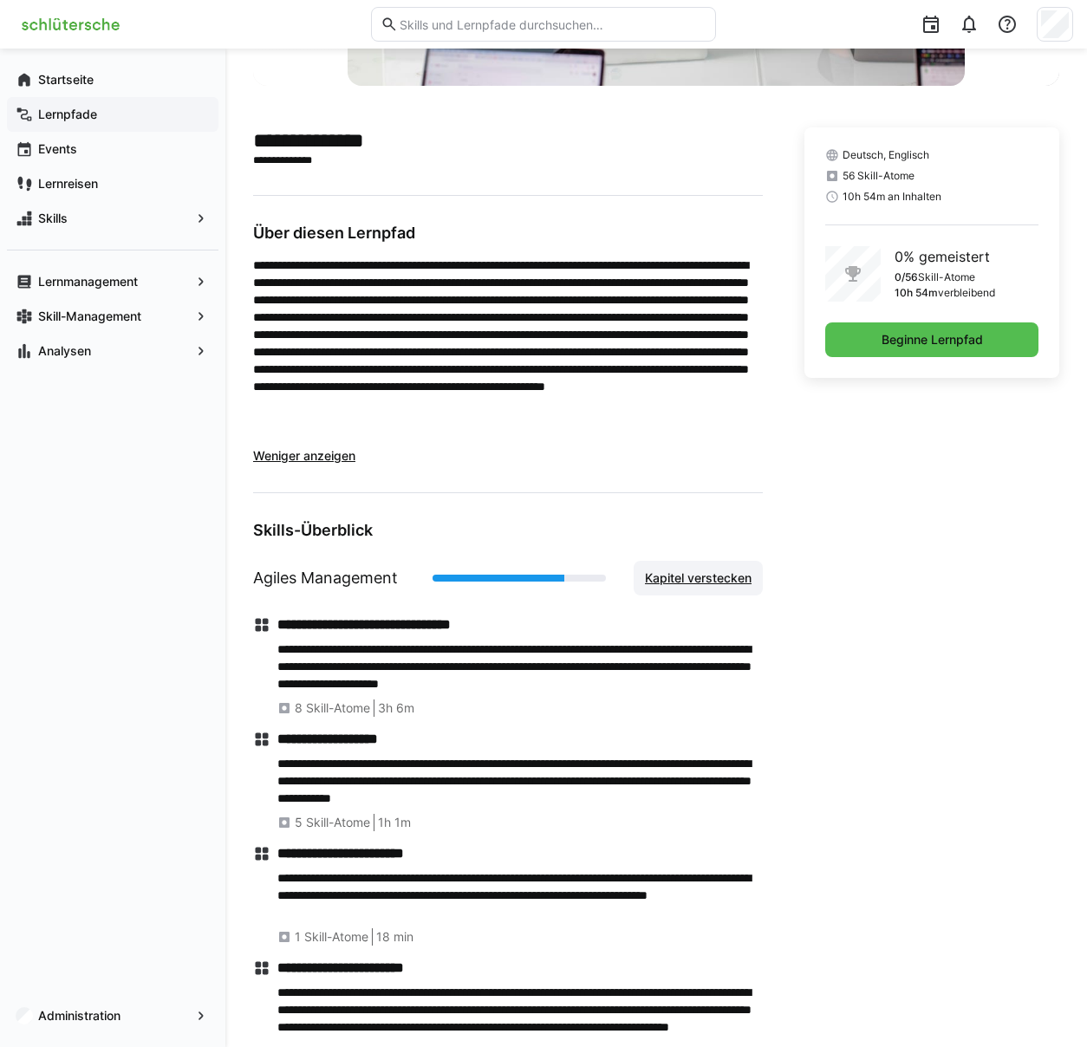
click at [684, 579] on span "Kapitel verstecken" at bounding box center [698, 578] width 112 height 17
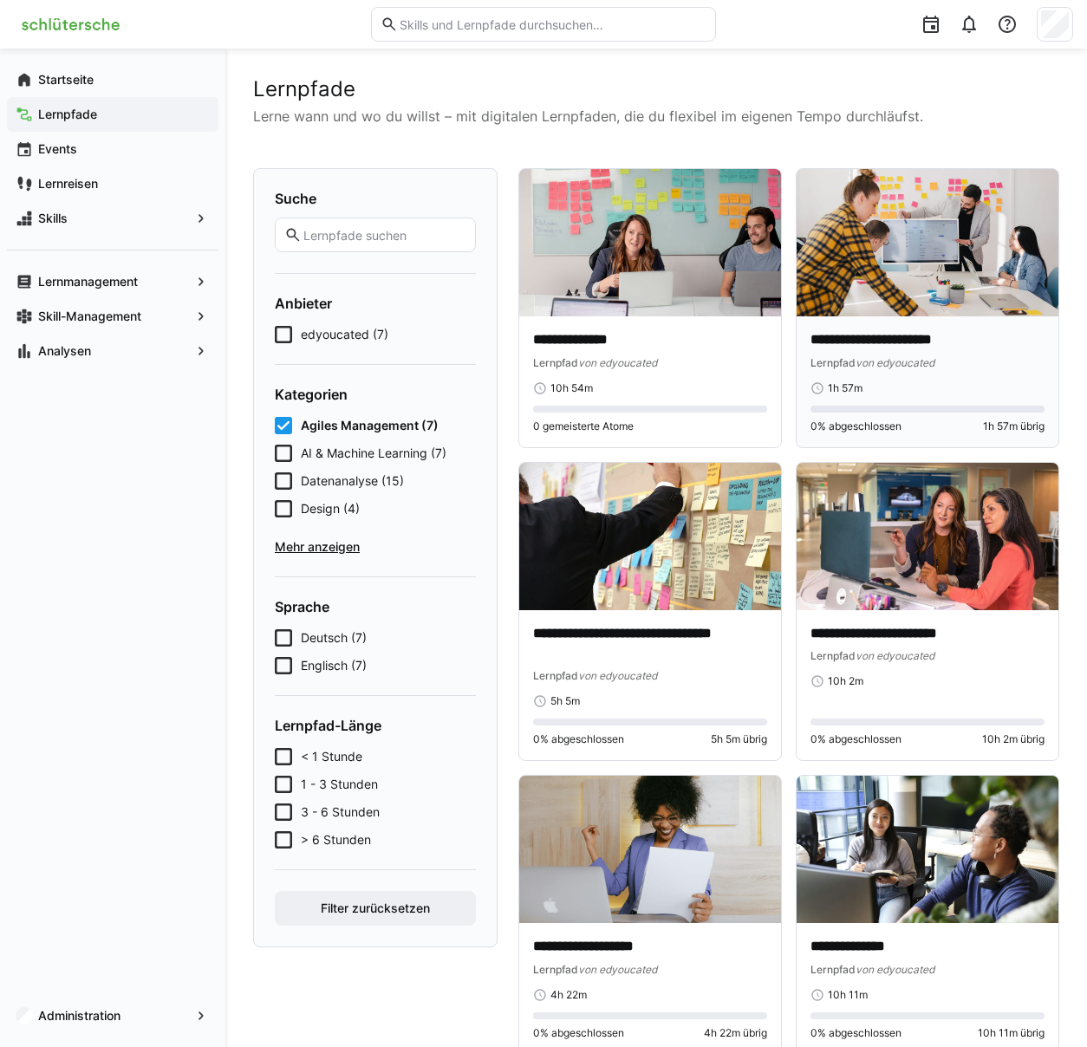
click at [894, 342] on p "**********" at bounding box center [928, 340] width 234 height 20
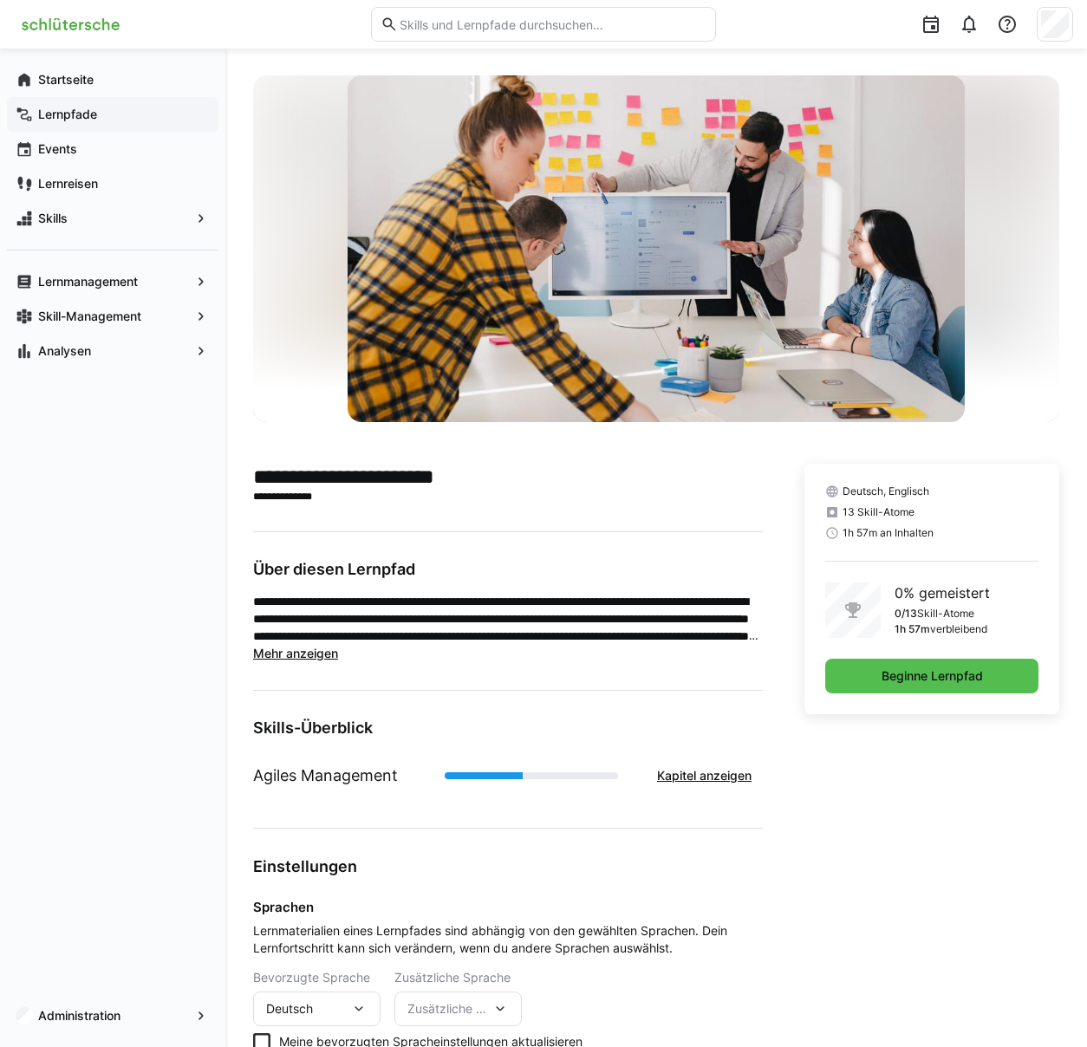
scroll to position [3, 0]
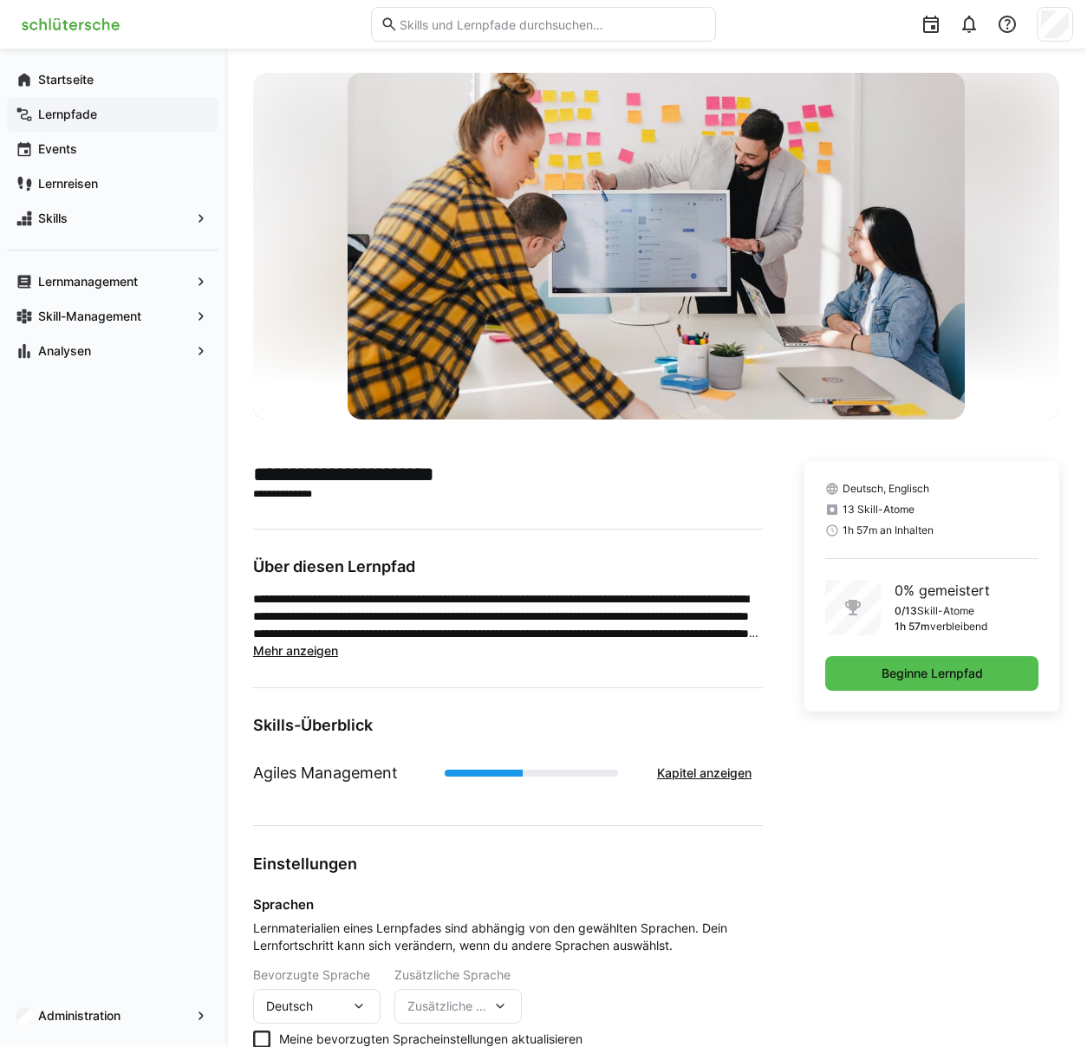
click at [311, 649] on span "Mehr anzeigen" at bounding box center [295, 650] width 85 height 15
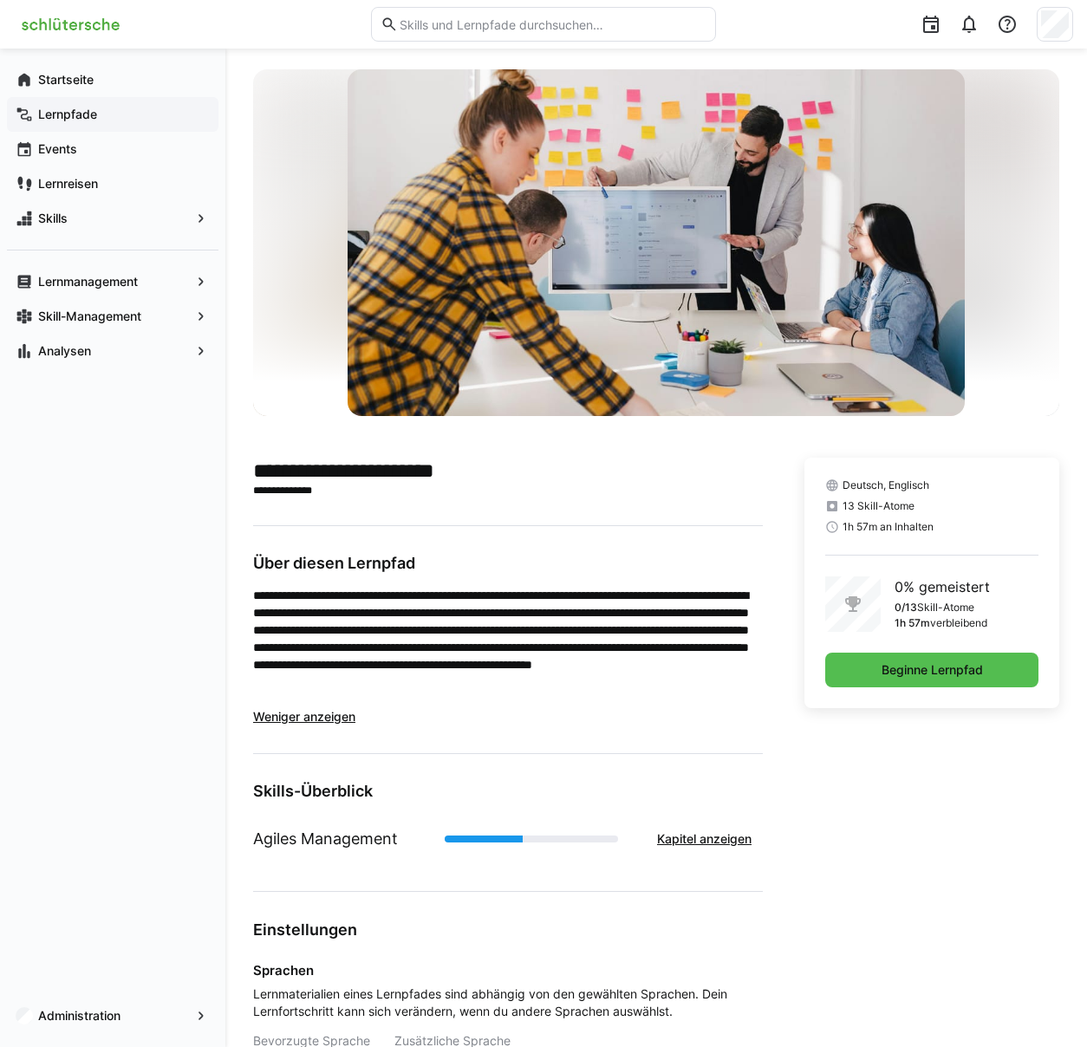
scroll to position [66, 0]
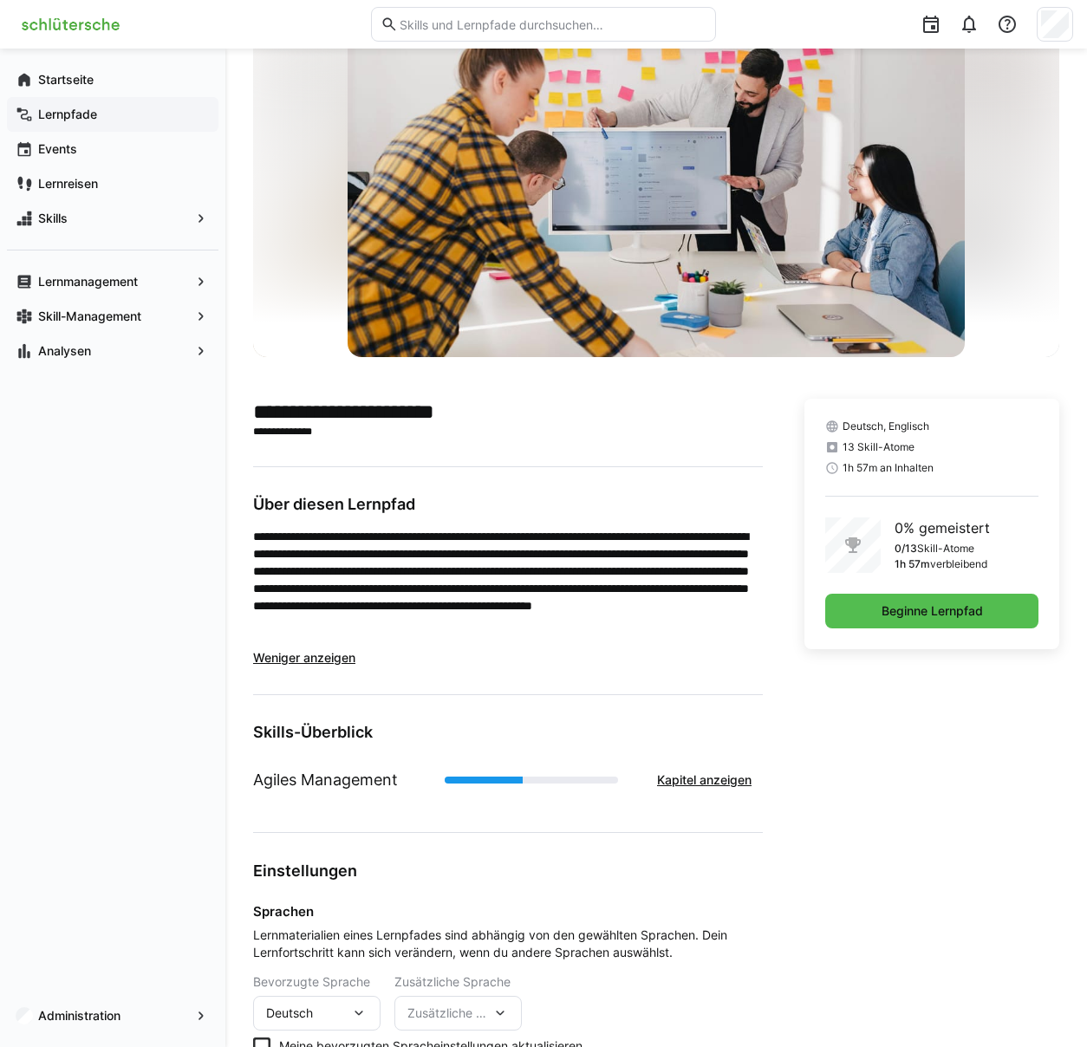
click at [297, 657] on span "Weniger anzeigen" at bounding box center [304, 657] width 102 height 15
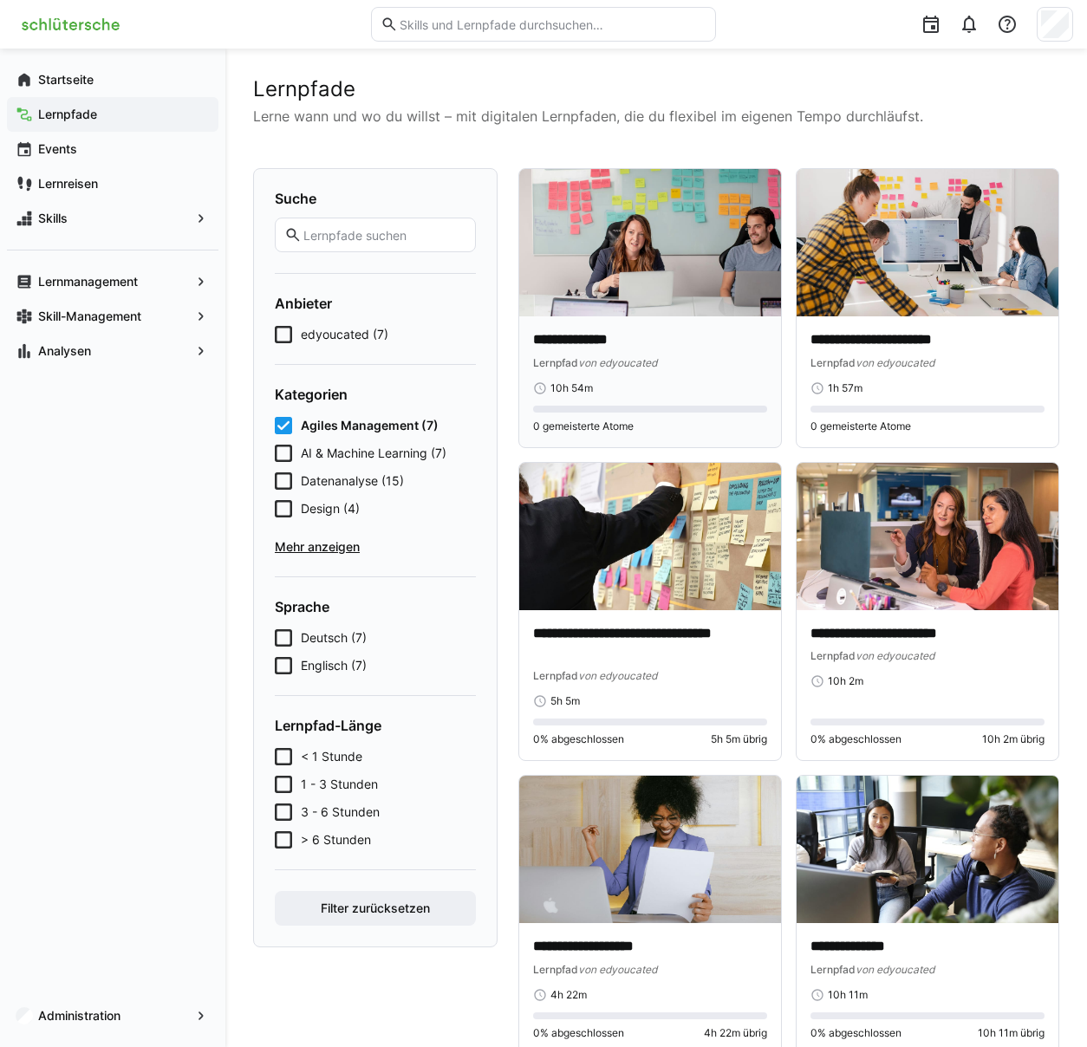
click at [602, 337] on p "**********" at bounding box center [650, 340] width 234 height 20
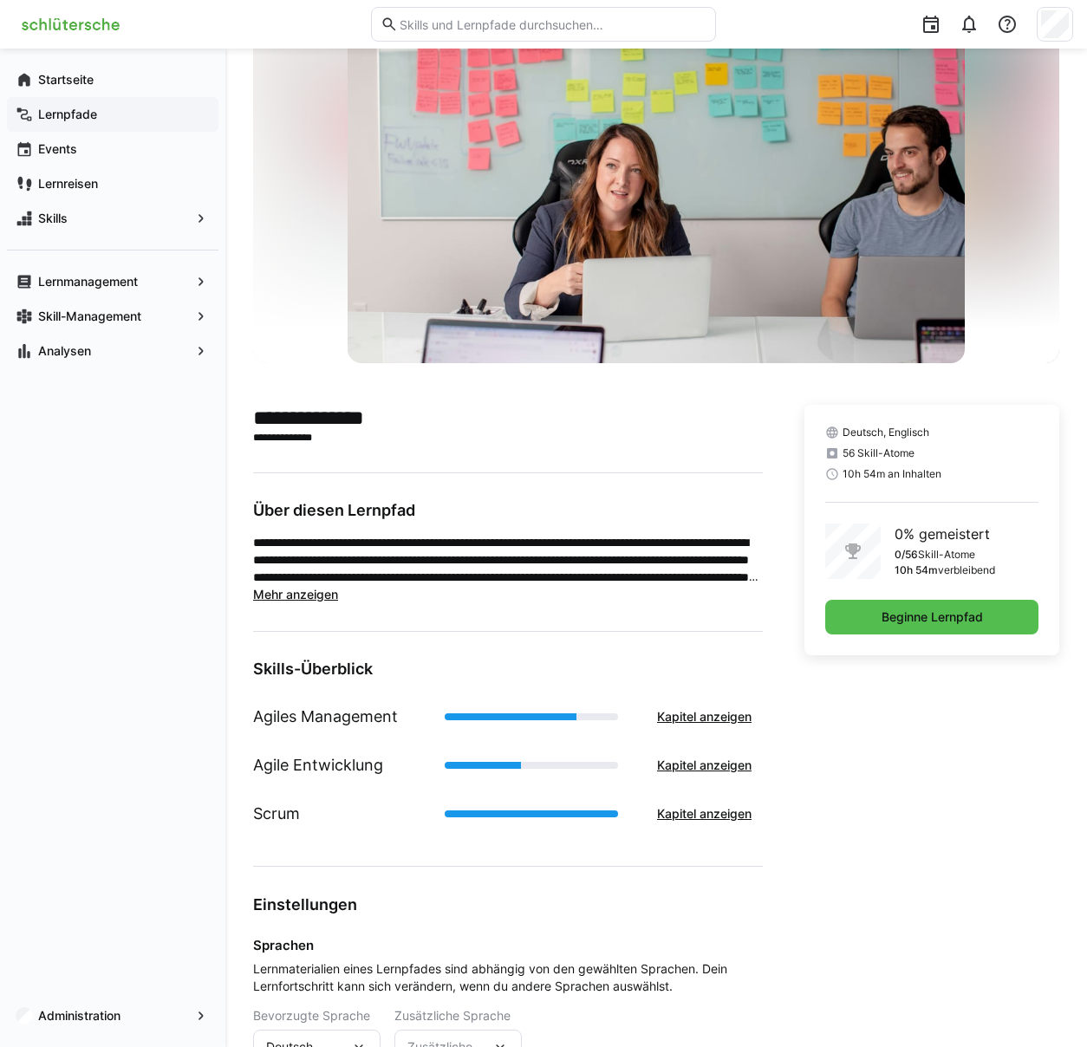
scroll to position [173, 0]
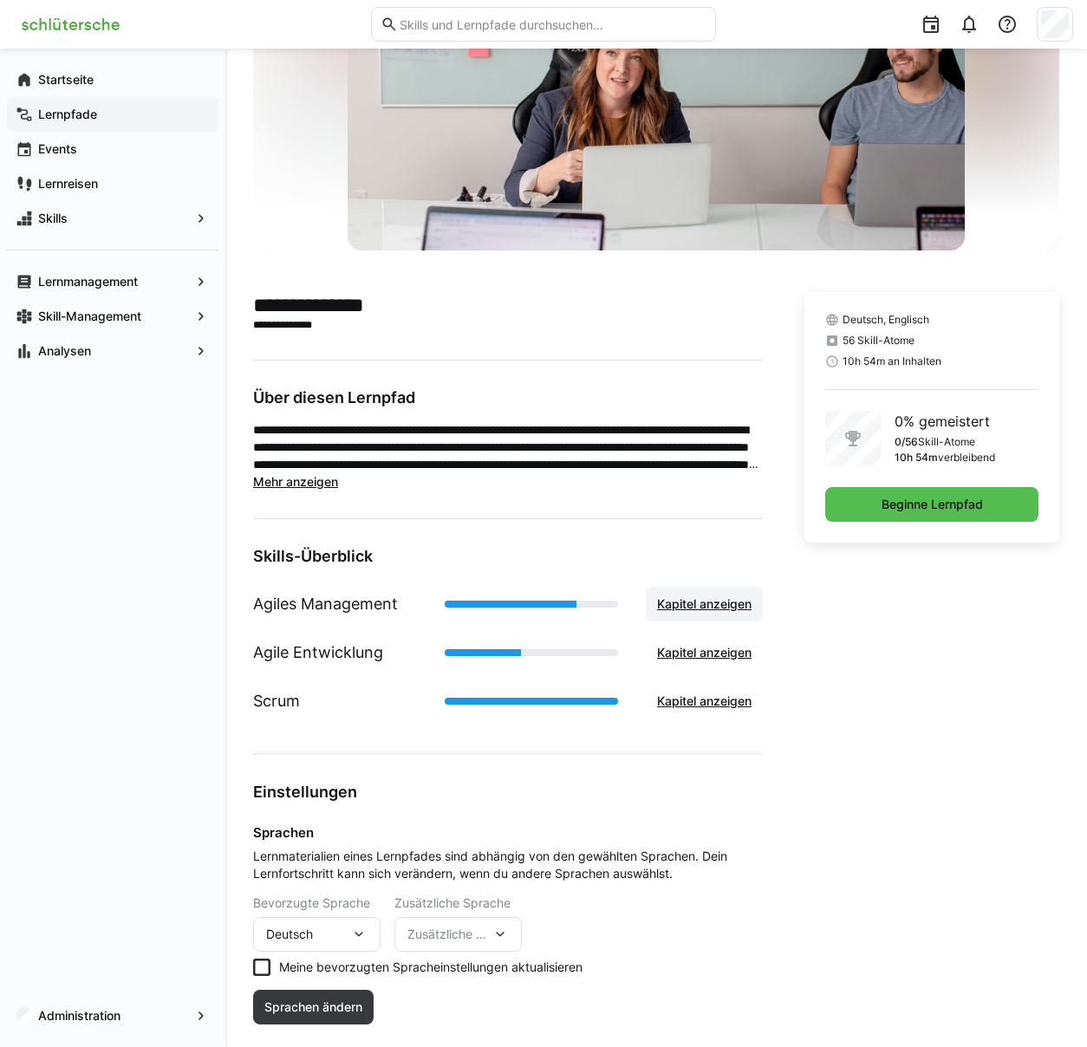
click at [700, 609] on span "Kapitel anzeigen" at bounding box center [704, 604] width 100 height 17
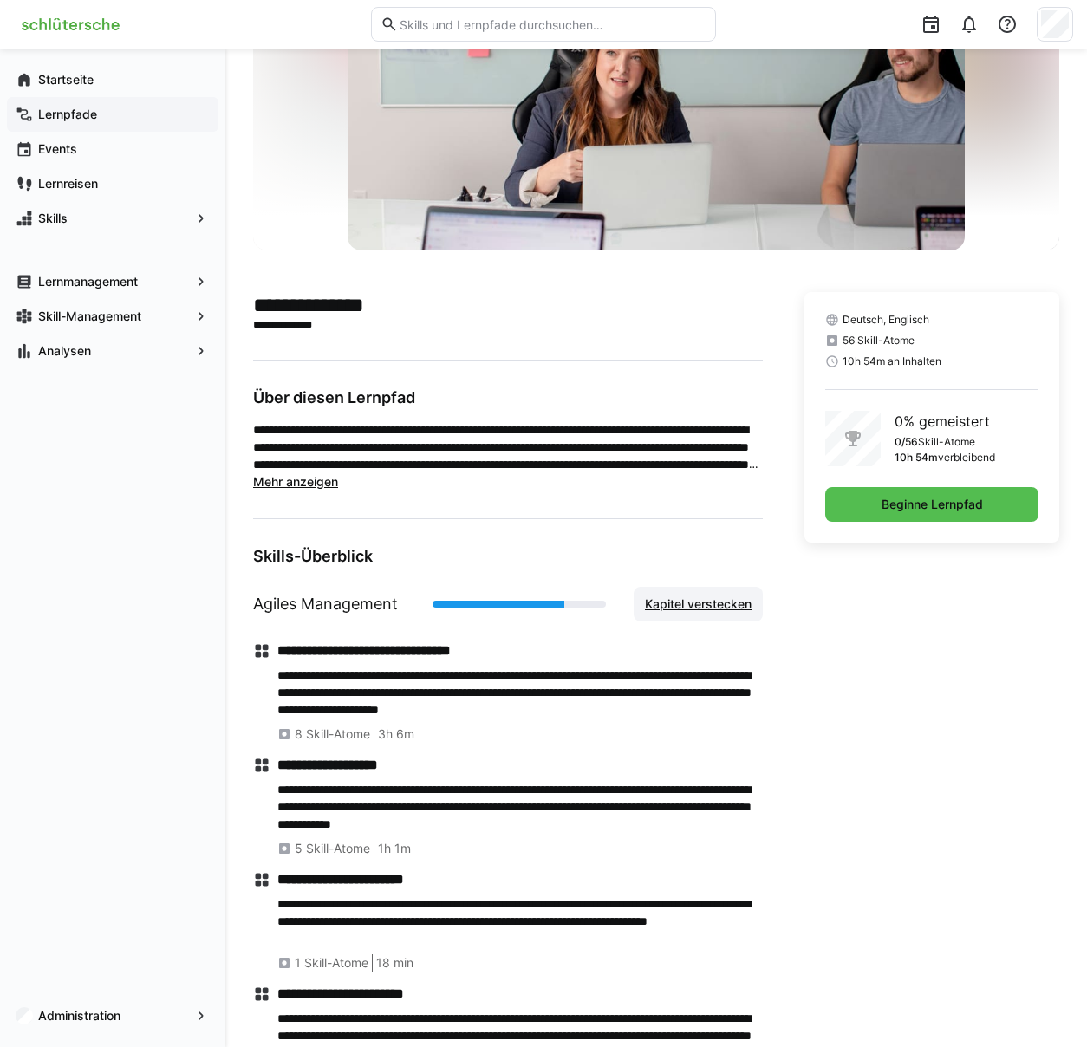
click at [700, 609] on span "Kapitel verstecken" at bounding box center [698, 604] width 112 height 17
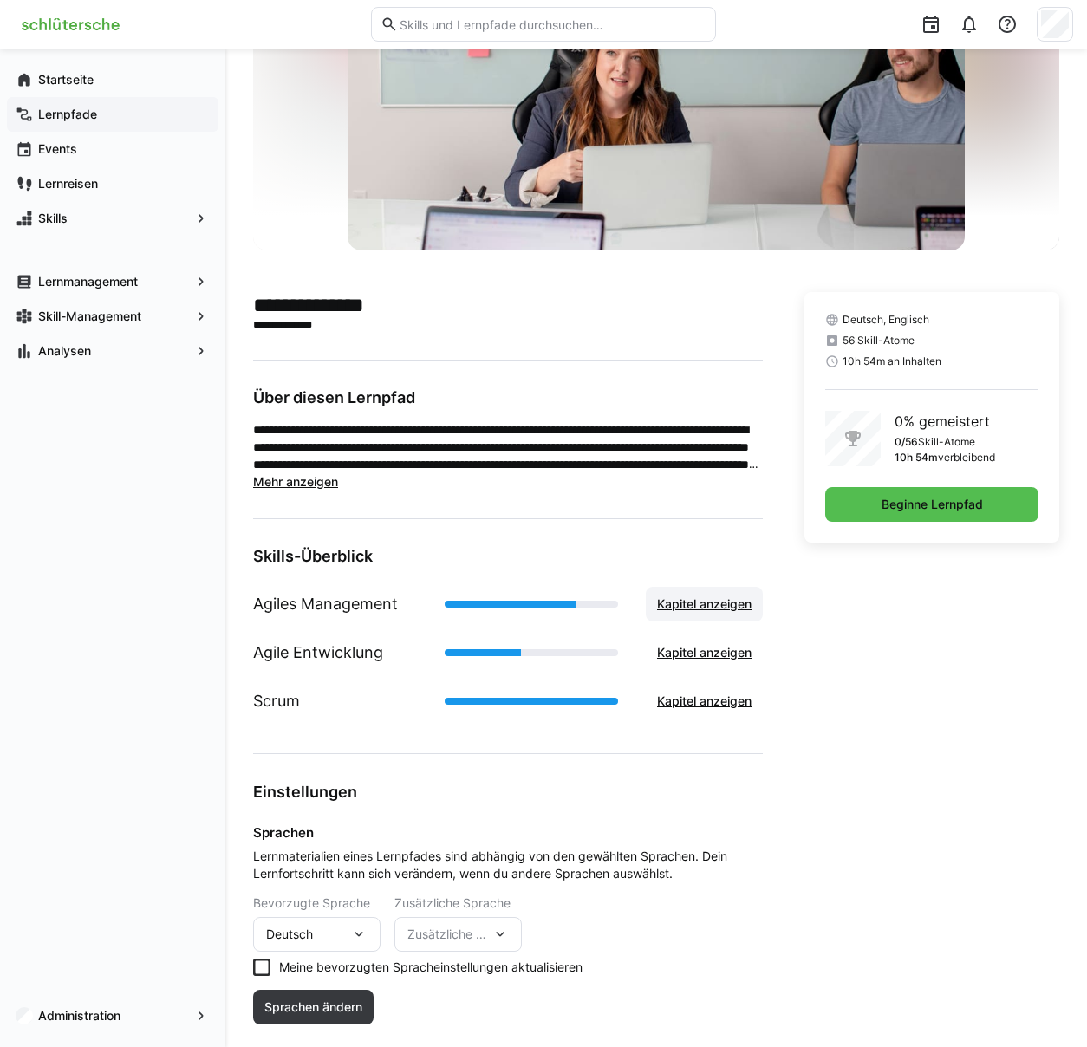
click at [701, 609] on span "Kapitel anzeigen" at bounding box center [704, 604] width 100 height 17
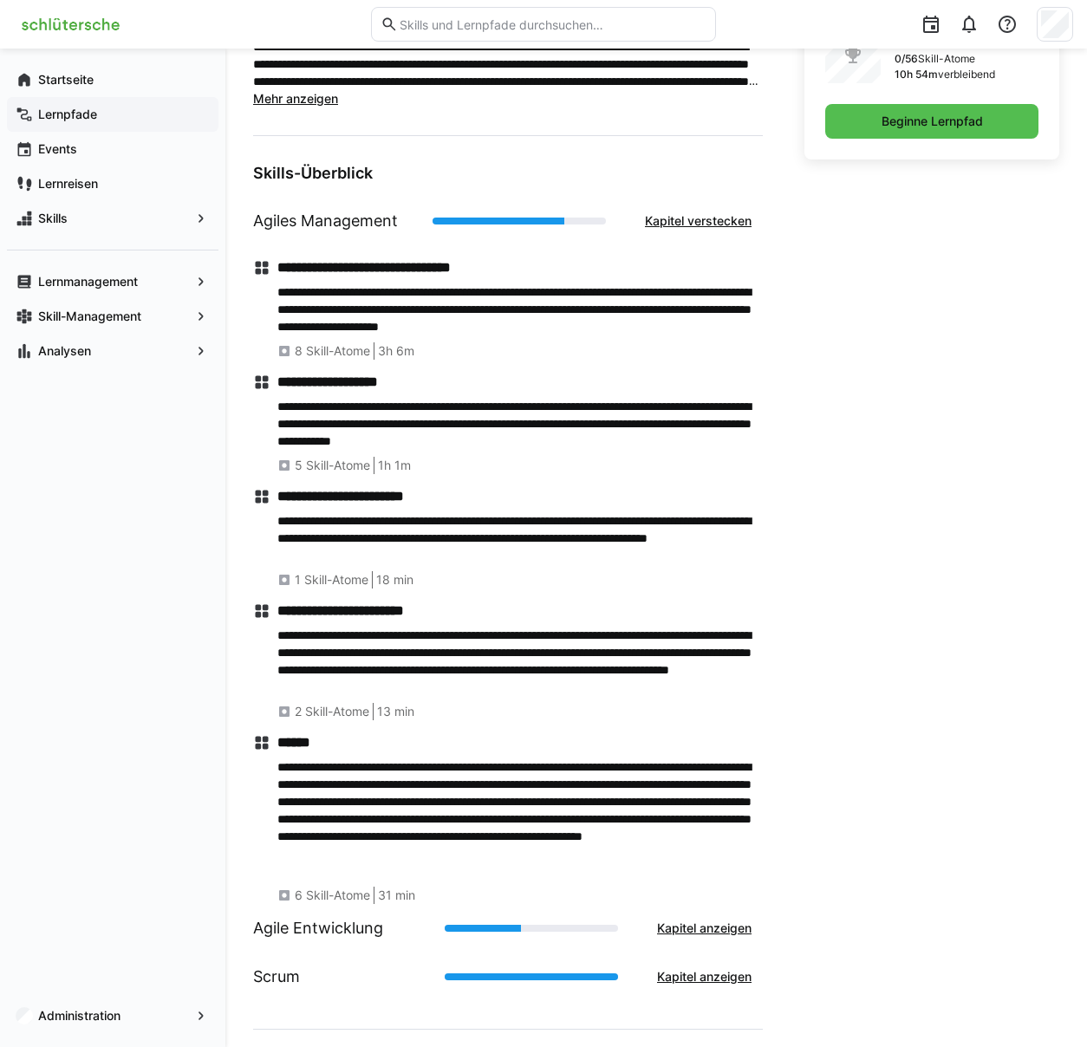
scroll to position [551, 0]
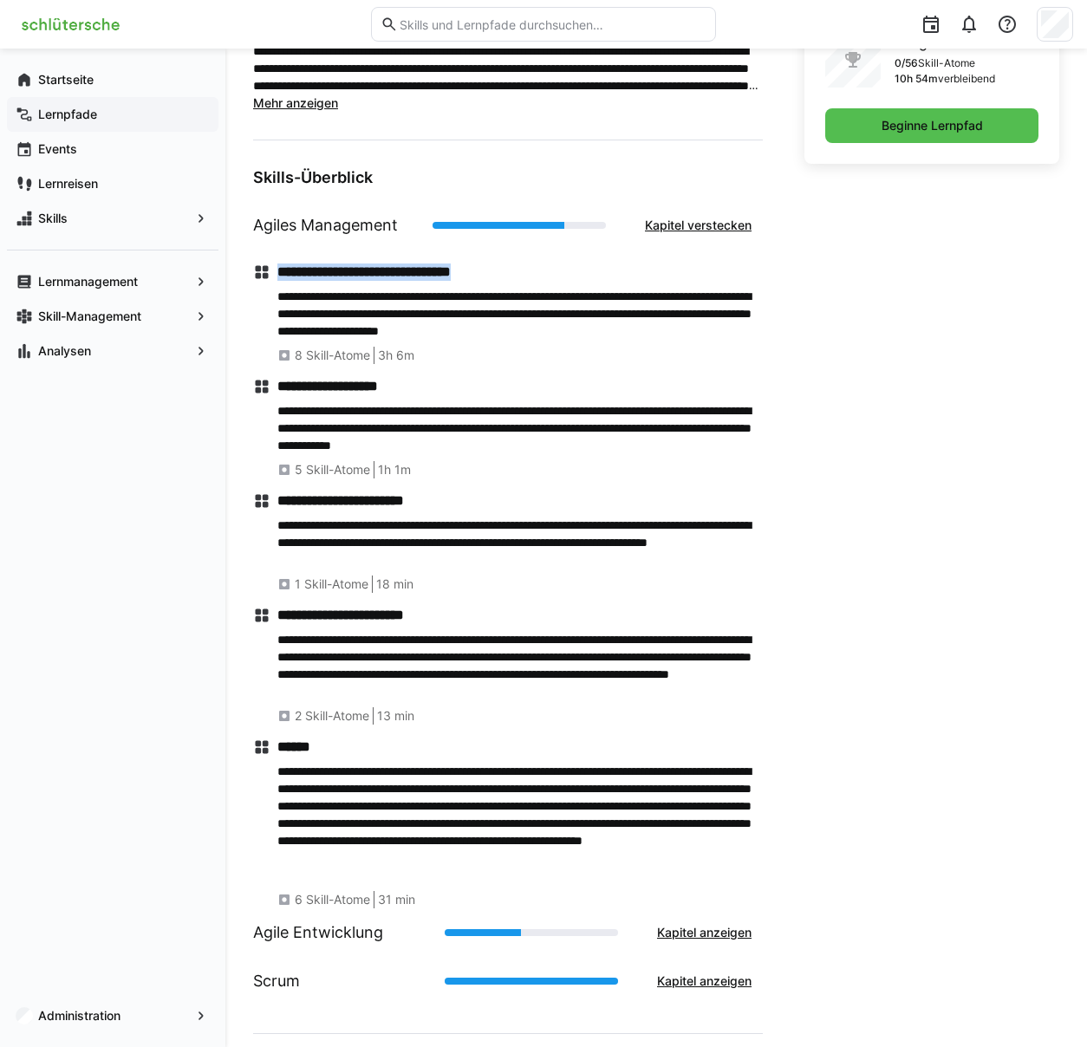
drag, startPoint x: 542, startPoint y: 268, endPoint x: 282, endPoint y: 270, distance: 260.1
click at [282, 270] on h4 "**********" at bounding box center [519, 272] width 485 height 17
copy h4 "**********"
click at [573, 312] on p "**********" at bounding box center [519, 314] width 485 height 52
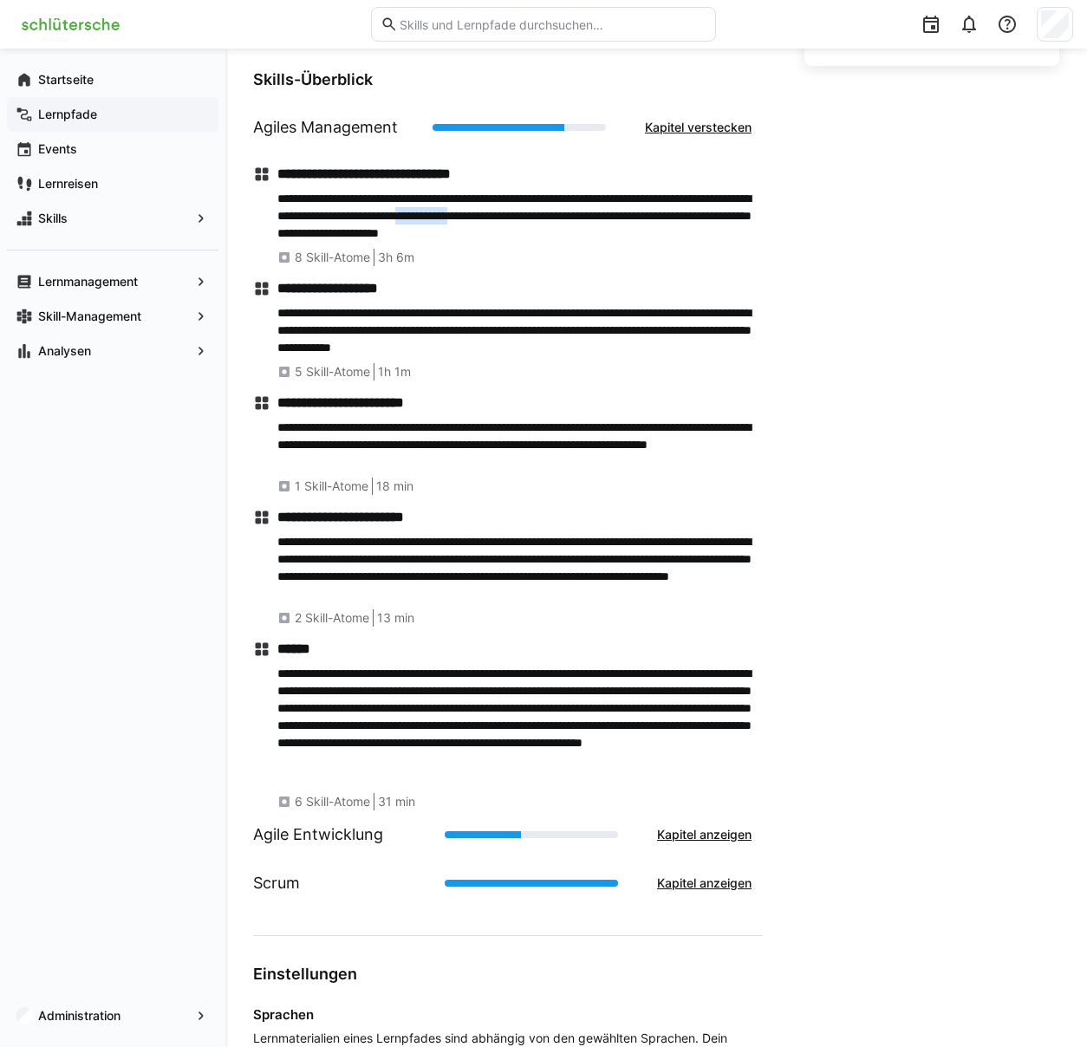
scroll to position [742, 0]
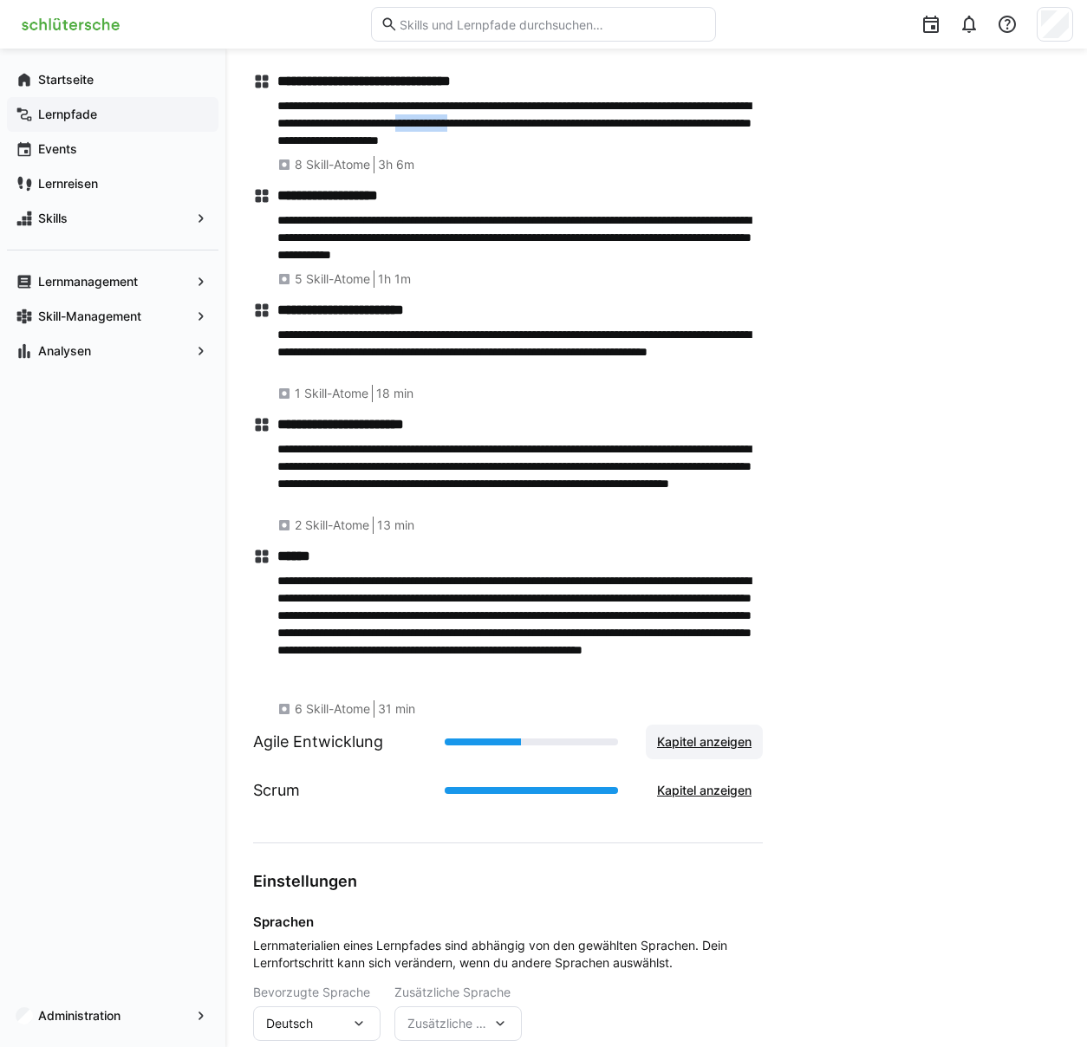
click at [710, 738] on span "Kapitel anzeigen" at bounding box center [704, 741] width 100 height 17
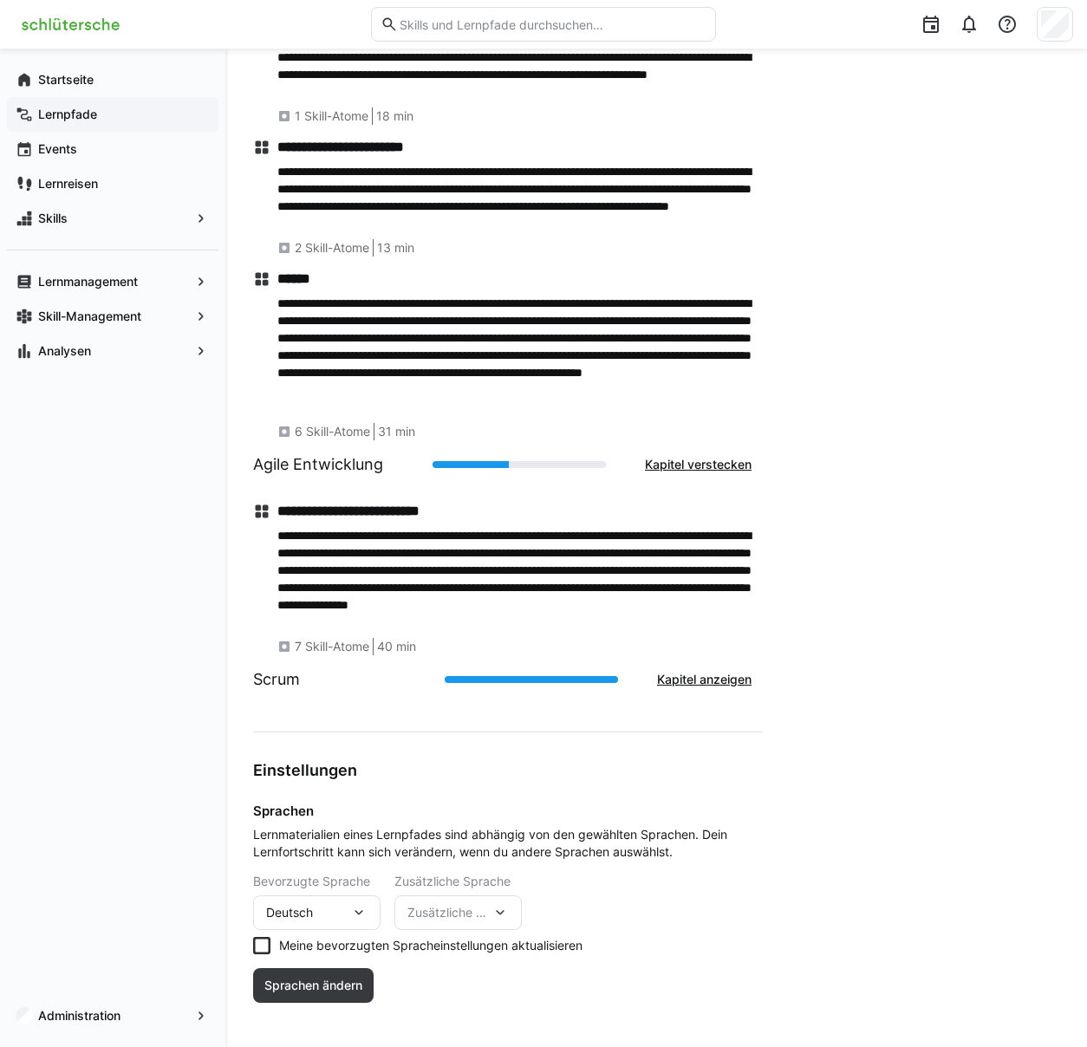
scroll to position [1024, 0]
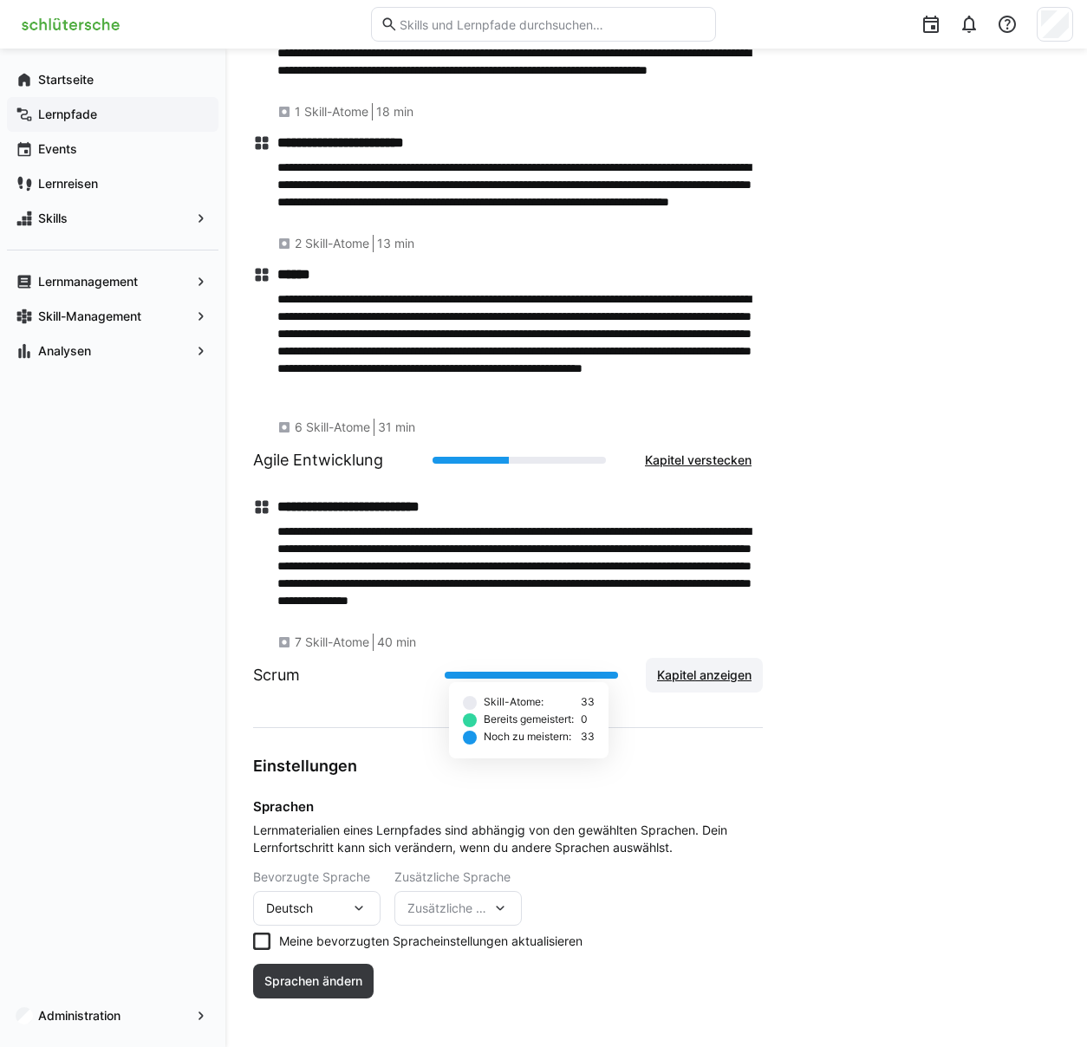
click at [670, 672] on span "Kapitel anzeigen" at bounding box center [704, 675] width 100 height 17
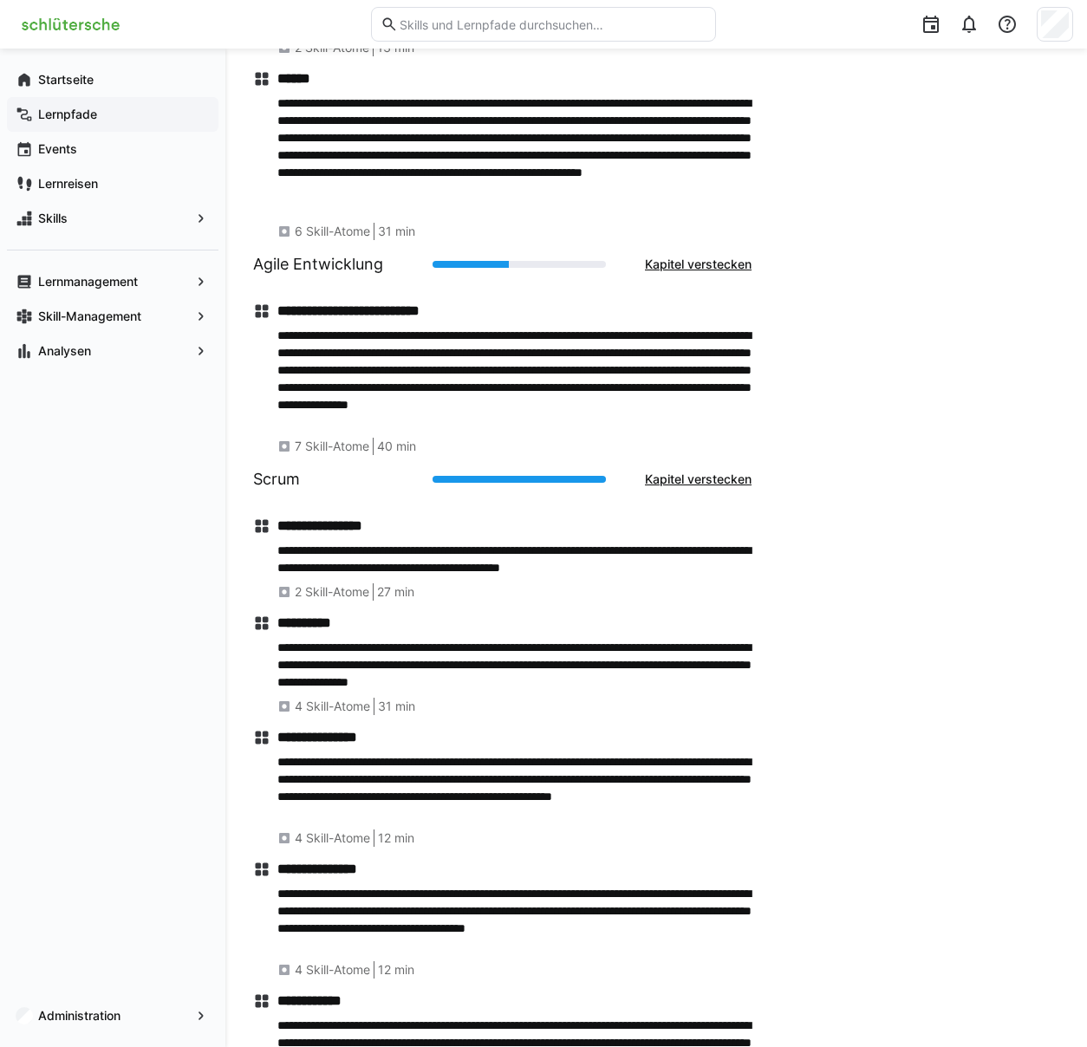
scroll to position [861, 0]
